Goal: Task Accomplishment & Management: Manage account settings

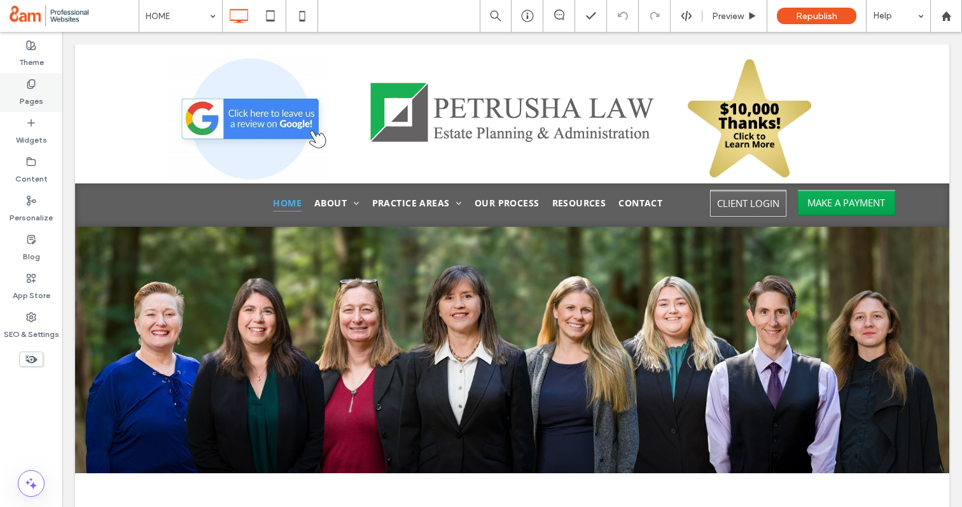
click at [22, 99] on label "Pages" at bounding box center [32, 98] width 24 height 18
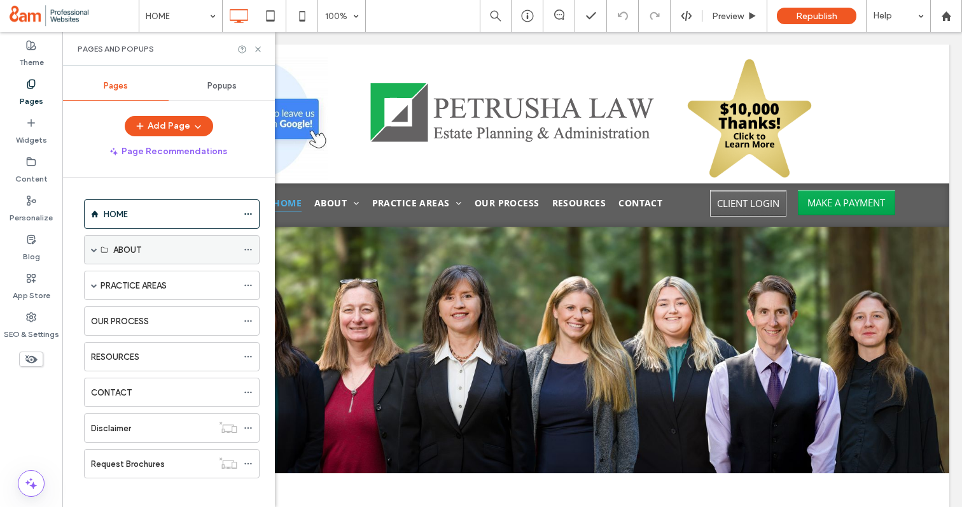
click at [94, 246] on span at bounding box center [94, 249] width 6 height 6
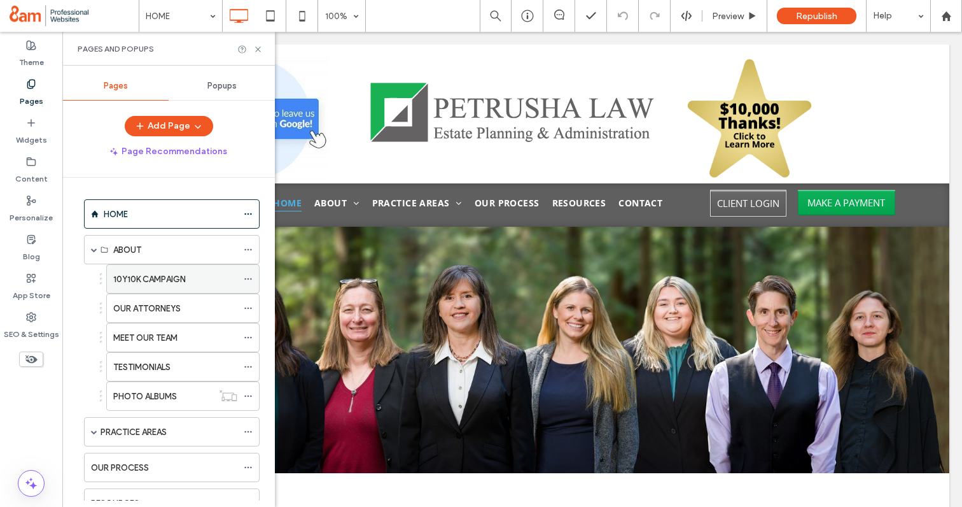
click at [134, 277] on label "10Y10K CAMPAIGN" at bounding box center [149, 279] width 73 height 22
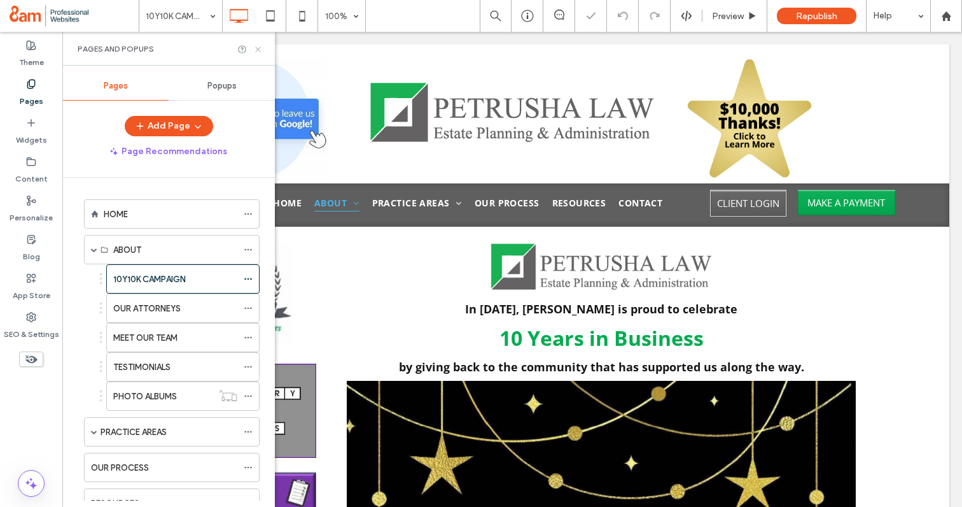
click at [260, 46] on icon at bounding box center [258, 50] width 10 height 10
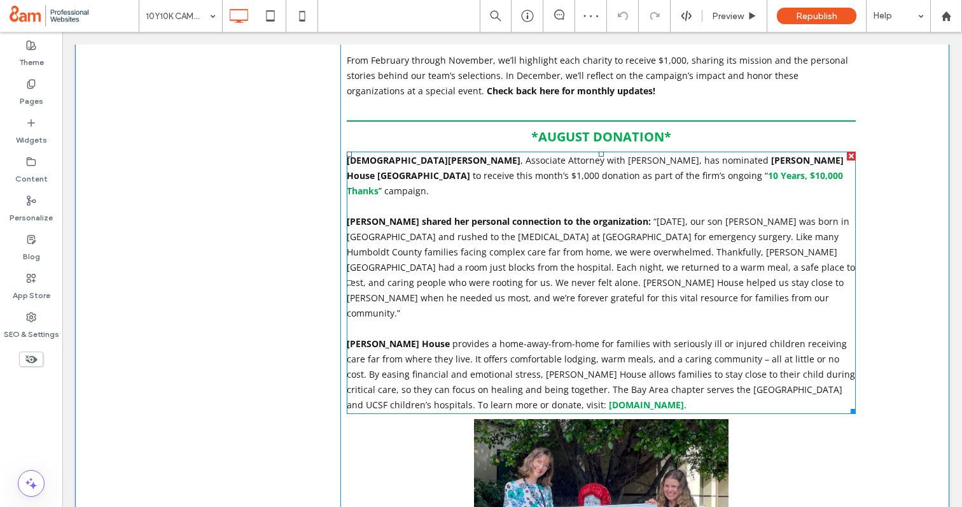
scroll to position [828, 0]
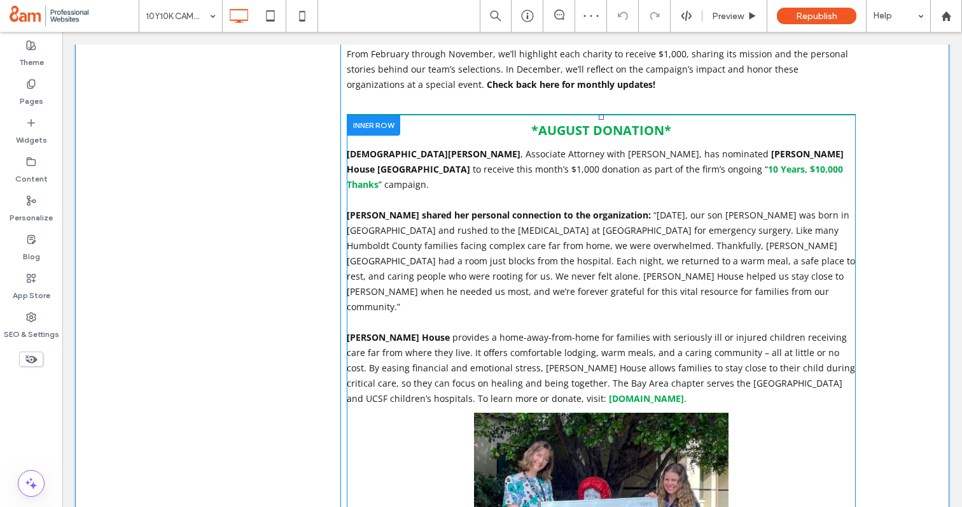
click at [368, 115] on div at bounding box center [373, 125] width 53 height 20
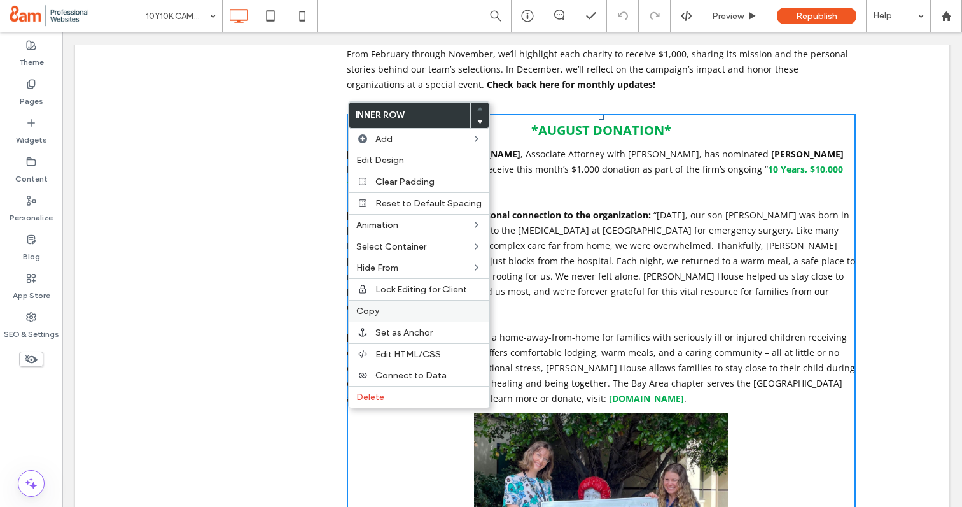
click at [372, 310] on span "Copy" at bounding box center [367, 311] width 23 height 11
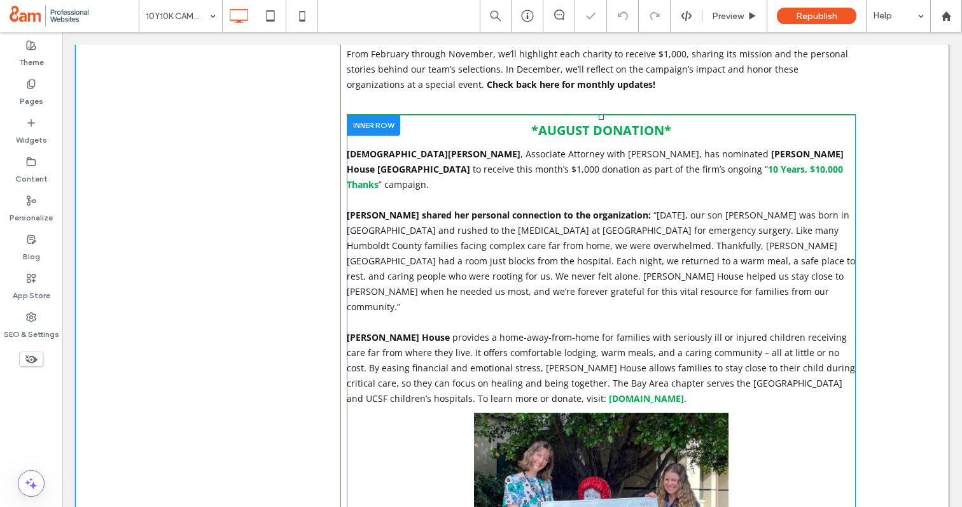
click at [372, 115] on div at bounding box center [373, 125] width 53 height 20
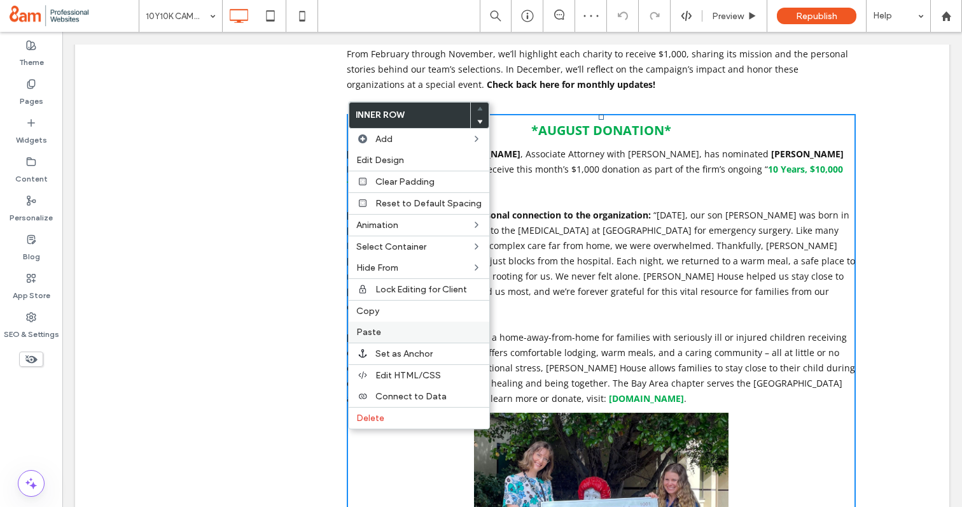
click at [373, 334] on span "Paste" at bounding box center [368, 332] width 25 height 11
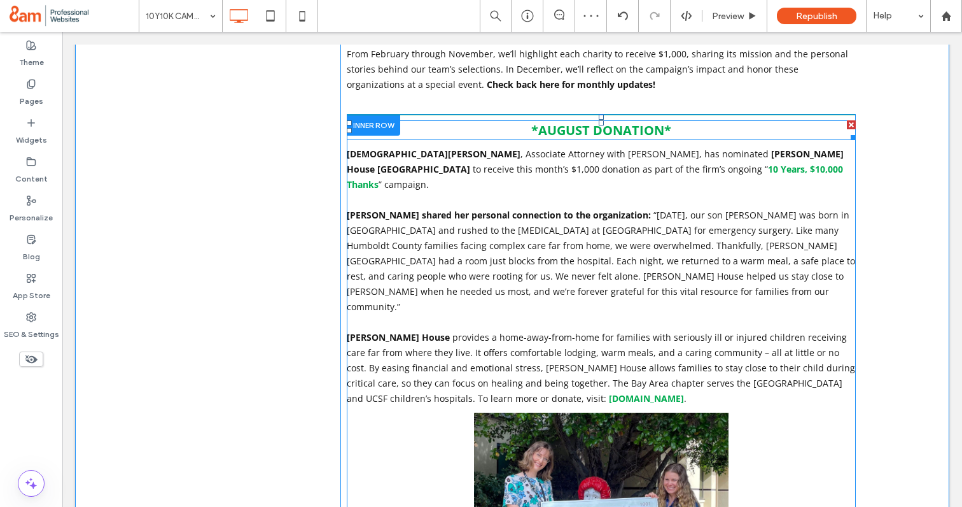
click at [583, 122] on strong "AUGUST" at bounding box center [565, 130] width 52 height 17
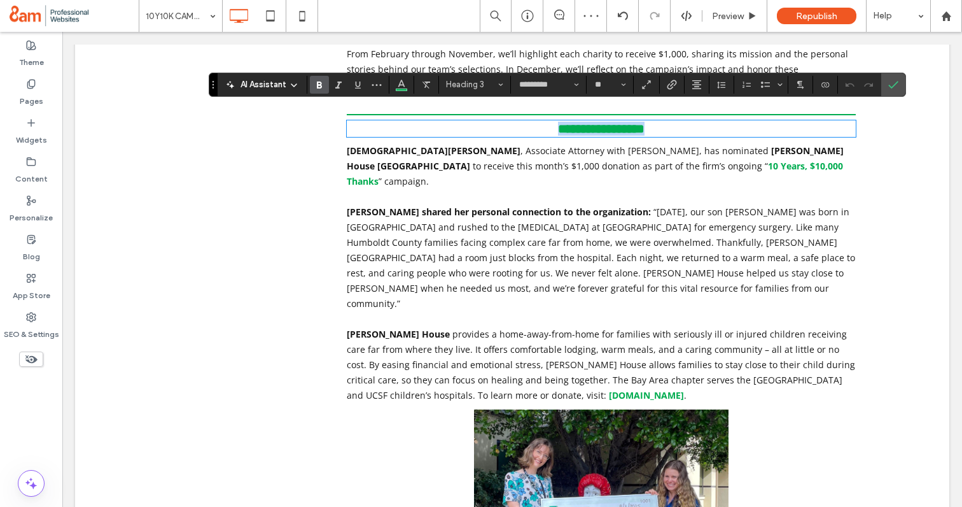
click at [594, 122] on span "*********" at bounding box center [619, 128] width 51 height 13
drag, startPoint x: 590, startPoint y: 117, endPoint x: 541, endPoint y: 117, distance: 49.0
click at [540, 122] on h3 "* ****** *********" at bounding box center [601, 129] width 509 height 14
click at [900, 85] on label "Confirm" at bounding box center [893, 84] width 19 height 23
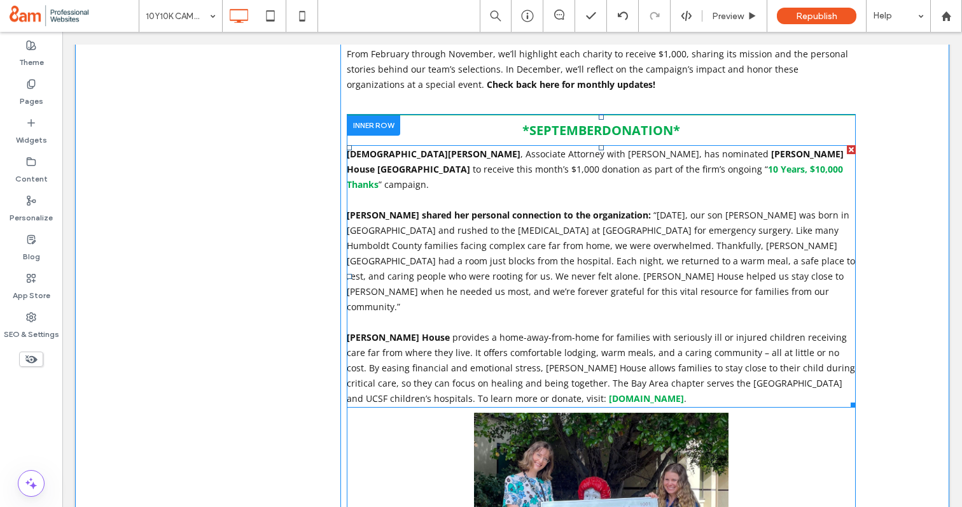
click at [483, 263] on span "“[DATE], our son [PERSON_NAME] was born in [GEOGRAPHIC_DATA] and rushed to the …" at bounding box center [601, 261] width 509 height 104
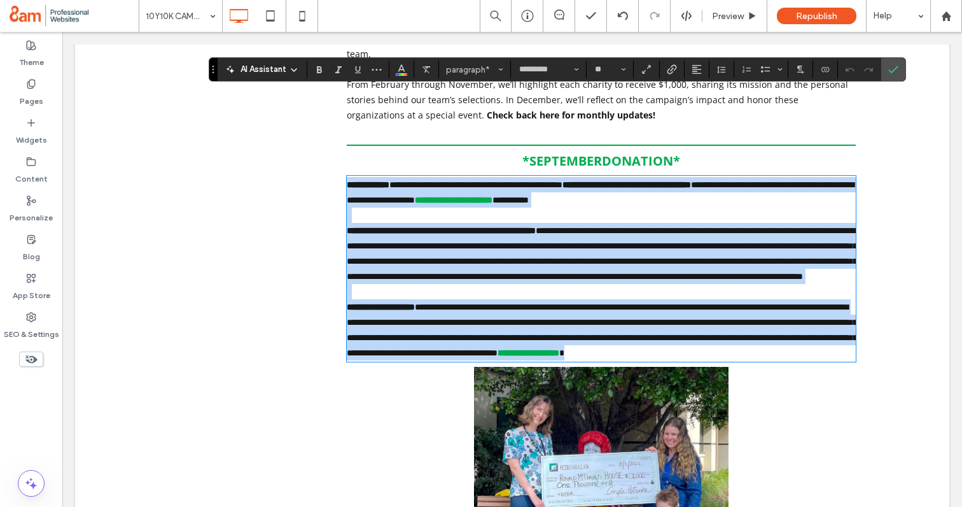
scroll to position [781, 0]
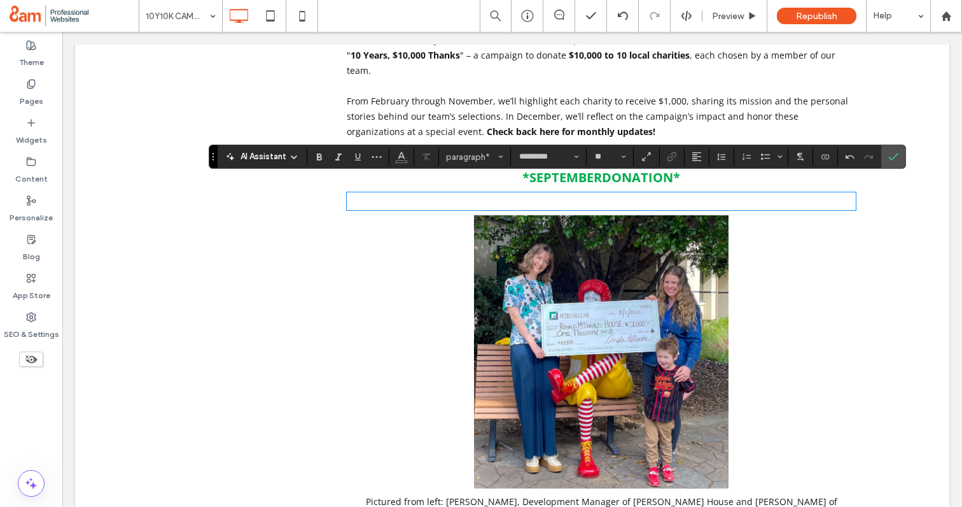
click at [454, 194] on p at bounding box center [601, 201] width 509 height 15
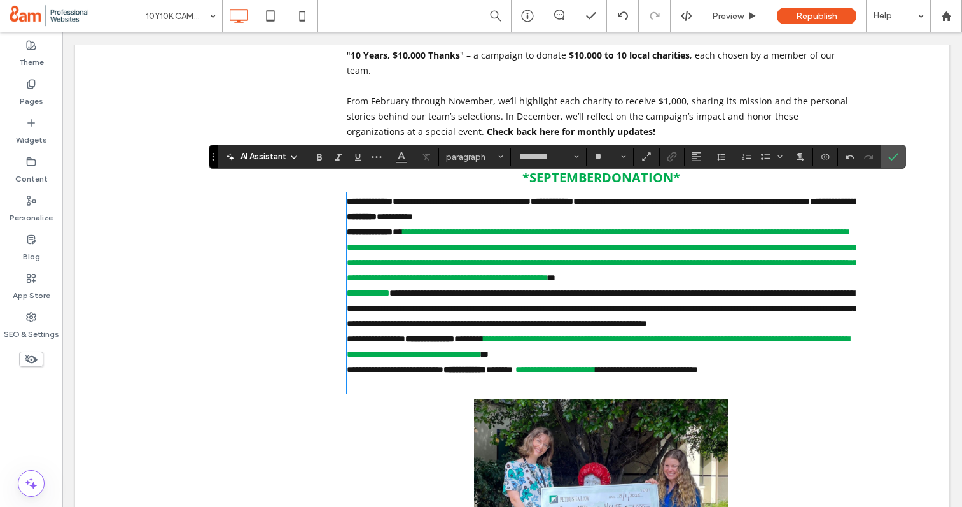
click at [639, 201] on p "**********" at bounding box center [601, 209] width 509 height 31
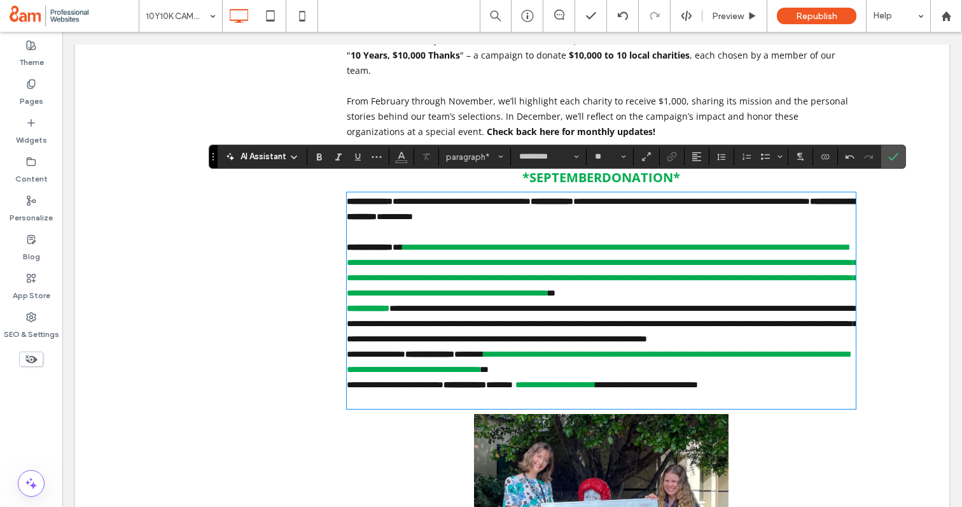
click at [656, 293] on p "**********" at bounding box center [601, 269] width 509 height 61
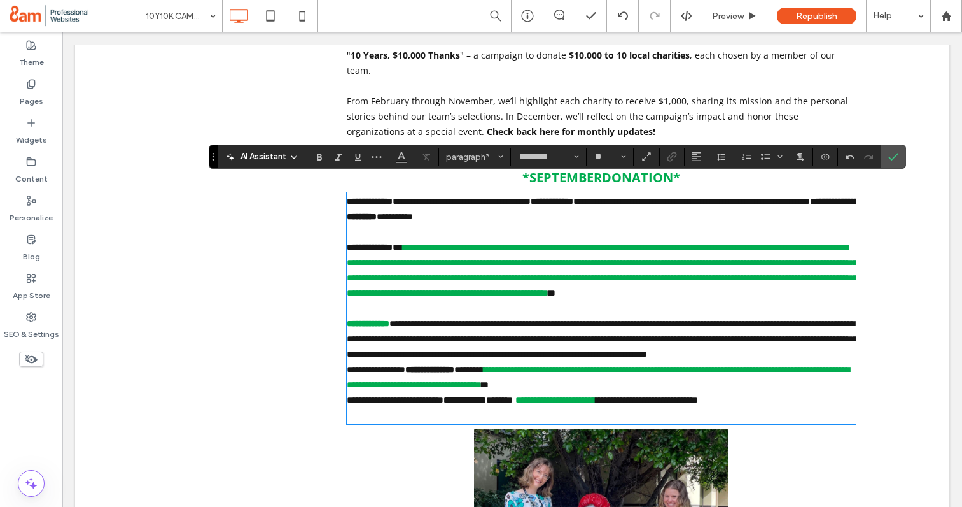
click at [606, 362] on p "**********" at bounding box center [601, 339] width 509 height 46
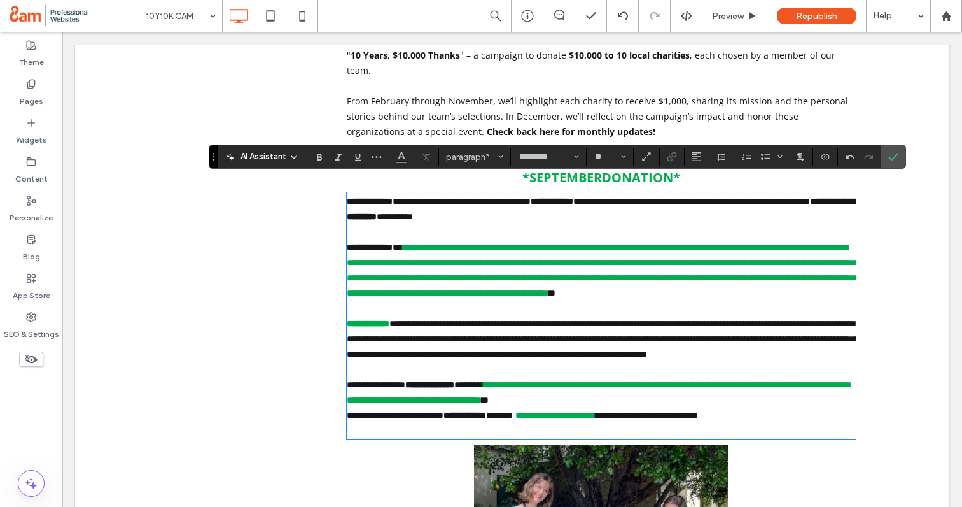
click at [744, 407] on p "**********" at bounding box center [601, 392] width 509 height 31
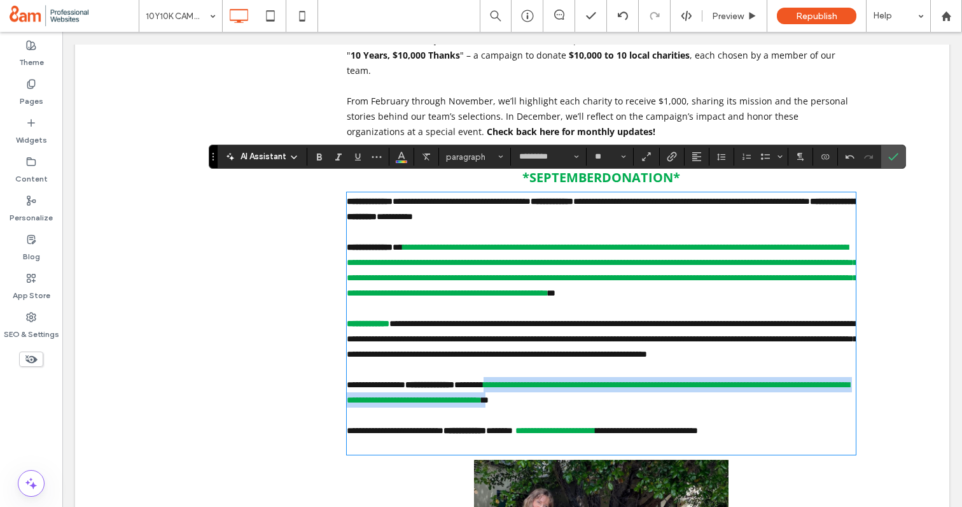
drag, startPoint x: 728, startPoint y: 418, endPoint x: 537, endPoint y: 404, distance: 192.1
click at [537, 404] on p "**********" at bounding box center [601, 392] width 509 height 31
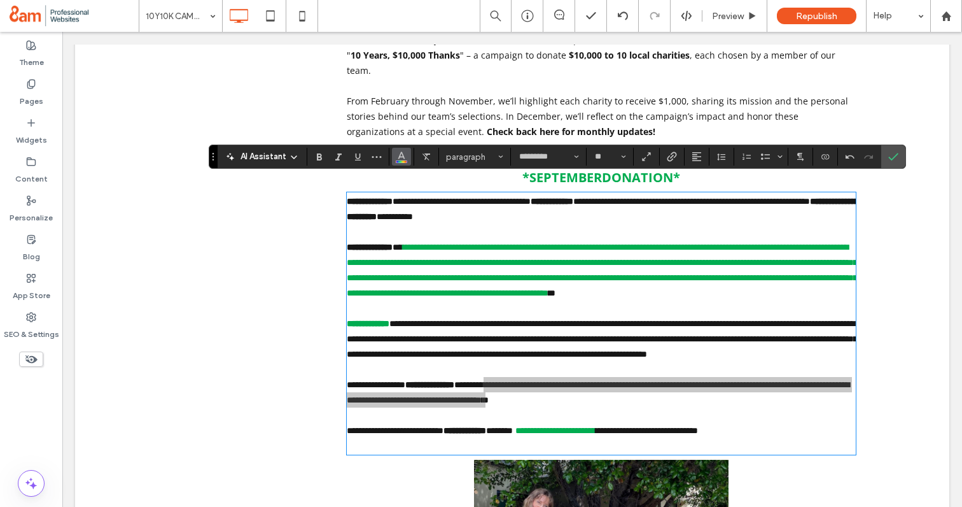
click at [405, 148] on span "Color" at bounding box center [402, 155] width 10 height 17
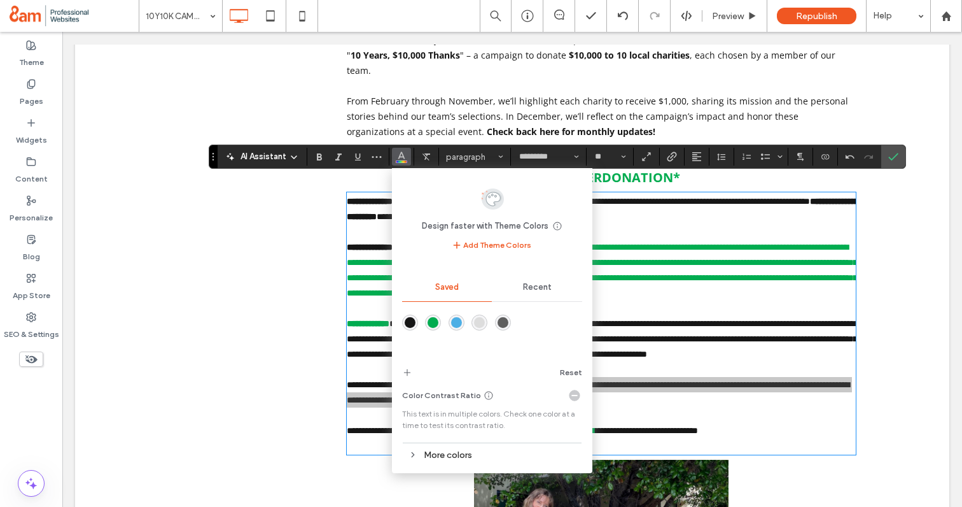
click at [414, 318] on div "rgba(22,22,22,1)" at bounding box center [410, 322] width 11 height 11
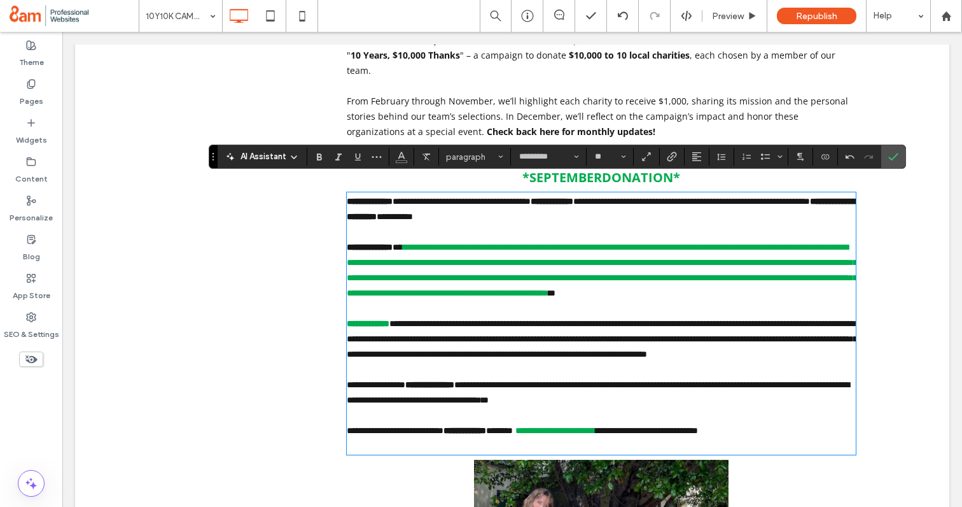
click at [551, 333] on p "**********" at bounding box center [601, 339] width 509 height 46
drag, startPoint x: 419, startPoint y: 327, endPoint x: 342, endPoint y: 327, distance: 77.0
click at [398, 152] on icon "Color" at bounding box center [402, 155] width 10 height 10
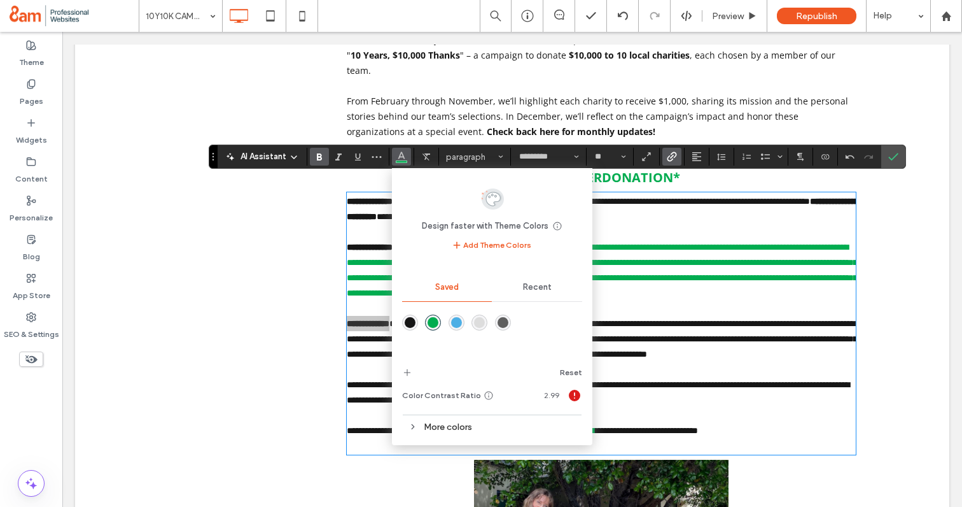
click at [409, 320] on div "rgba(22,22,22,1)" at bounding box center [410, 322] width 11 height 11
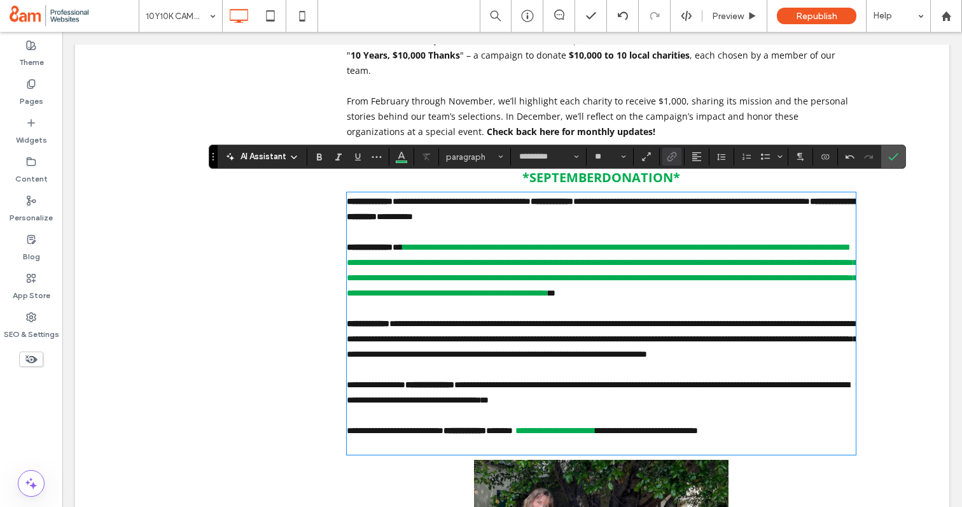
click at [369, 274] on link "**********" at bounding box center [602, 270] width 511 height 55
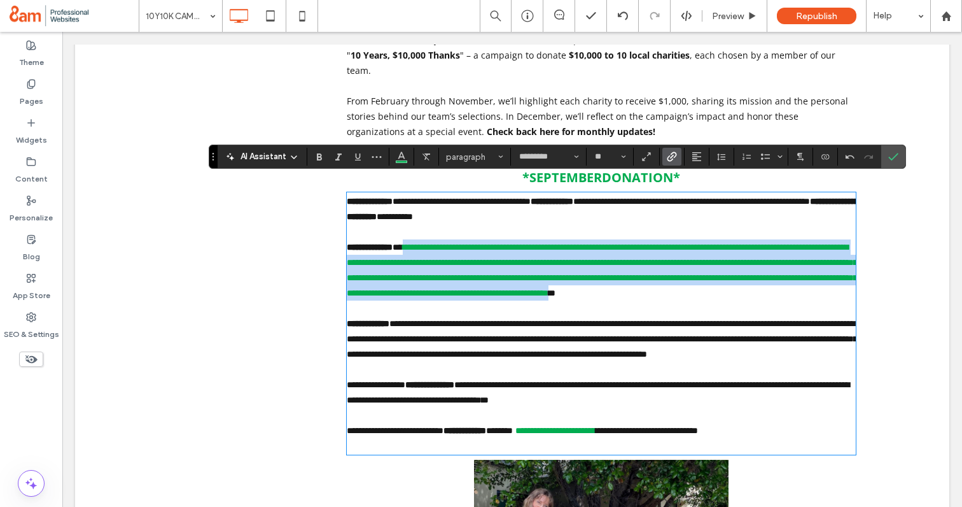
drag, startPoint x: 642, startPoint y: 296, endPoint x: 423, endPoint y: 232, distance: 228.0
click at [423, 239] on p "**********" at bounding box center [601, 269] width 509 height 61
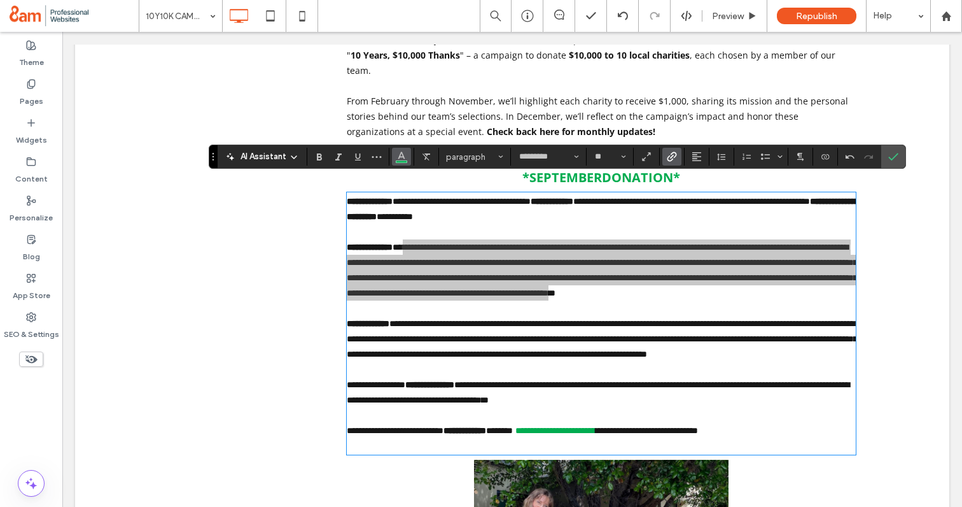
click at [402, 160] on icon "Color" at bounding box center [402, 155] width 10 height 10
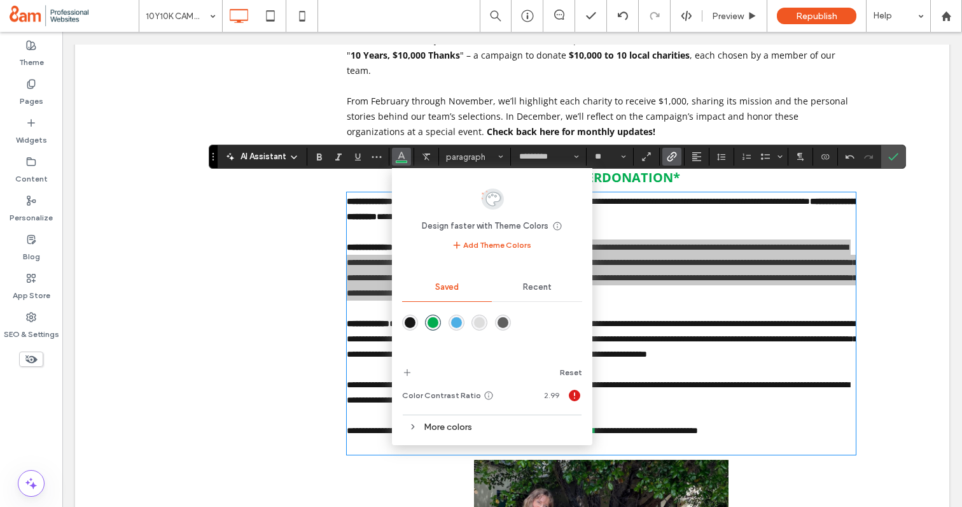
click at [403, 325] on div "rgba(22,22,22,1)" at bounding box center [410, 322] width 16 height 16
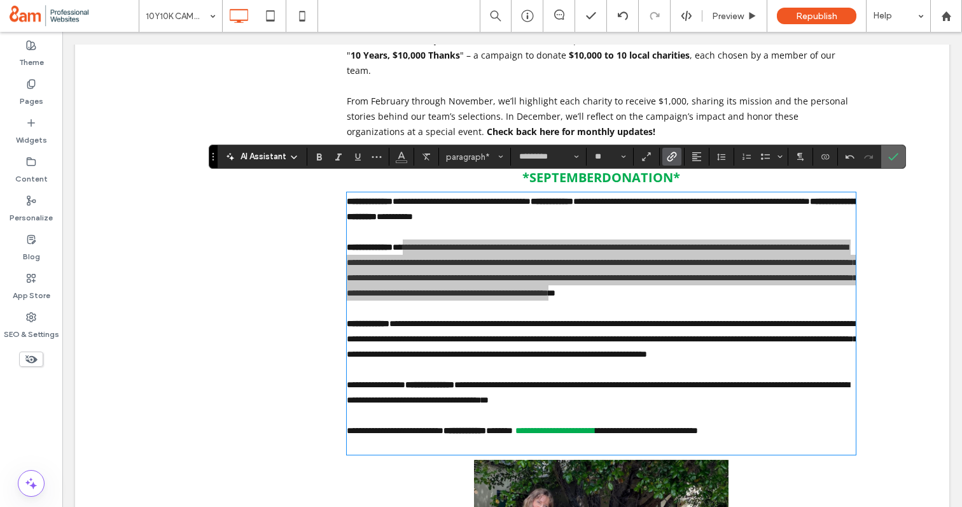
click at [894, 156] on icon "Confirm" at bounding box center [894, 157] width 10 height 10
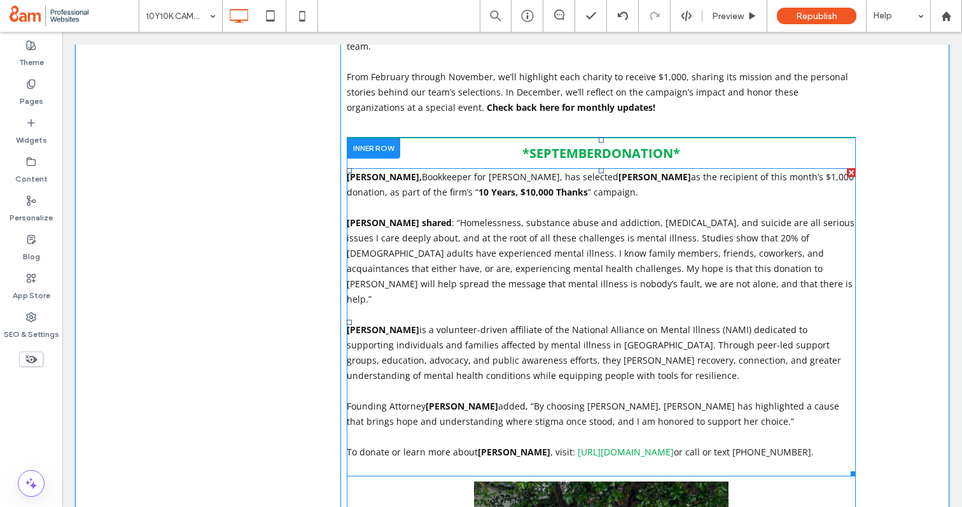
scroll to position [801, 0]
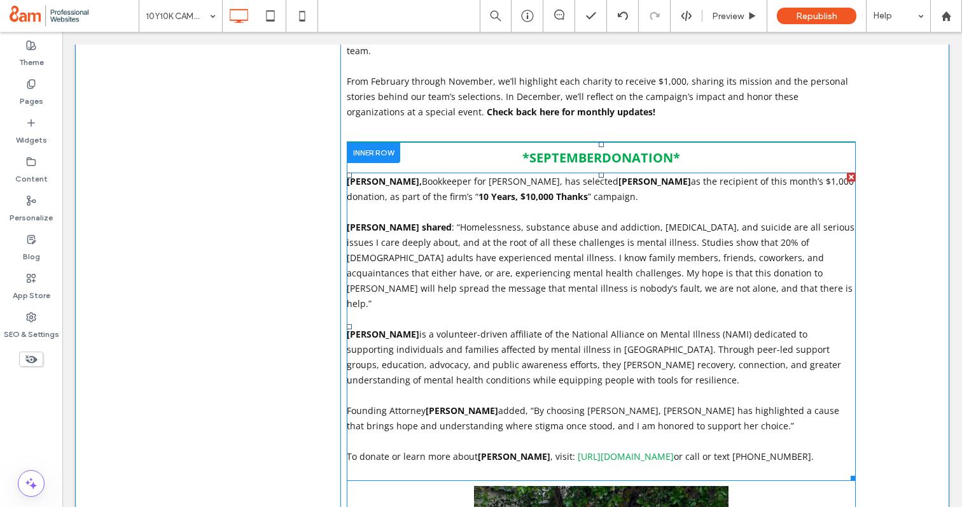
click at [584, 190] on strong "10 Years, $10,000 Thanks" at bounding box center [533, 196] width 109 height 12
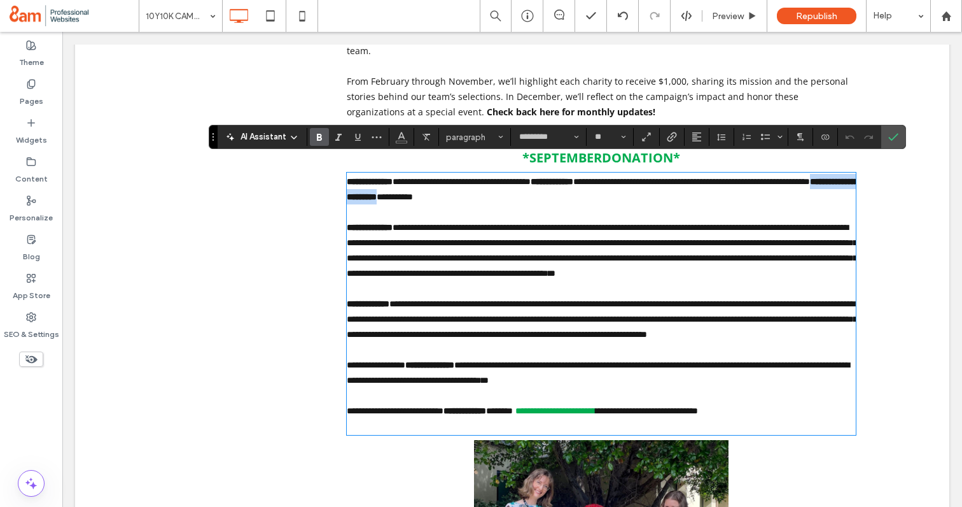
drag, startPoint x: 583, startPoint y: 181, endPoint x: 476, endPoint y: 184, distance: 107.6
click at [476, 184] on strong "**********" at bounding box center [603, 189] width 512 height 24
click at [401, 136] on icon "Color" at bounding box center [402, 135] width 10 height 10
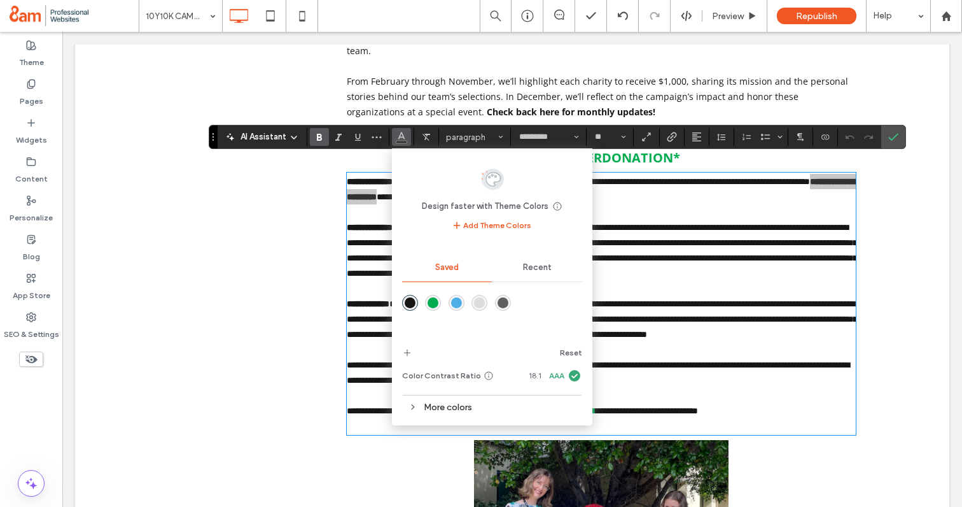
click at [433, 297] on div "rgba(1,172,80,1)" at bounding box center [433, 302] width 11 height 11
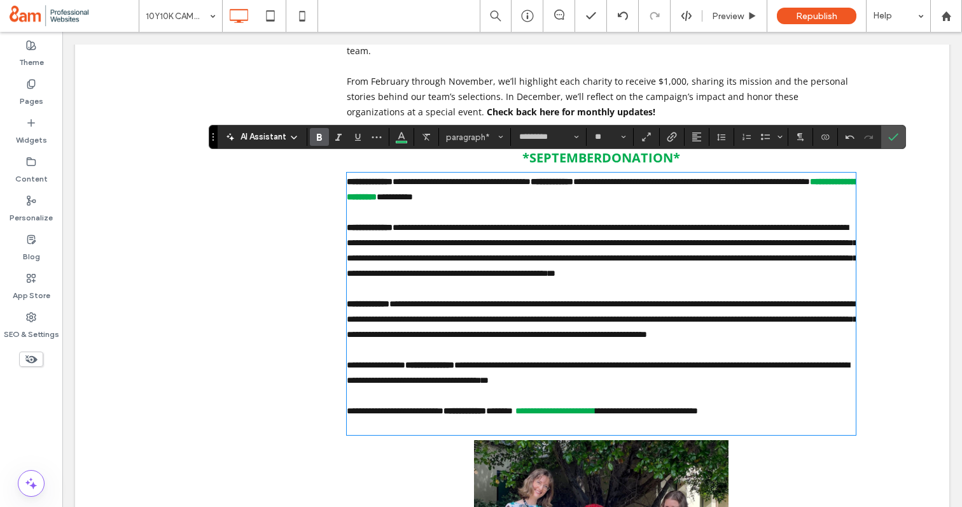
click at [708, 262] on link "**********" at bounding box center [602, 250] width 511 height 55
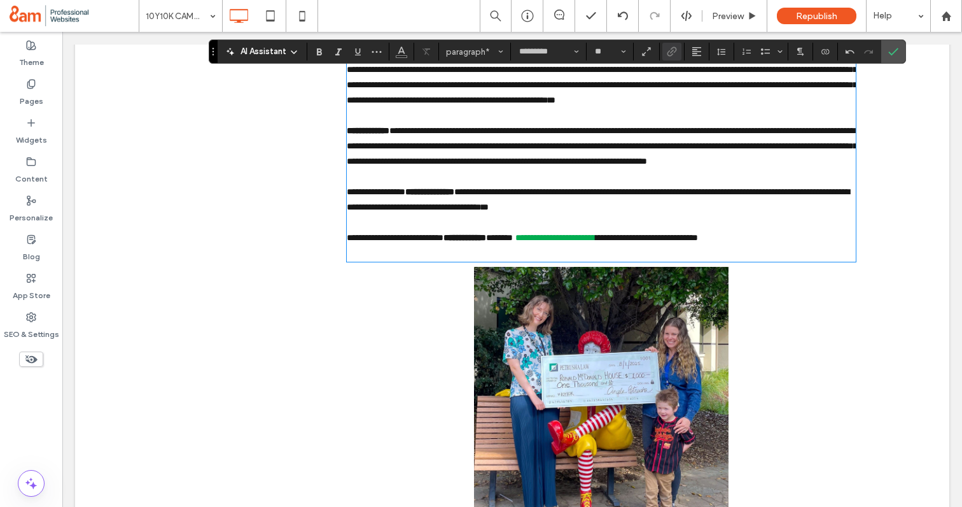
scroll to position [954, 0]
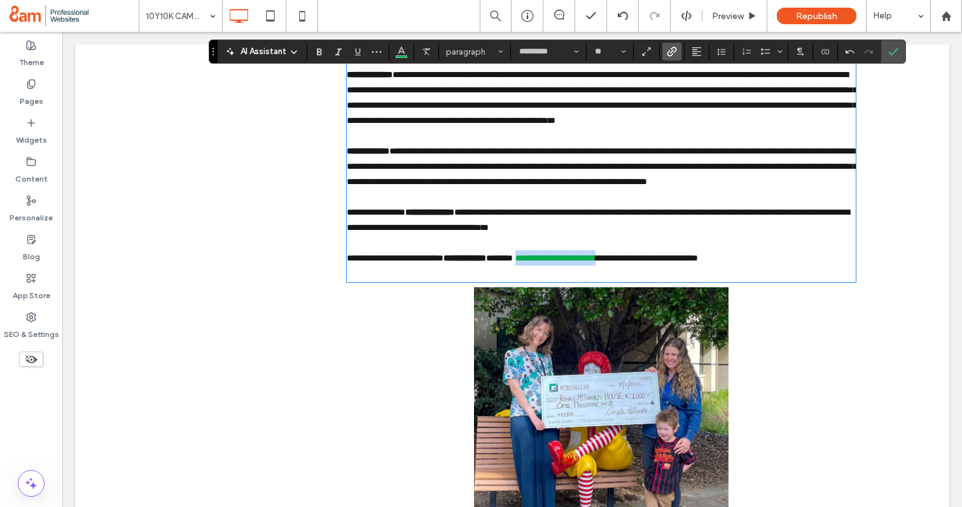
drag, startPoint x: 686, startPoint y: 276, endPoint x: 576, endPoint y: 281, distance: 109.6
click at [576, 265] on p "**********" at bounding box center [601, 257] width 509 height 15
click at [319, 55] on use "Bold" at bounding box center [319, 51] width 5 height 7
click at [744, 235] on p "**********" at bounding box center [601, 219] width 509 height 31
click at [670, 281] on p at bounding box center [601, 272] width 509 height 15
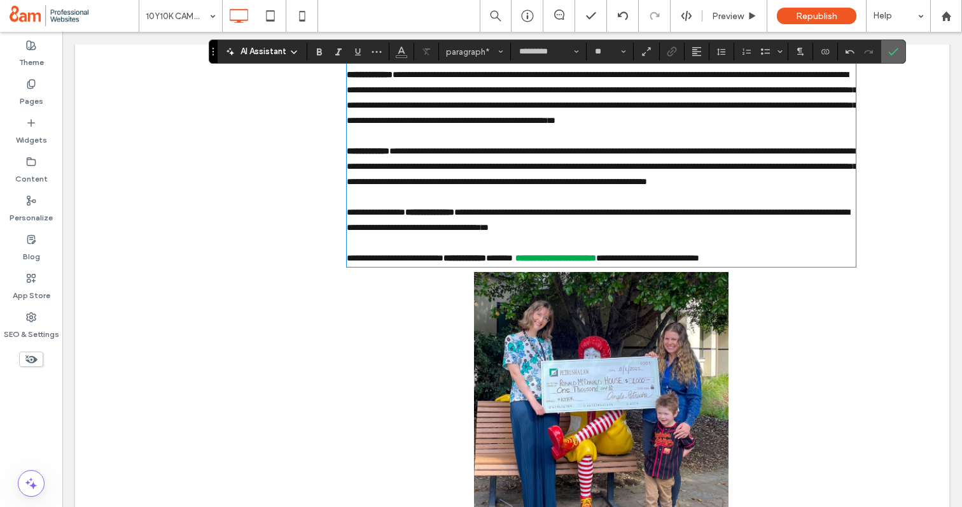
click at [896, 51] on icon "Confirm" at bounding box center [894, 51] width 10 height 10
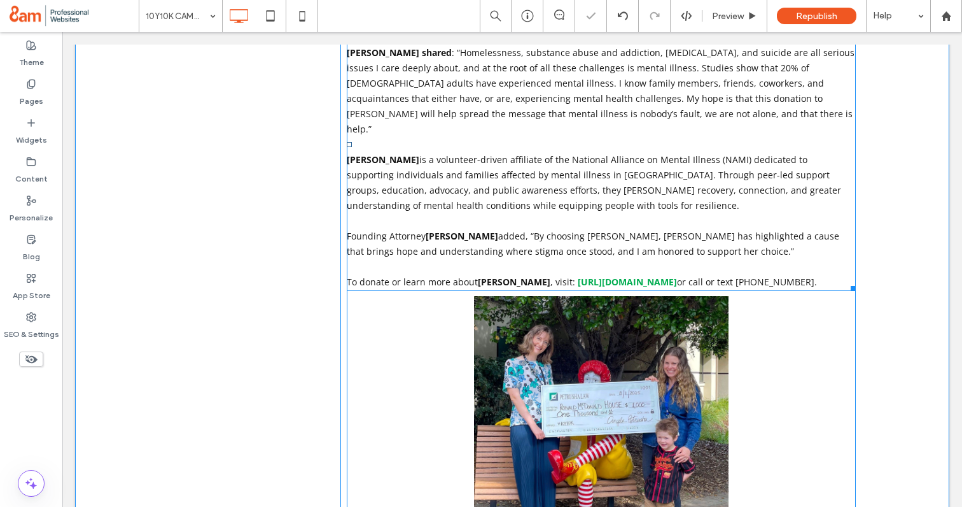
scroll to position [1001, 0]
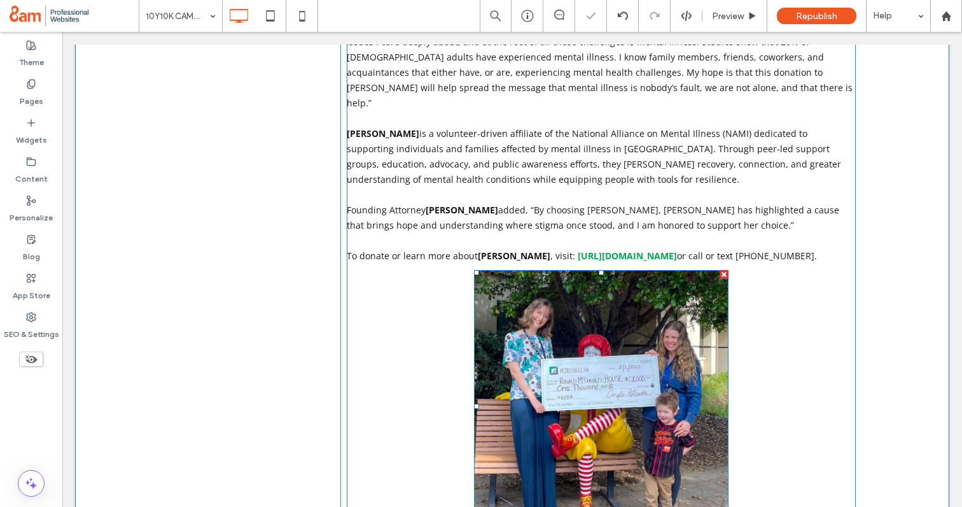
click at [618, 316] on img at bounding box center [601, 406] width 255 height 273
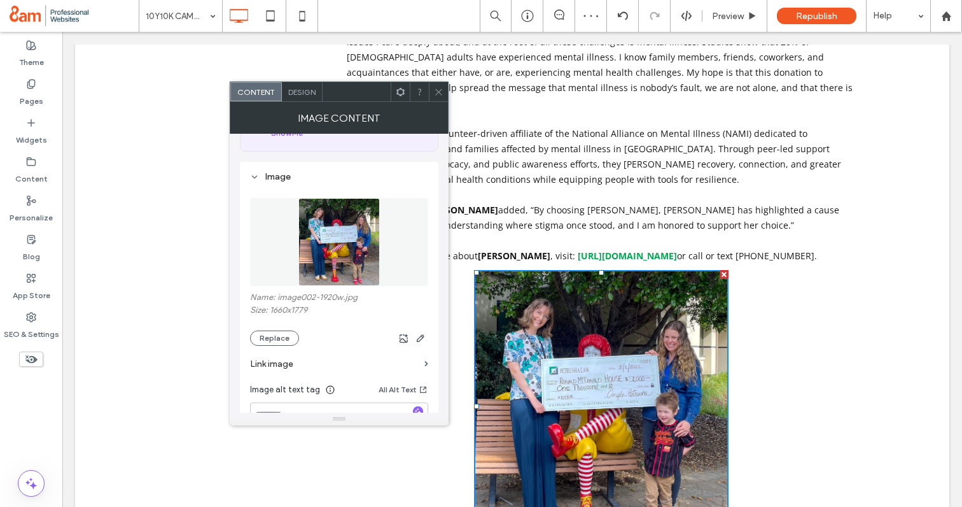
scroll to position [104, 0]
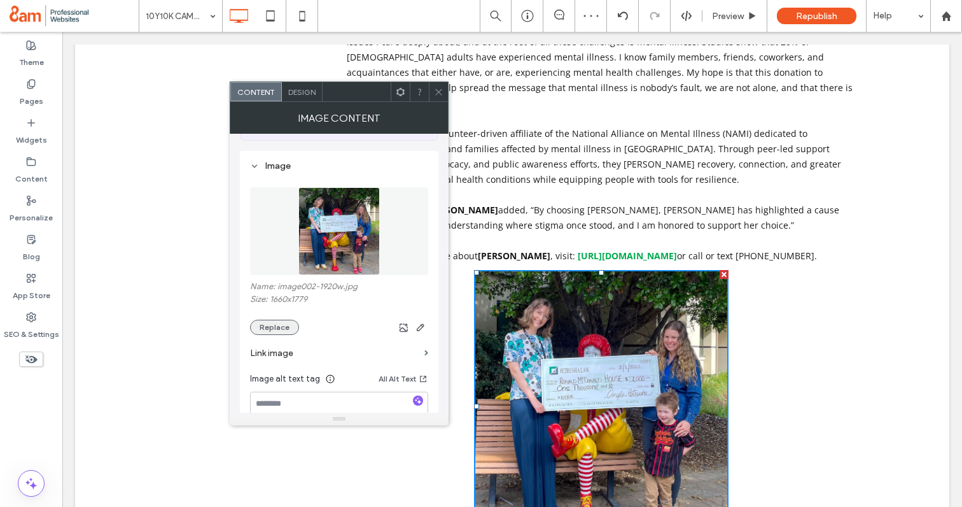
click at [278, 324] on button "Replace" at bounding box center [274, 327] width 49 height 15
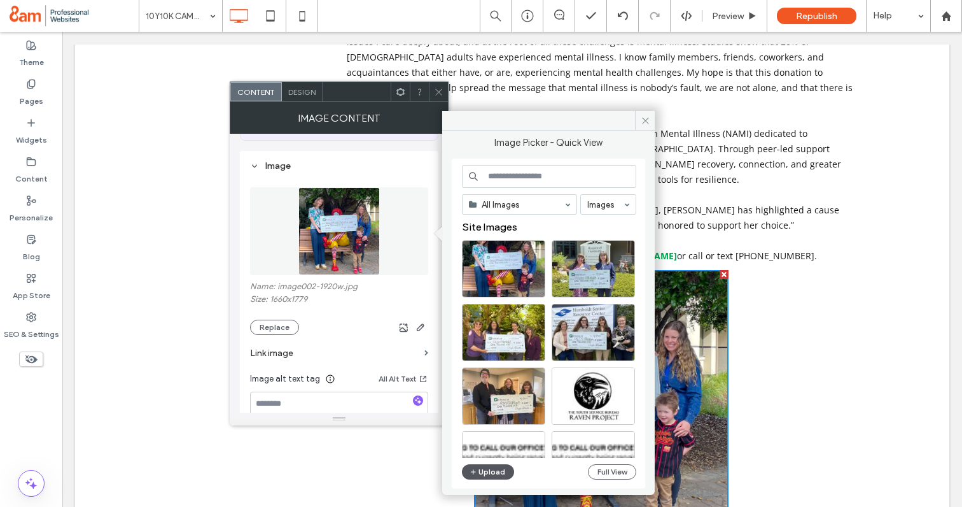
click at [486, 470] on button "Upload" at bounding box center [488, 471] width 52 height 15
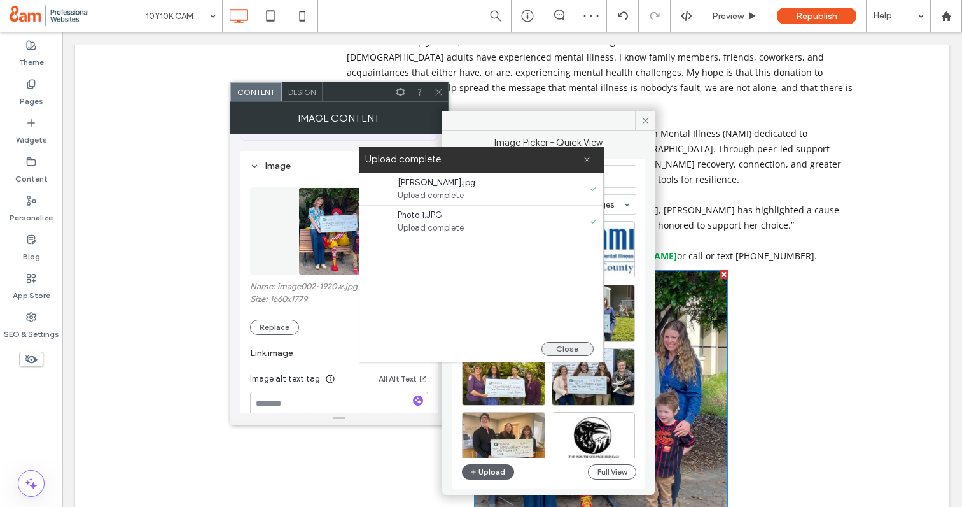
click at [561, 349] on button "Close" at bounding box center [568, 349] width 52 height 14
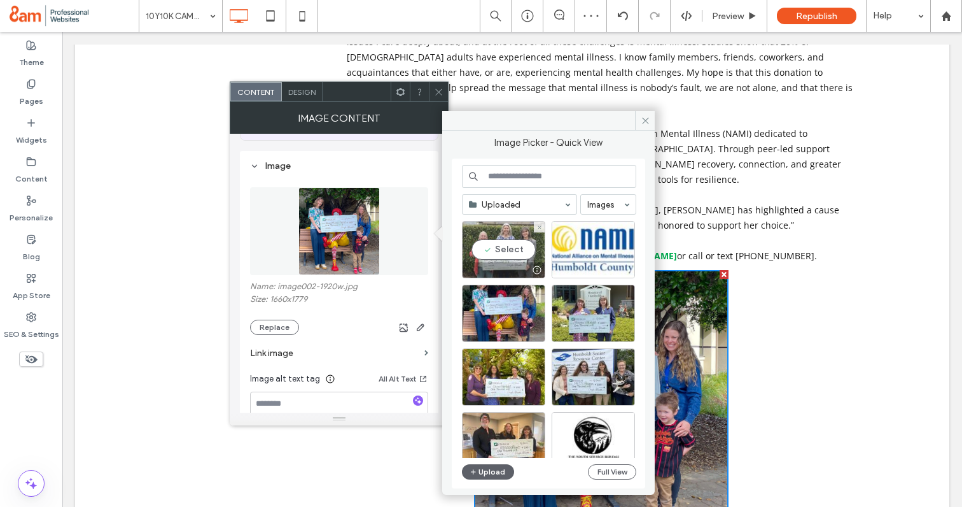
click at [498, 250] on div "Select" at bounding box center [503, 249] width 83 height 57
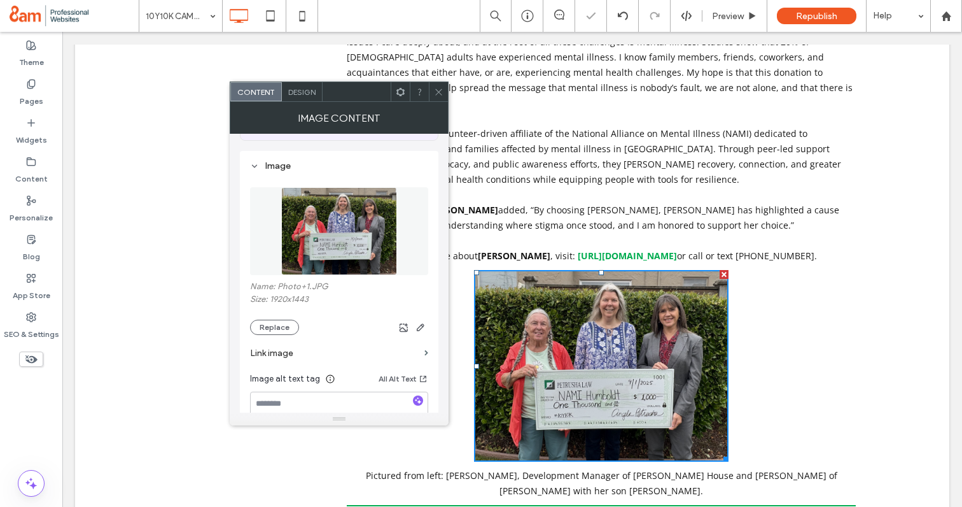
click at [437, 90] on use at bounding box center [438, 91] width 6 height 6
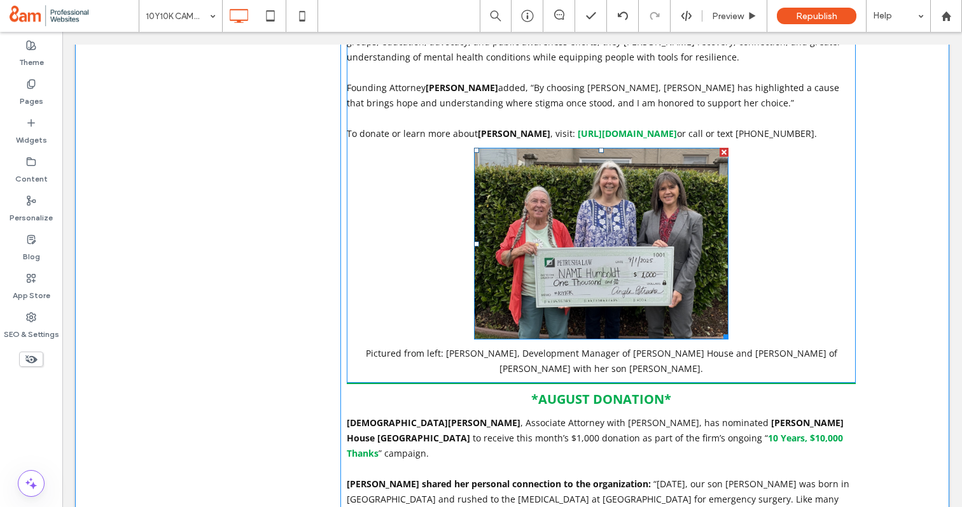
scroll to position [1127, 0]
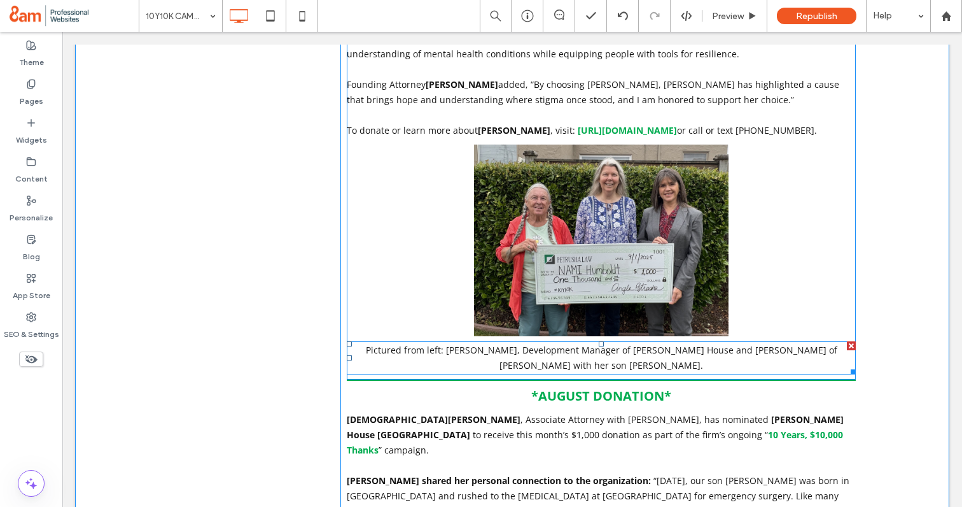
click at [653, 342] on p "Pictured from left: [PERSON_NAME], Development Manager of [PERSON_NAME] House a…" at bounding box center [601, 357] width 509 height 31
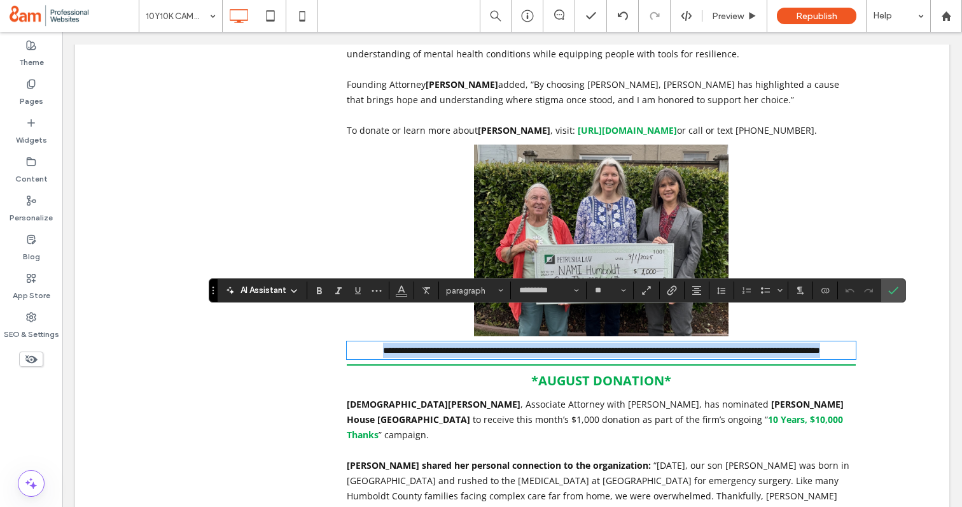
click at [659, 342] on p "**********" at bounding box center [601, 349] width 509 height 15
drag, startPoint x: 659, startPoint y: 337, endPoint x: 431, endPoint y: 326, distance: 228.8
click at [431, 342] on p "**********" at bounding box center [601, 349] width 509 height 15
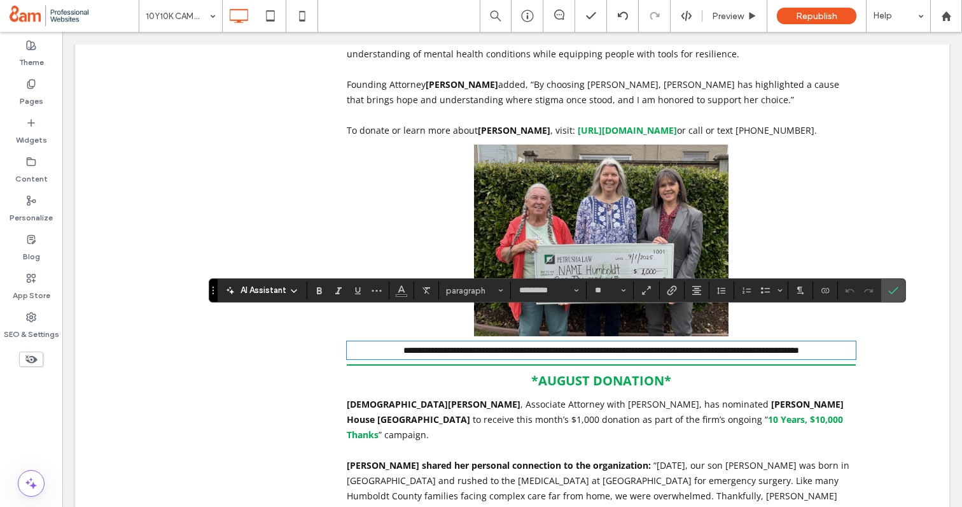
scroll to position [0, 0]
drag, startPoint x: 469, startPoint y: 323, endPoint x: 426, endPoint y: 323, distance: 42.0
click at [426, 346] on span "**********" at bounding box center [602, 350] width 396 height 9
click at [895, 289] on use "Confirm" at bounding box center [894, 290] width 10 height 8
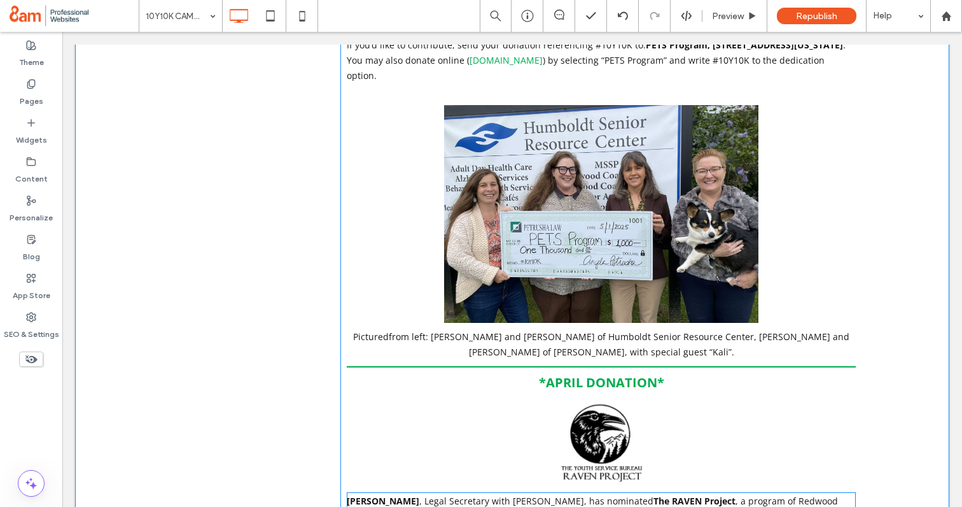
scroll to position [3668, 0]
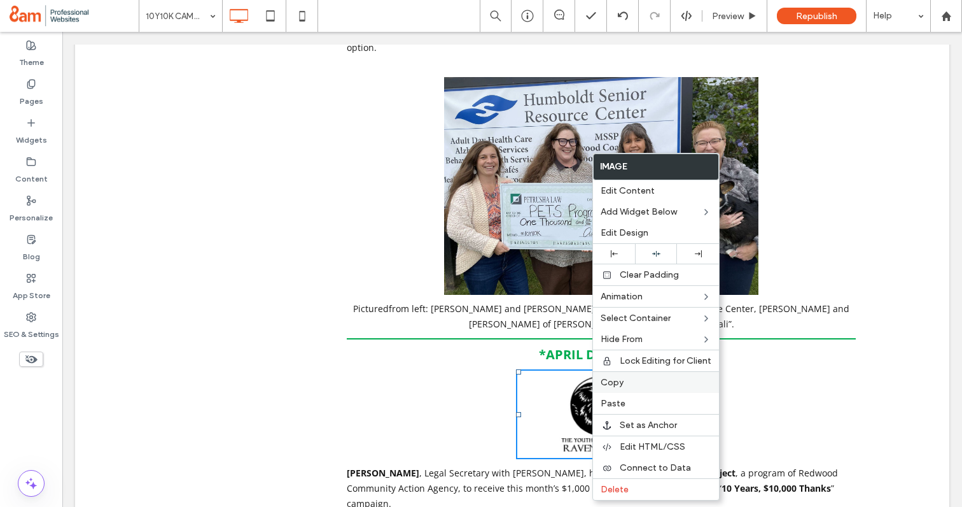
click at [631, 381] on label "Copy" at bounding box center [656, 382] width 111 height 11
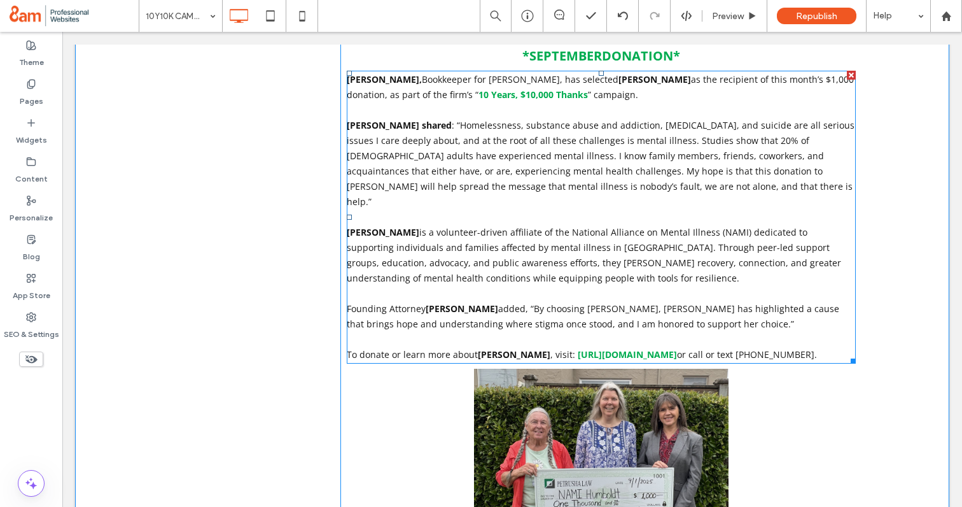
scroll to position [771, 0]
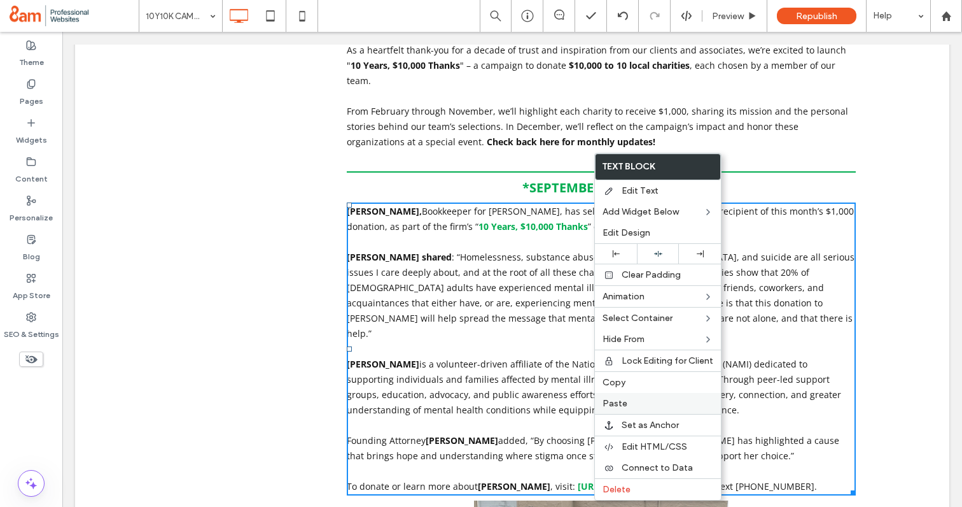
click at [624, 402] on span "Paste" at bounding box center [615, 403] width 25 height 11
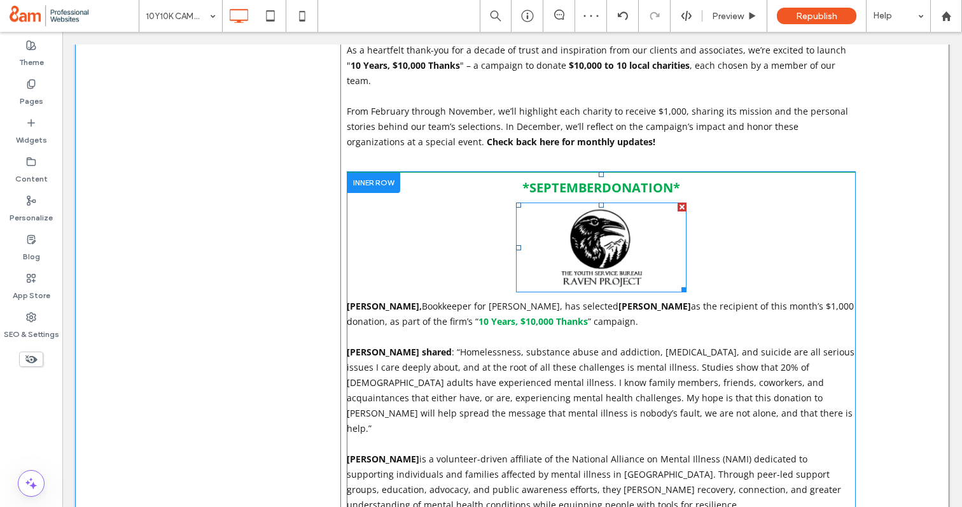
click at [583, 207] on img at bounding box center [601, 247] width 171 height 90
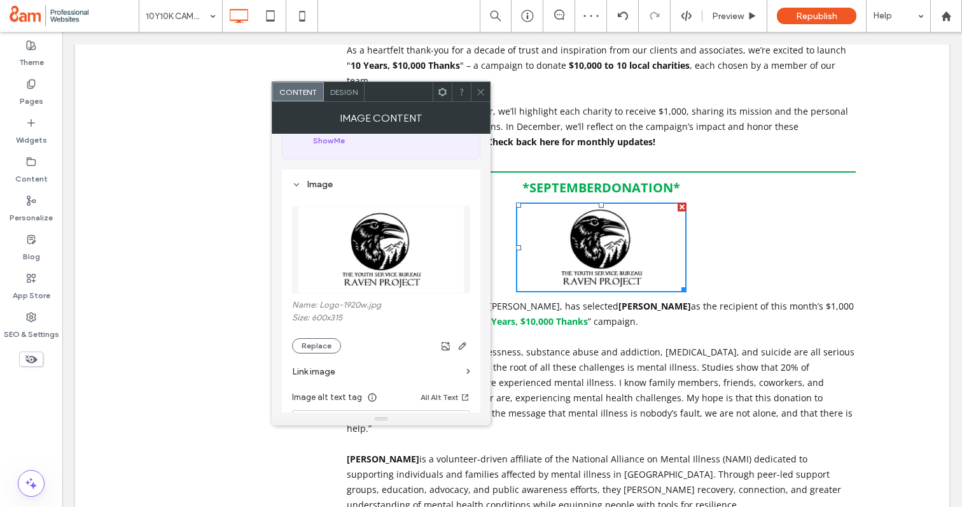
scroll to position [118, 0]
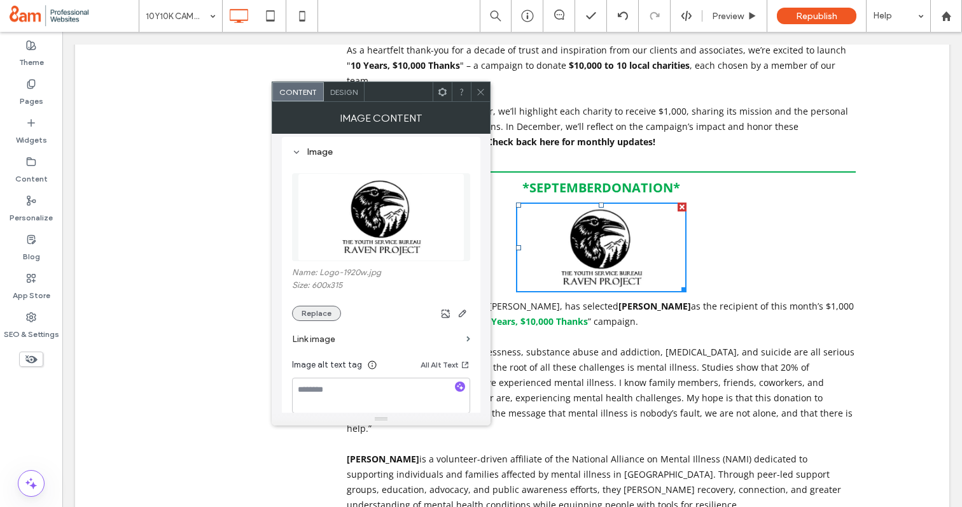
click at [320, 317] on button "Replace" at bounding box center [316, 313] width 49 height 15
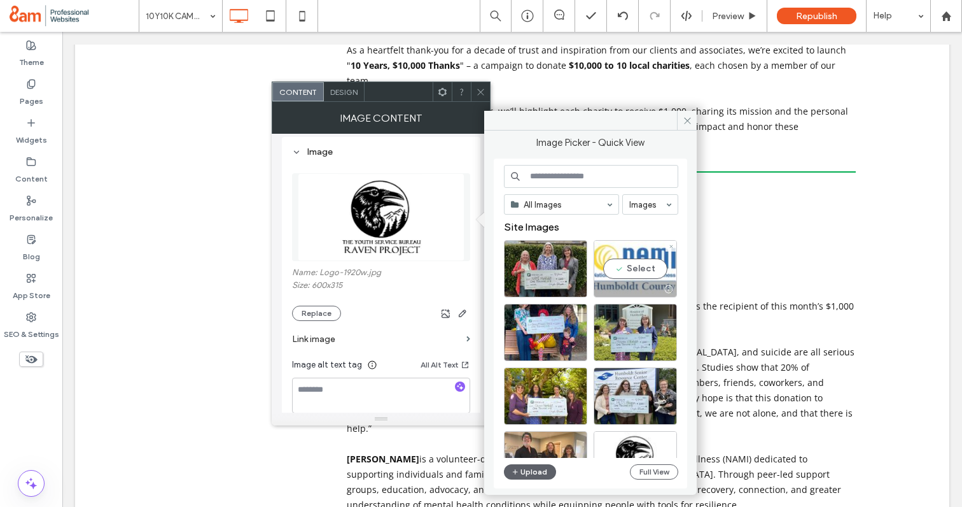
click at [641, 271] on div "Select" at bounding box center [635, 268] width 83 height 57
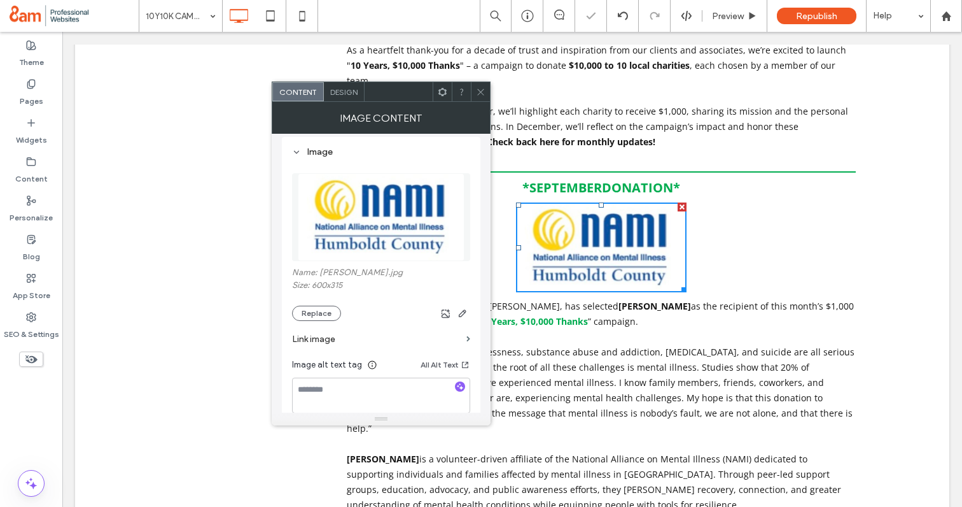
click at [483, 94] on use at bounding box center [480, 91] width 6 height 6
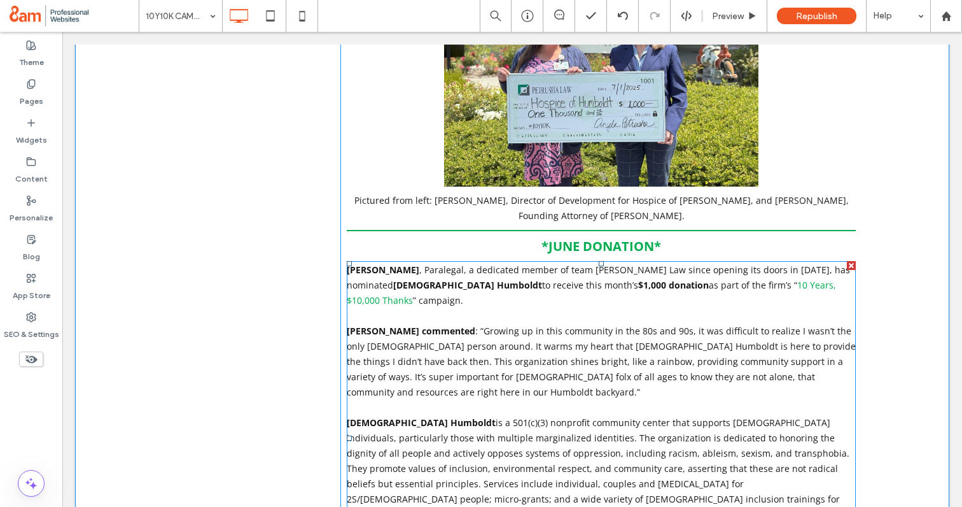
scroll to position [2622, 0]
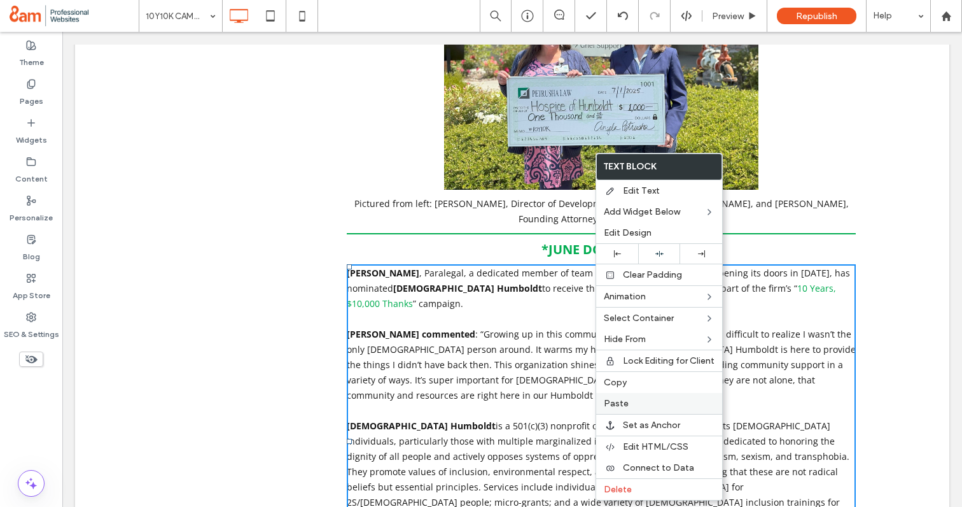
click at [637, 402] on label "Paste" at bounding box center [659, 403] width 111 height 11
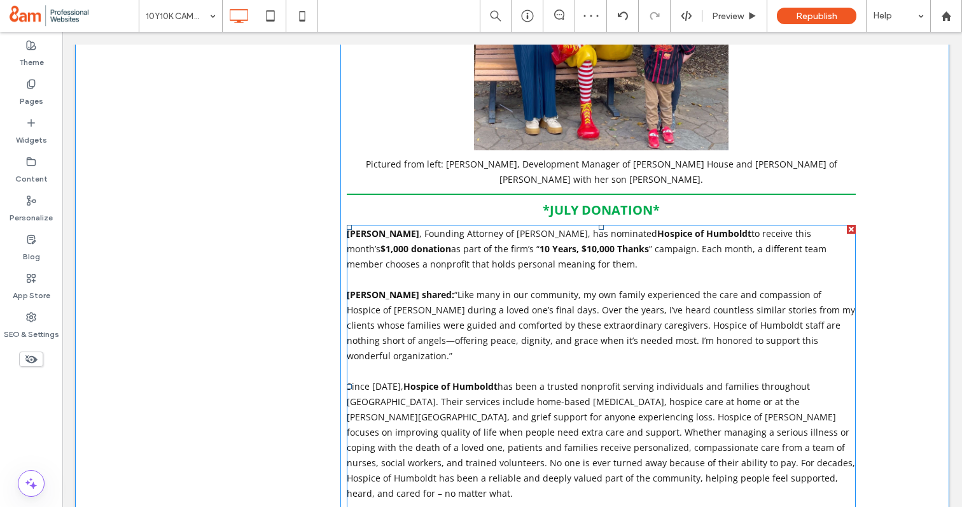
scroll to position [2010, 0]
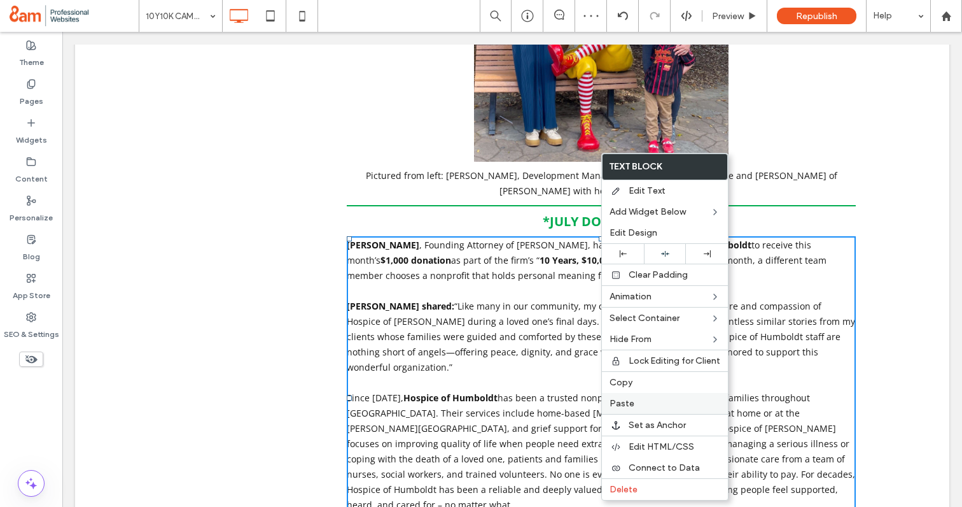
click at [636, 397] on div "Paste" at bounding box center [665, 403] width 126 height 21
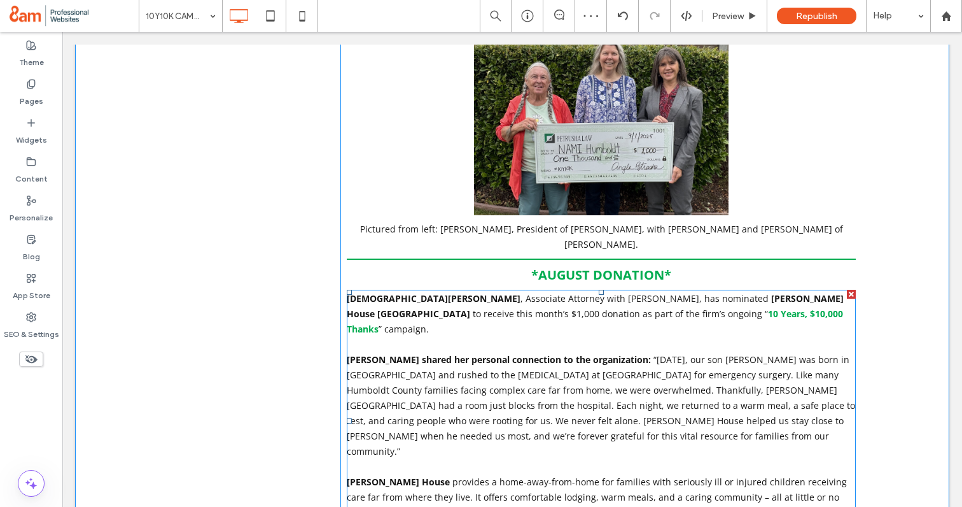
scroll to position [1341, 0]
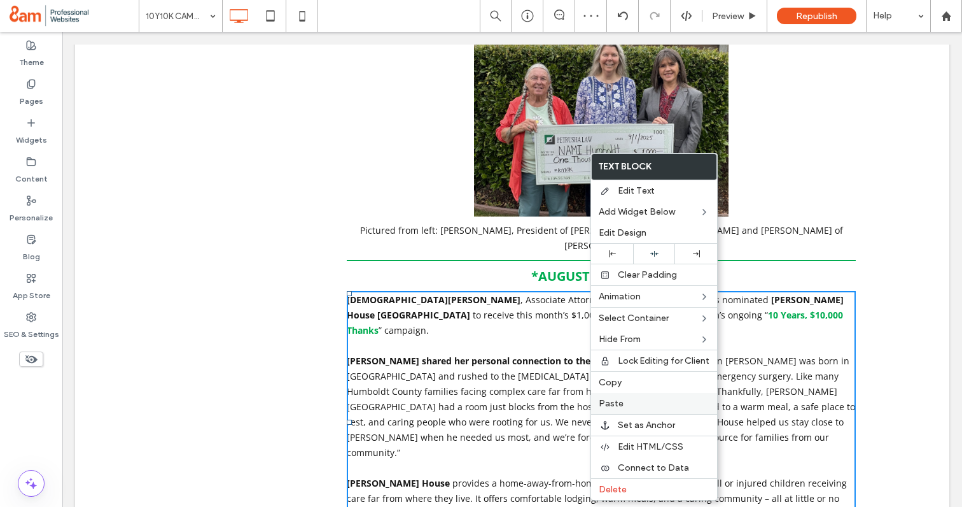
click at [620, 399] on span "Paste" at bounding box center [611, 403] width 25 height 11
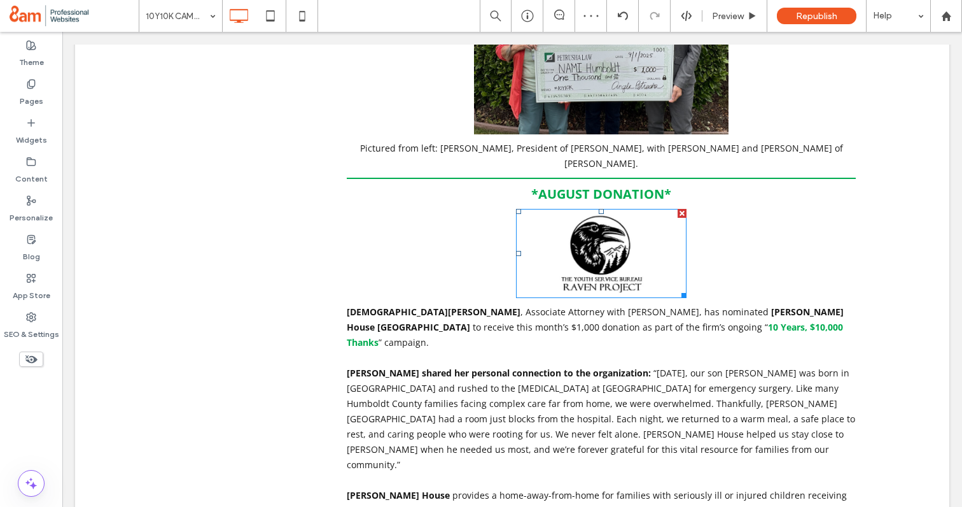
scroll to position [1439, 0]
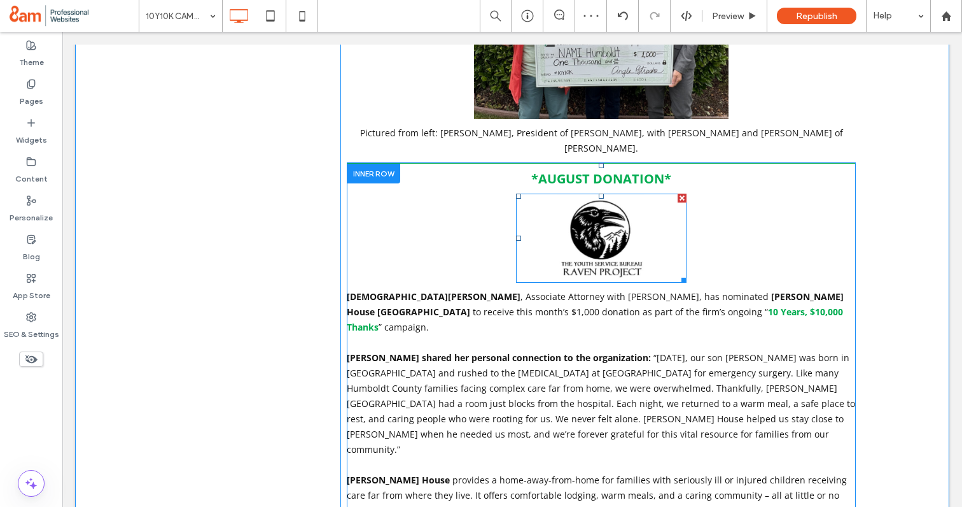
click at [607, 194] on img at bounding box center [601, 239] width 171 height 90
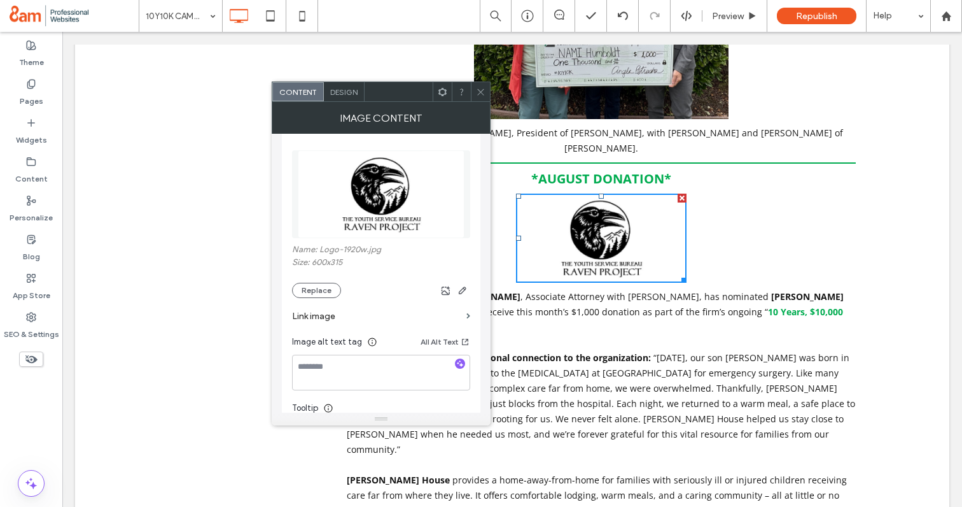
scroll to position [188, 0]
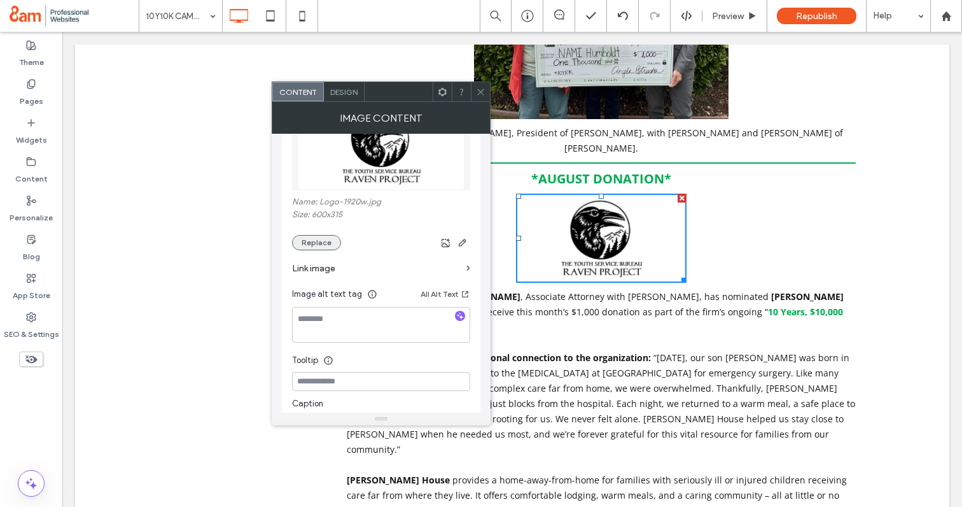
click at [320, 246] on button "Replace" at bounding box center [316, 242] width 49 height 15
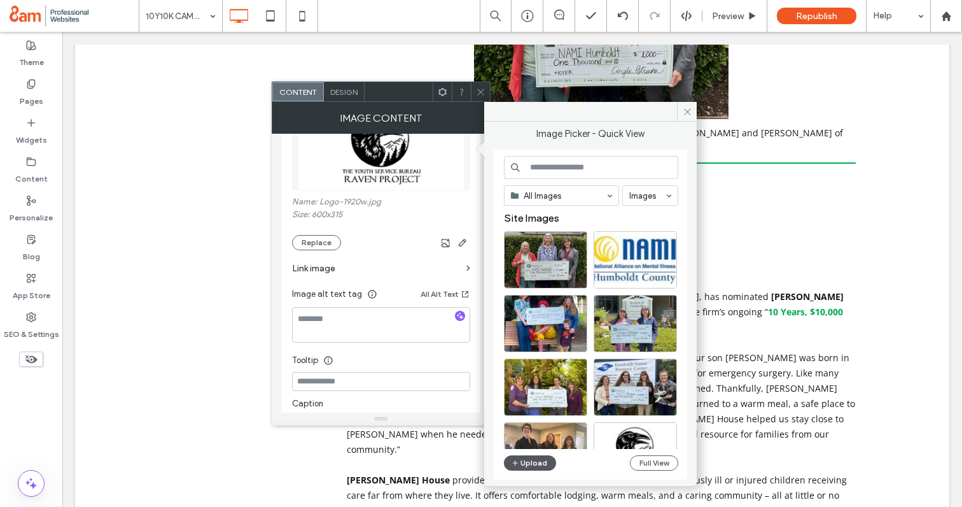
click at [532, 458] on button "Upload" at bounding box center [530, 462] width 52 height 15
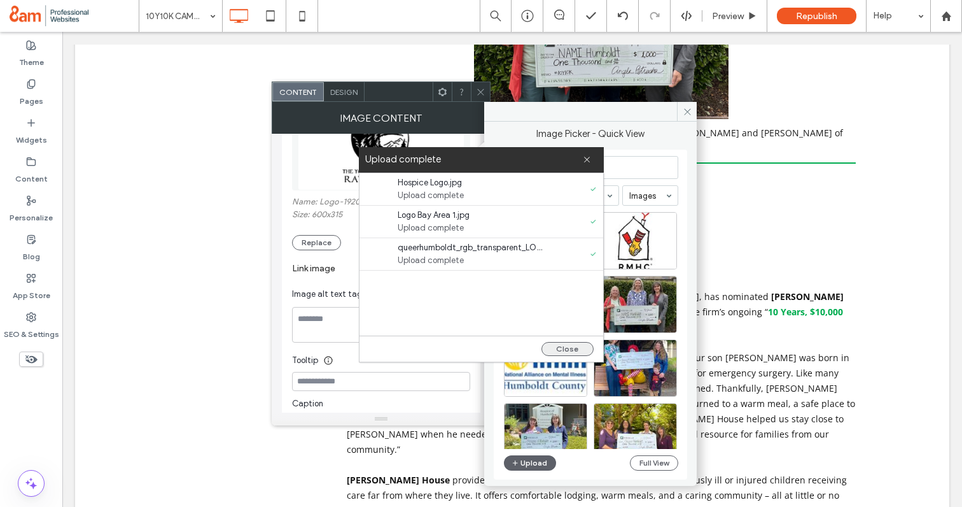
click at [565, 344] on button "Close" at bounding box center [568, 349] width 52 height 14
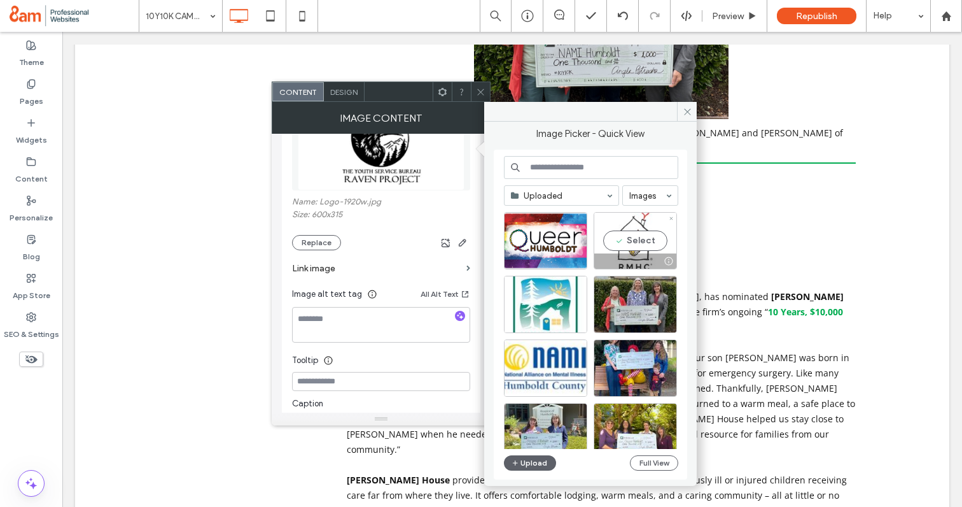
click at [628, 237] on div "Select" at bounding box center [635, 240] width 83 height 57
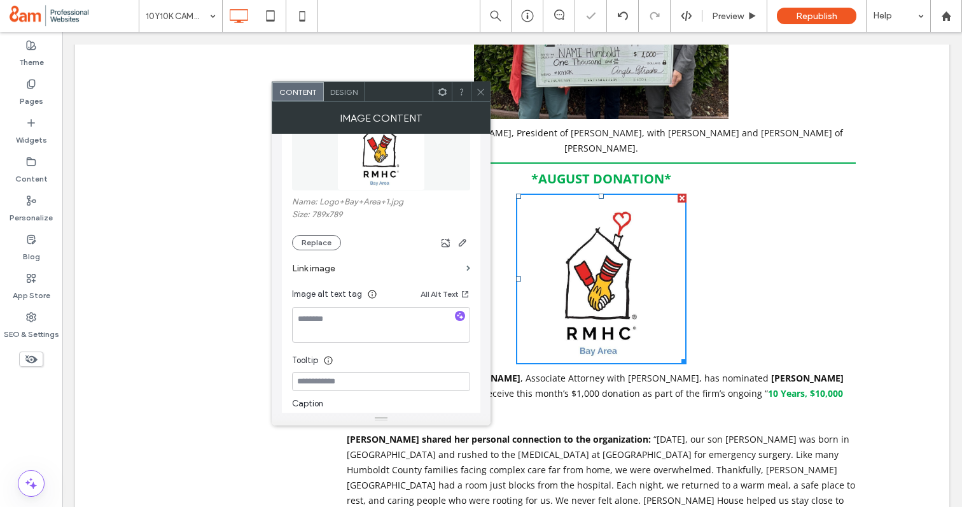
click at [478, 89] on icon at bounding box center [481, 92] width 10 height 10
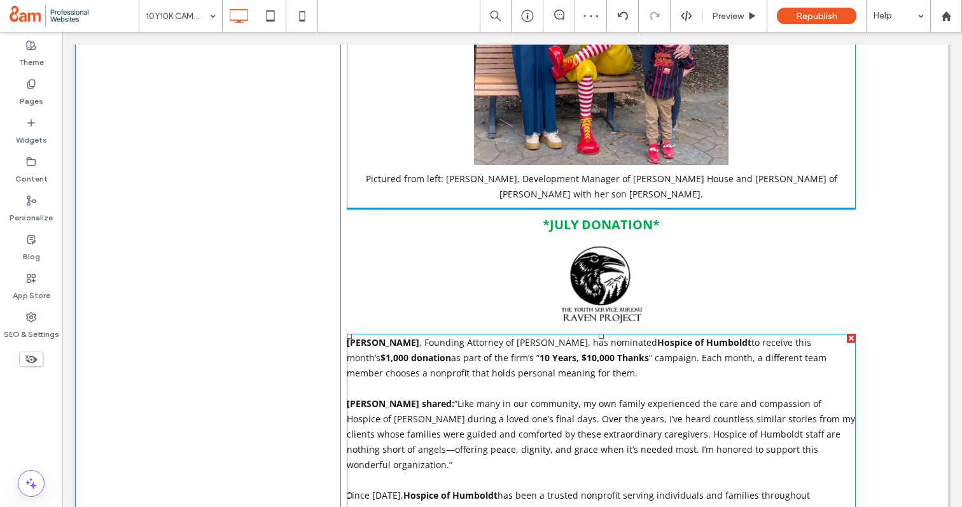
scroll to position [2203, 0]
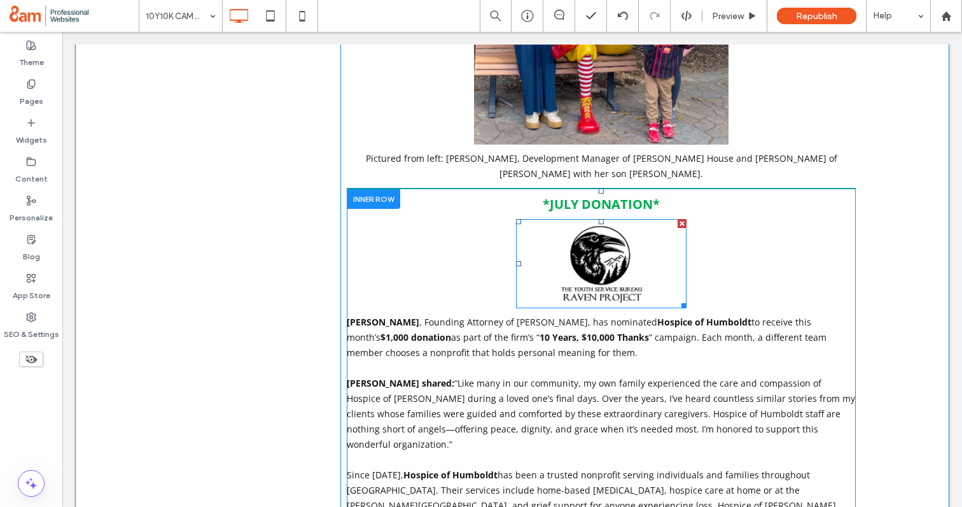
click at [602, 219] on img at bounding box center [601, 264] width 171 height 90
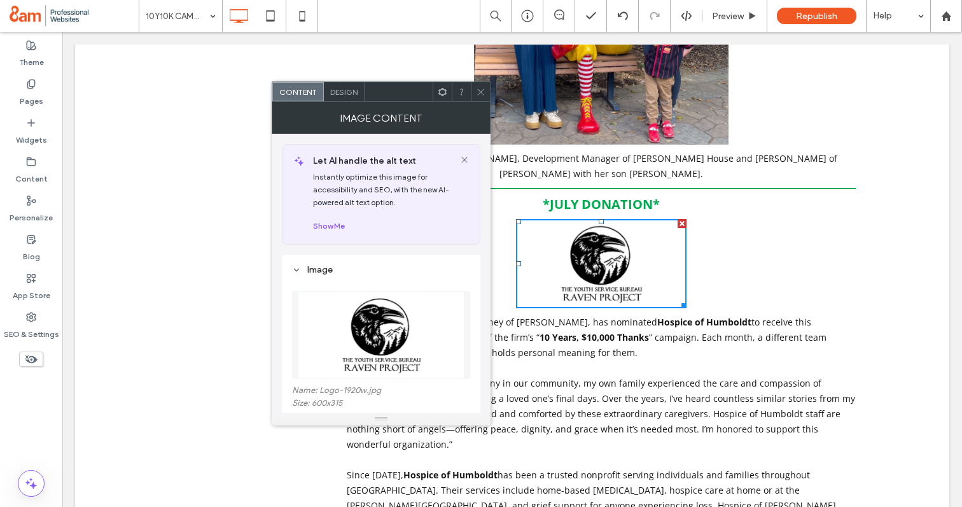
scroll to position [83, 0]
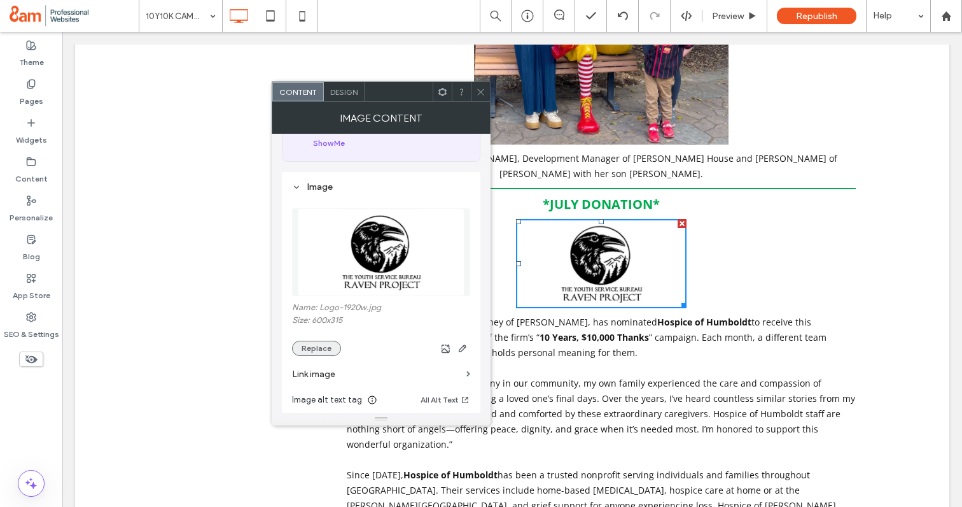
click at [311, 348] on button "Replace" at bounding box center [316, 348] width 49 height 15
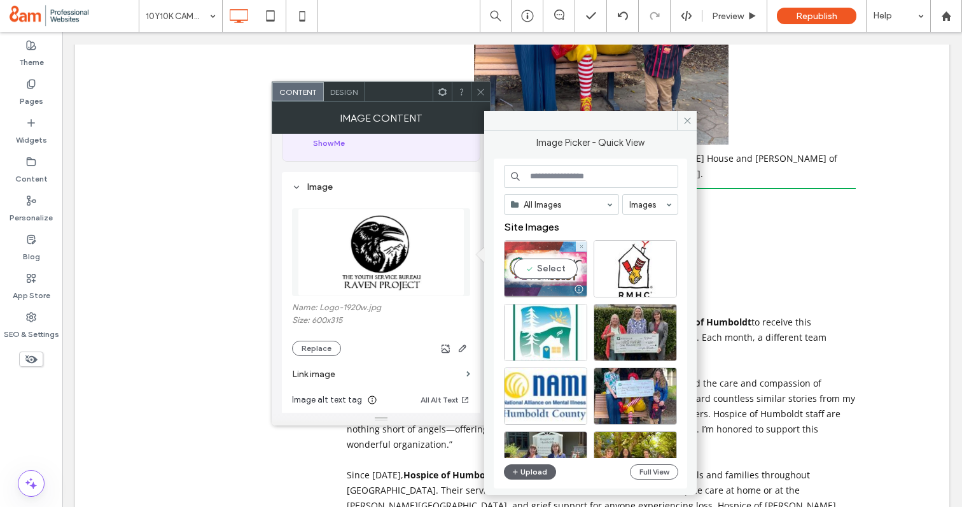
click at [545, 265] on div "Select" at bounding box center [545, 268] width 83 height 57
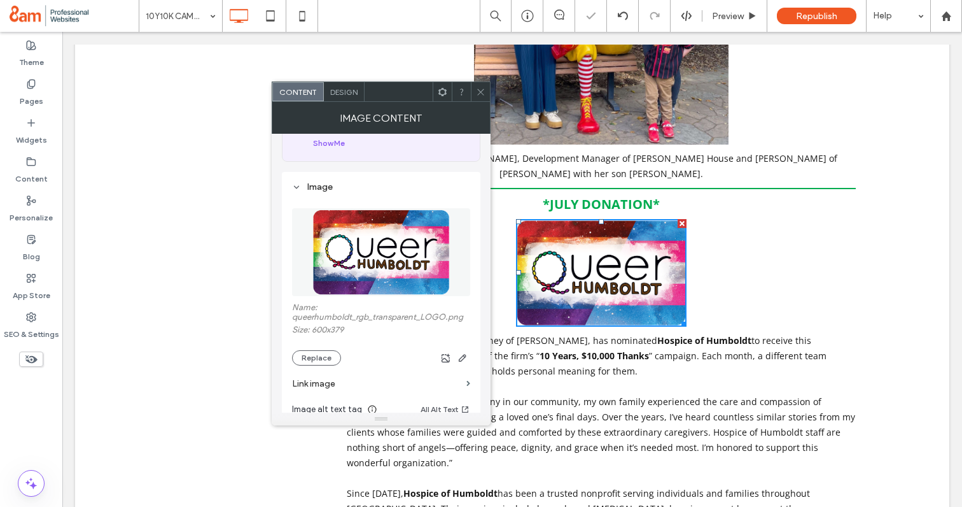
click at [479, 91] on icon at bounding box center [481, 92] width 10 height 10
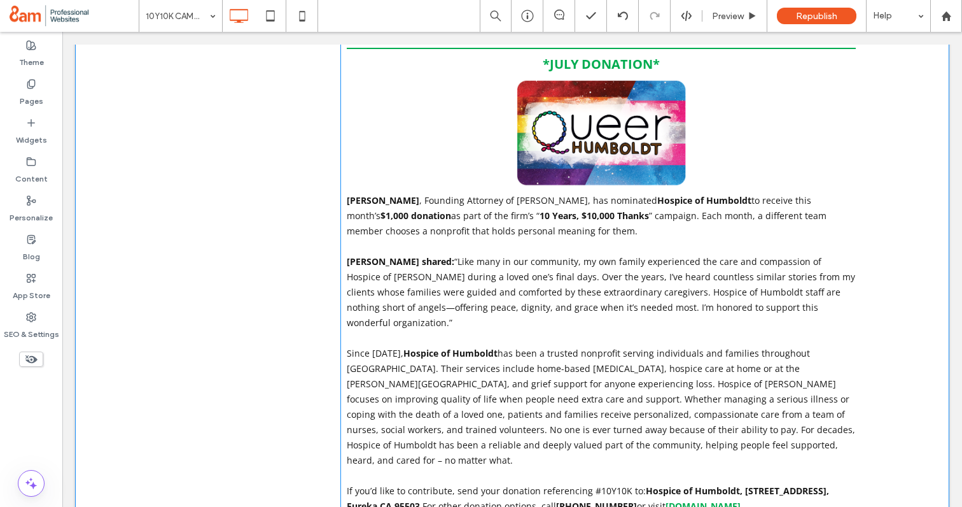
scroll to position [2250, 0]
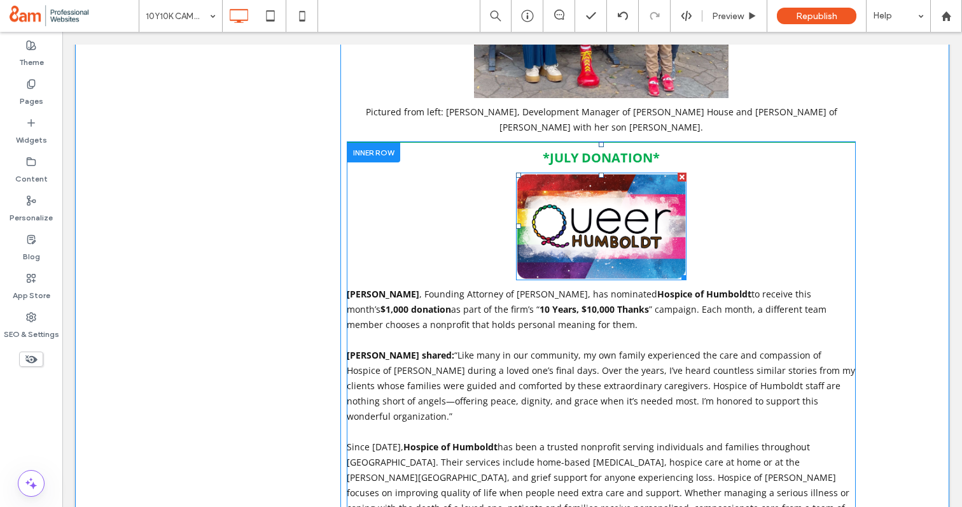
click at [567, 173] on img at bounding box center [601, 227] width 171 height 108
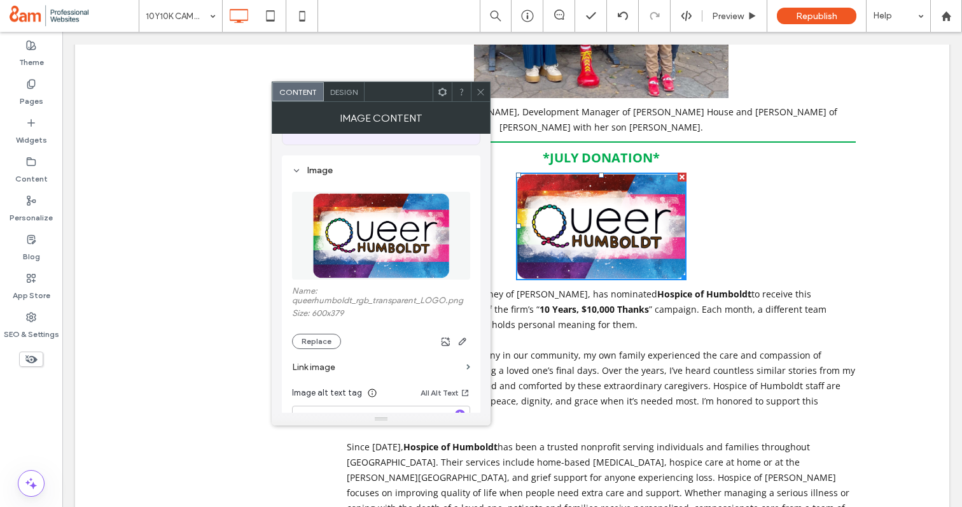
scroll to position [109, 0]
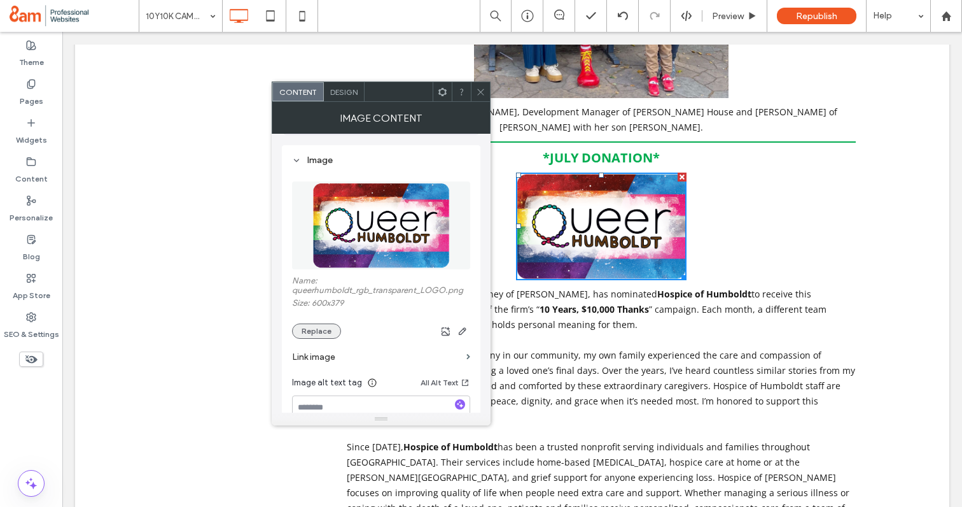
click at [319, 335] on button "Replace" at bounding box center [316, 330] width 49 height 15
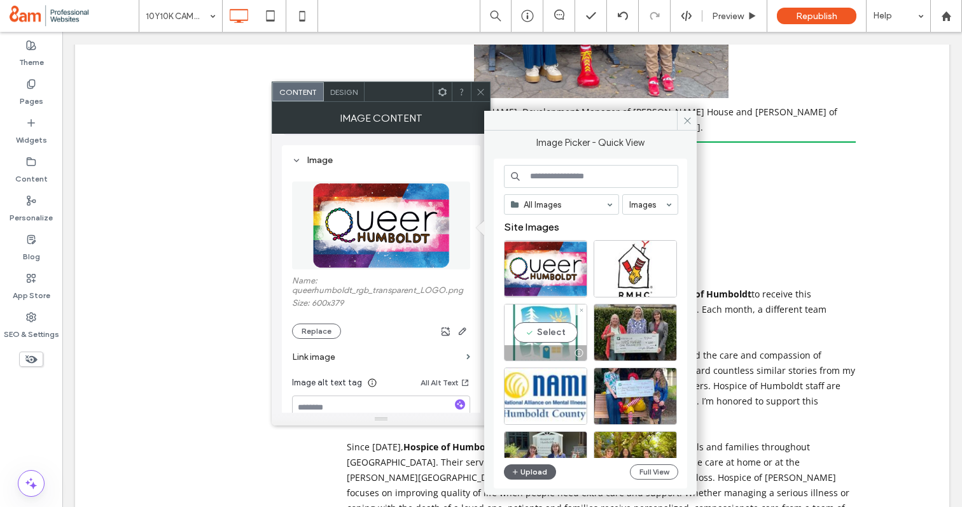
click at [545, 337] on div "Select" at bounding box center [545, 332] width 83 height 57
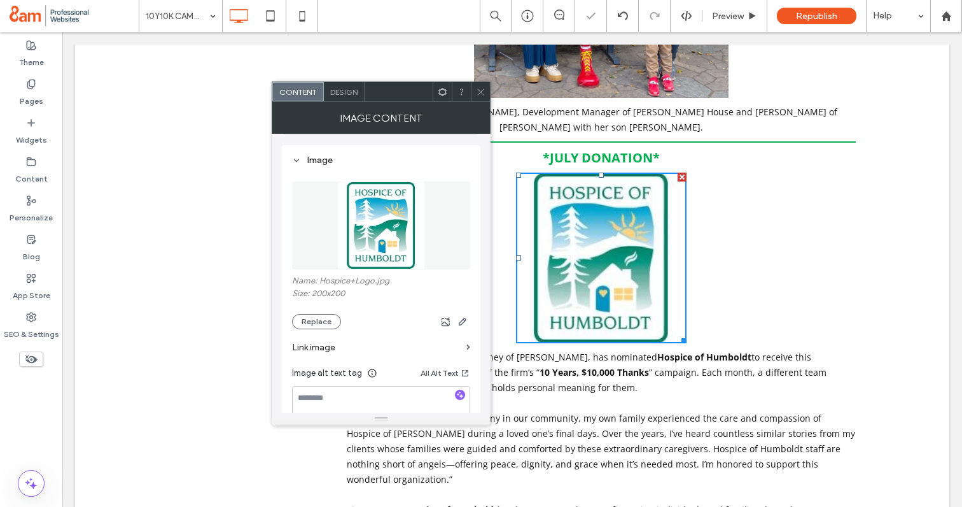
click at [480, 86] on span at bounding box center [481, 91] width 10 height 19
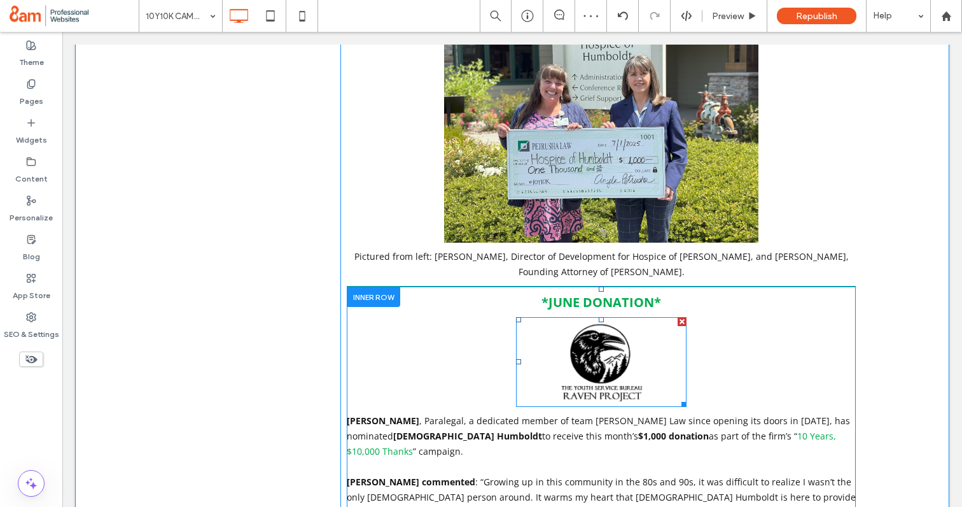
scroll to position [2946, 0]
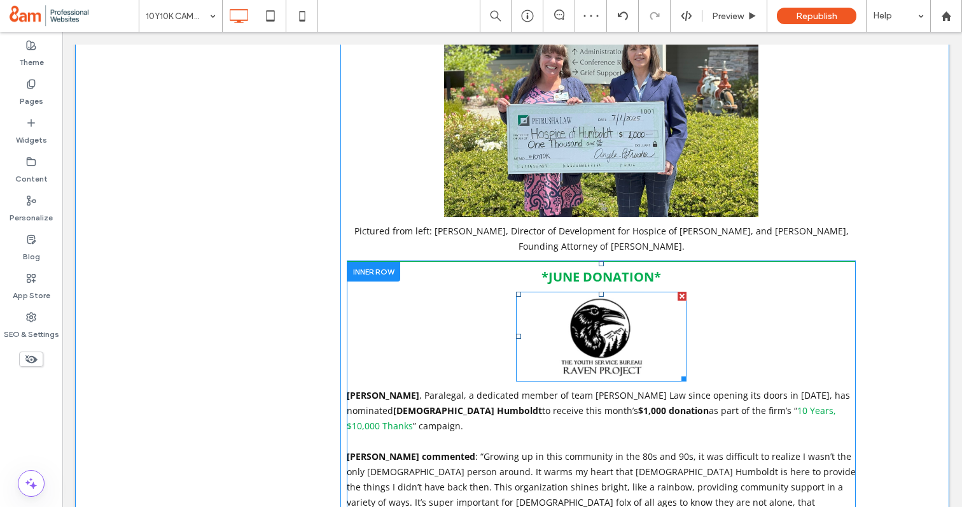
click at [600, 292] on img at bounding box center [601, 337] width 171 height 90
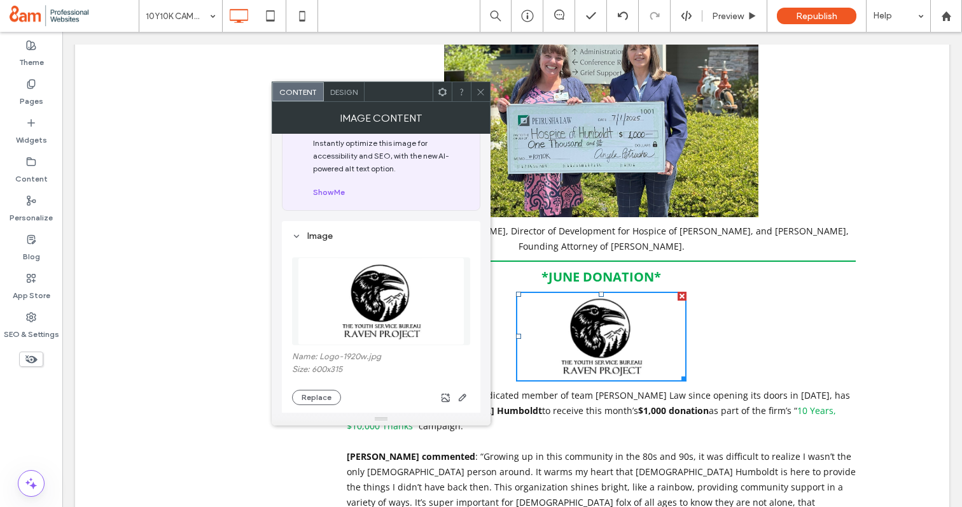
scroll to position [81, 0]
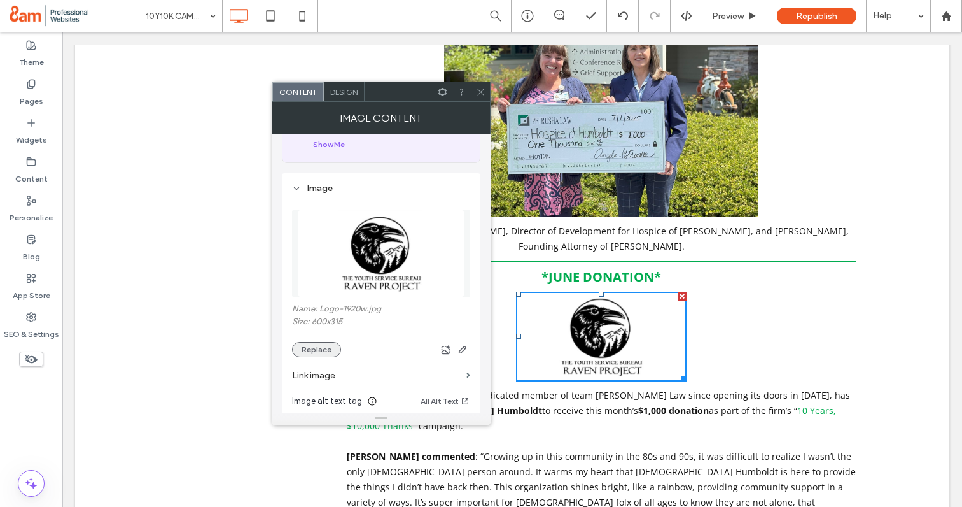
click at [314, 348] on button "Replace" at bounding box center [316, 349] width 49 height 15
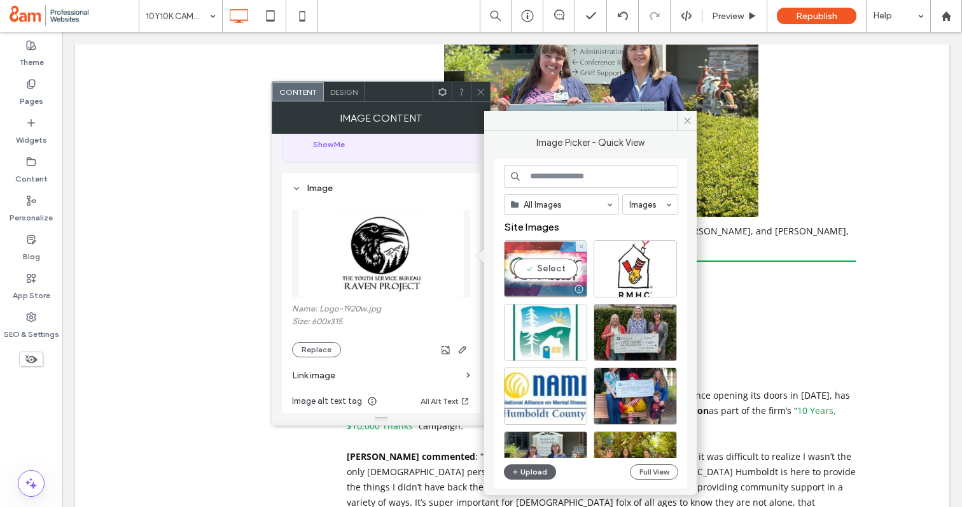
click at [567, 271] on div "Select" at bounding box center [545, 268] width 83 height 57
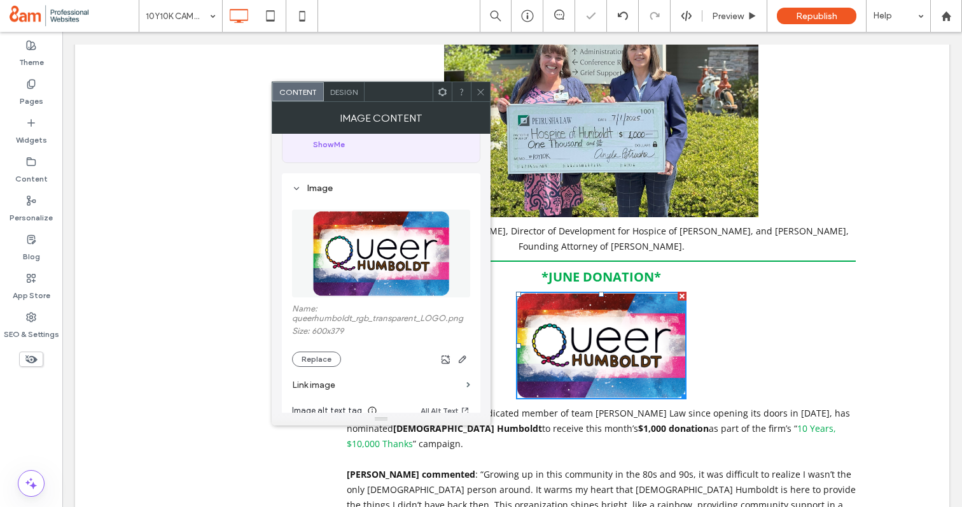
click at [479, 89] on use at bounding box center [480, 91] width 6 height 6
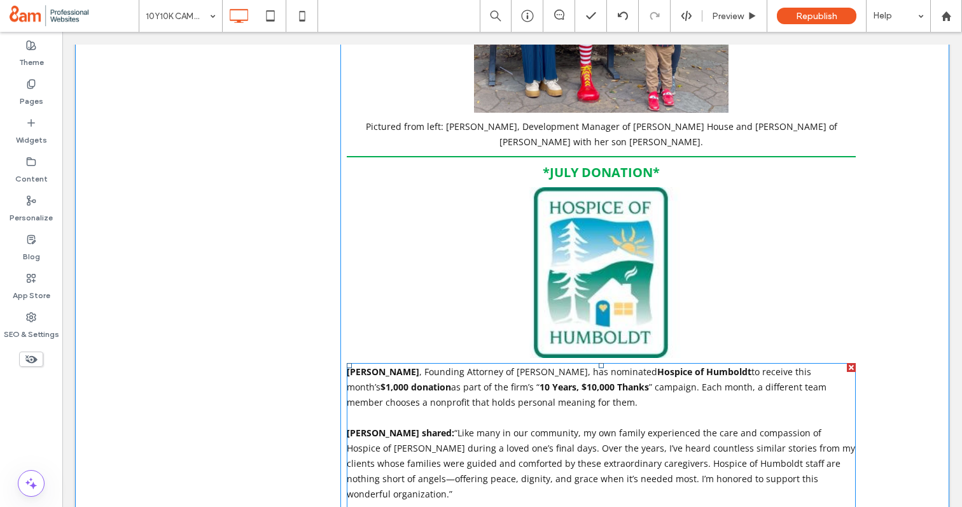
scroll to position [2232, 0]
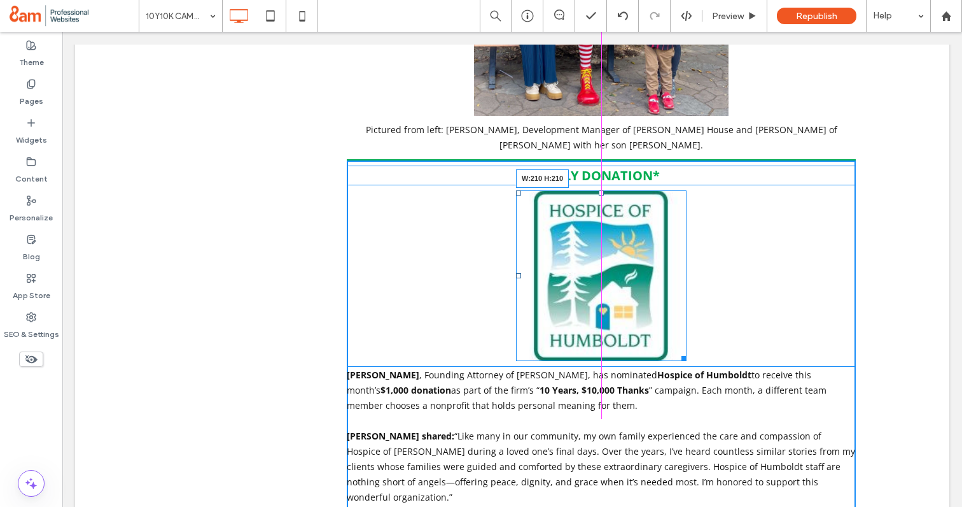
drag, startPoint x: 683, startPoint y: 280, endPoint x: 665, endPoint y: 261, distance: 26.6
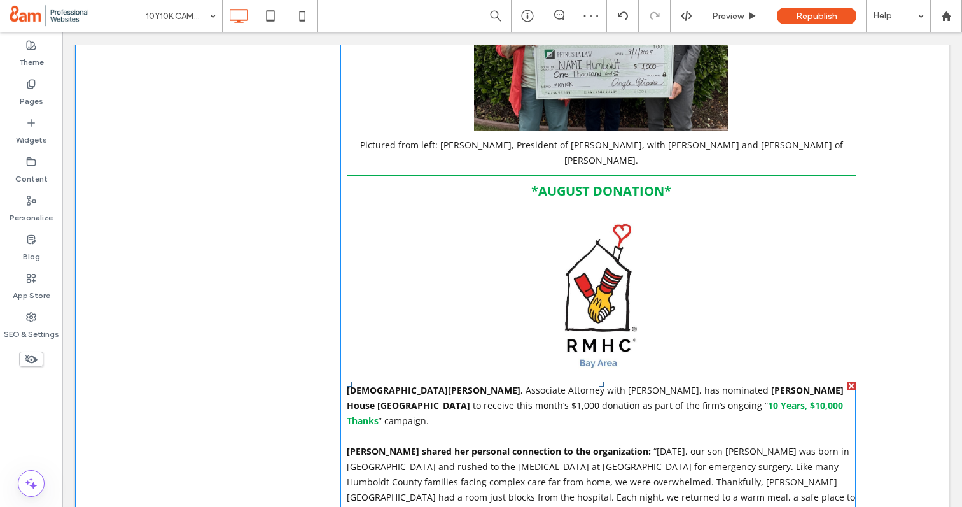
scroll to position [1419, 0]
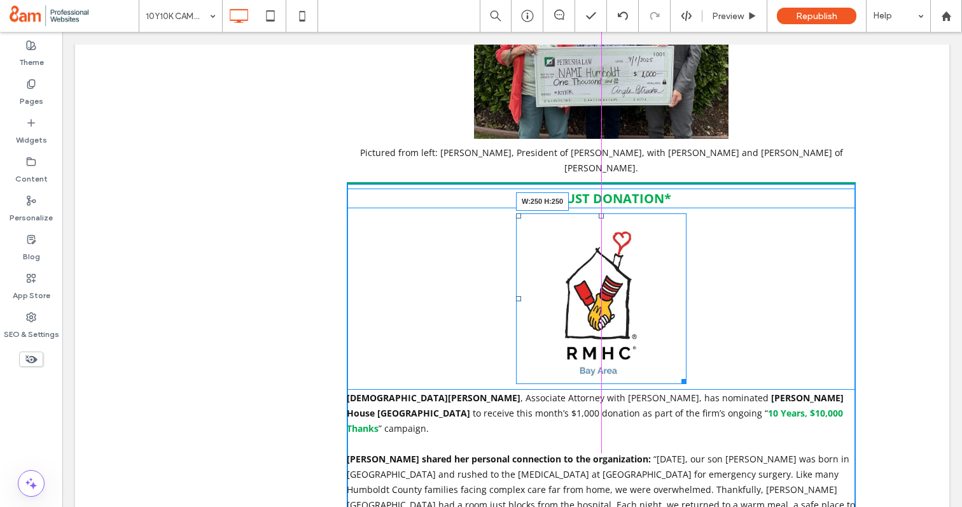
drag, startPoint x: 686, startPoint y: 335, endPoint x: 680, endPoint y: 328, distance: 9.0
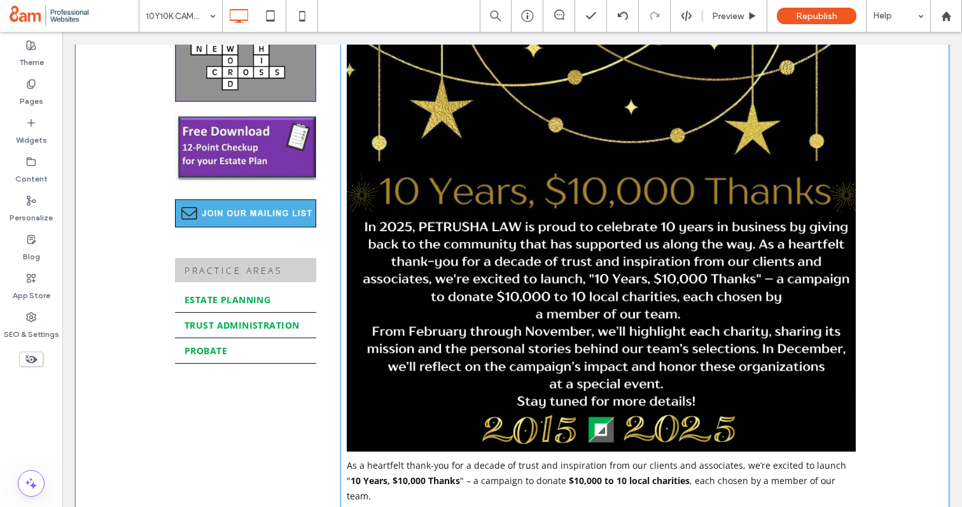
scroll to position [0, 0]
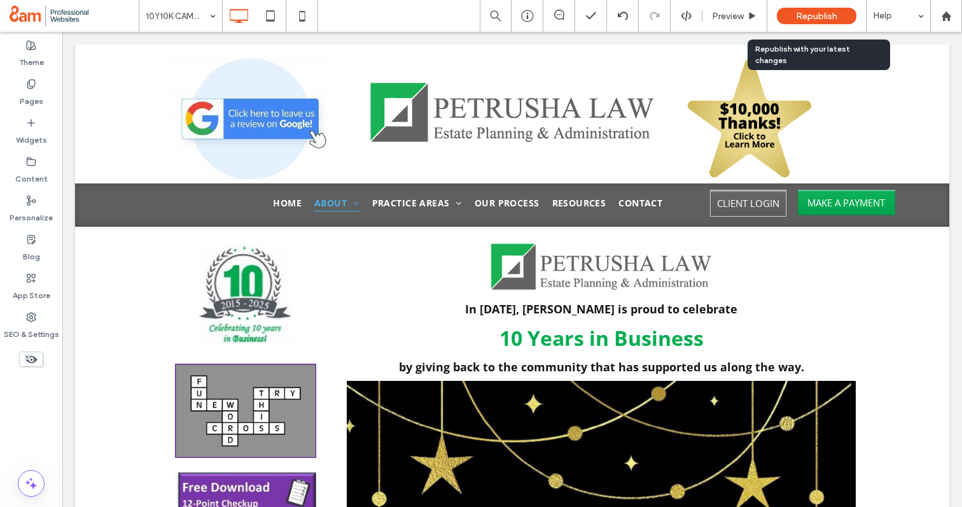
click at [794, 17] on div "Republish" at bounding box center [817, 16] width 80 height 17
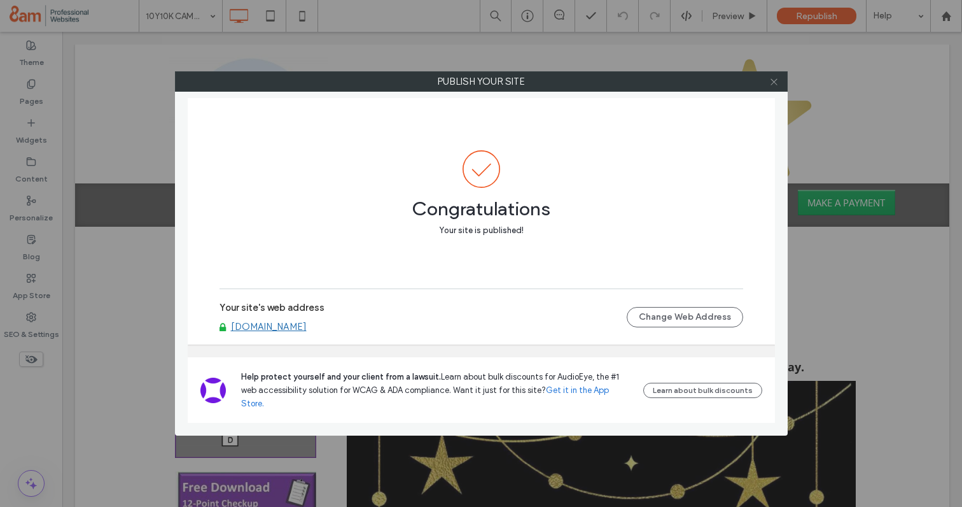
click at [777, 82] on icon at bounding box center [775, 82] width 10 height 10
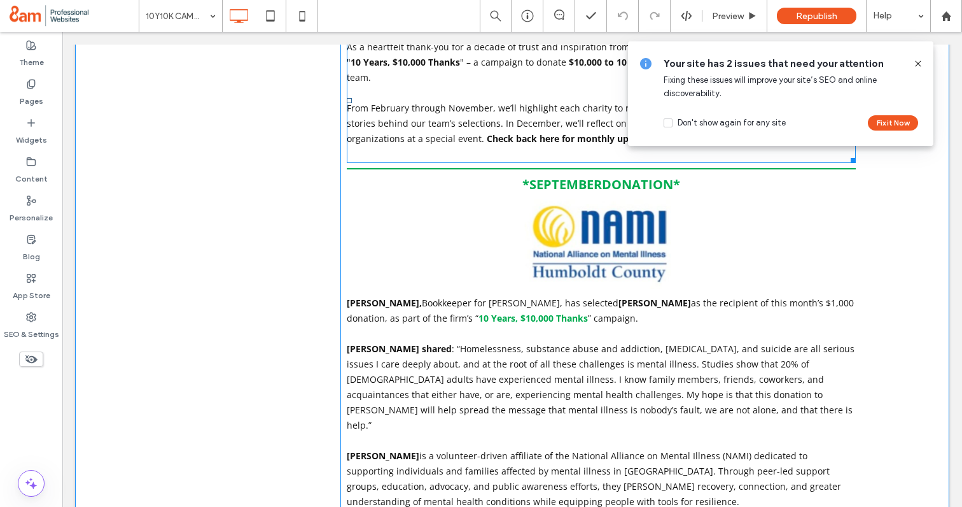
scroll to position [783, 0]
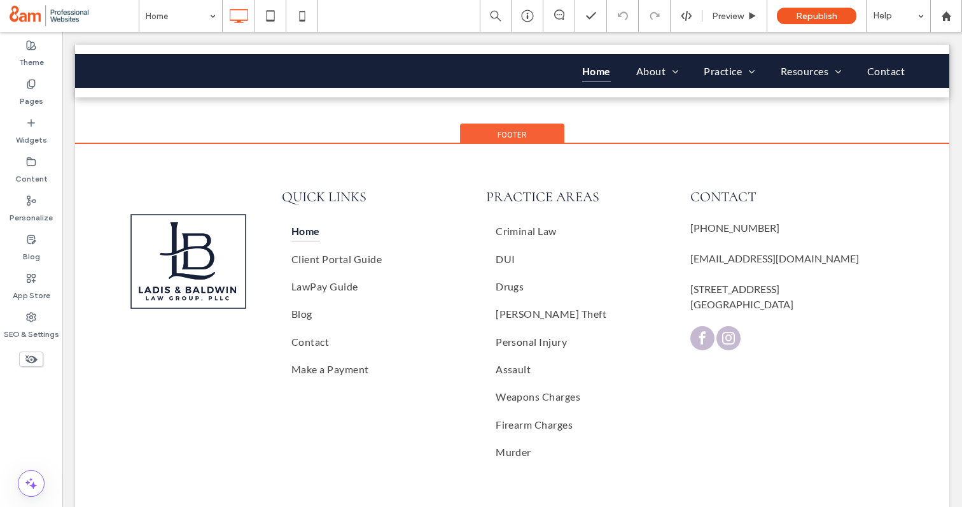
scroll to position [3730, 0]
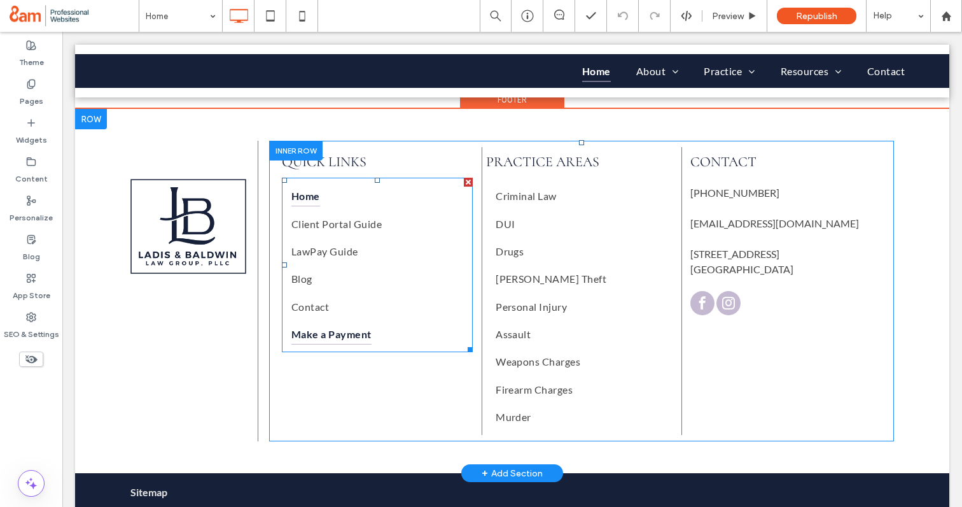
click at [317, 323] on span "Make a Payment" at bounding box center [332, 333] width 80 height 21
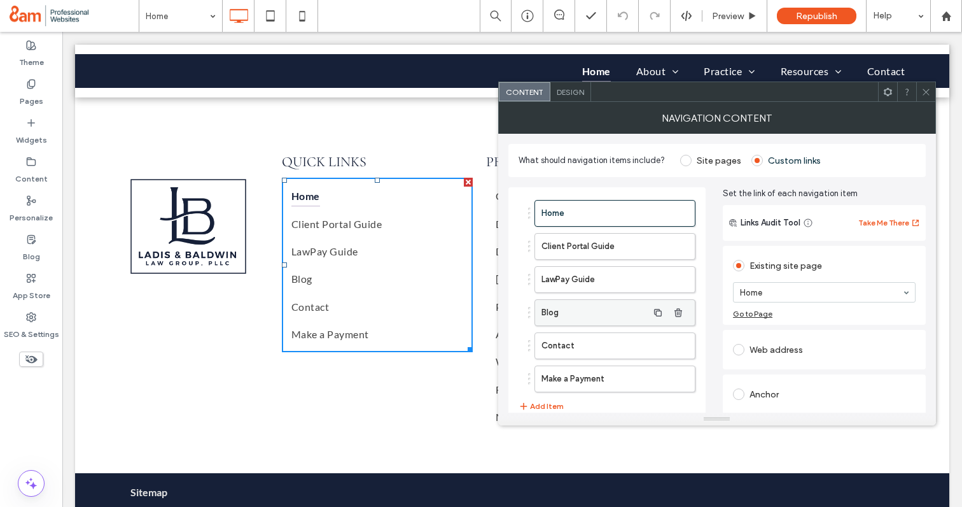
scroll to position [52, 0]
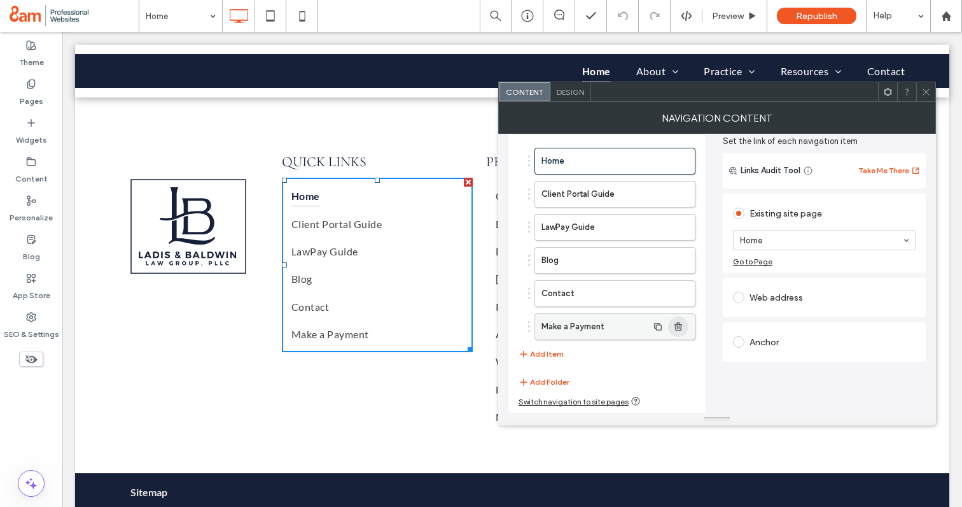
click at [683, 329] on icon "button" at bounding box center [678, 326] width 10 height 10
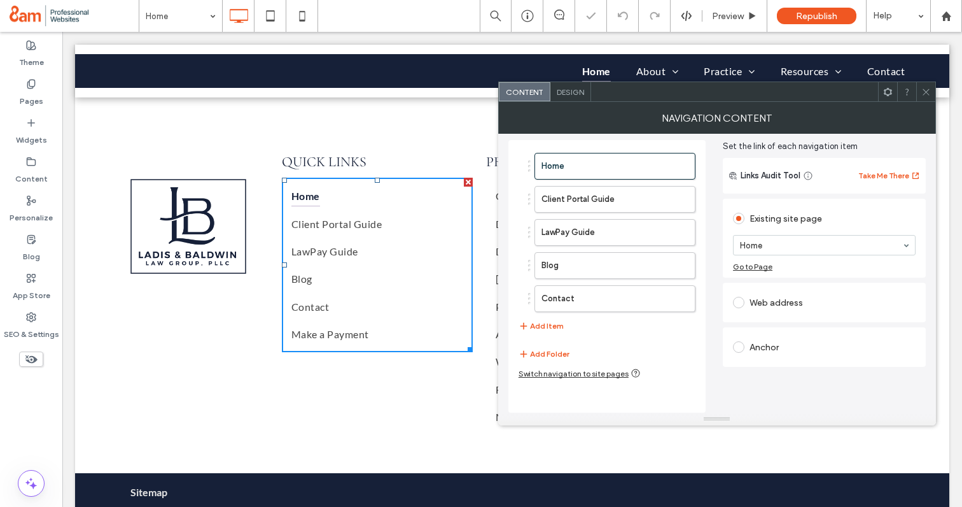
scroll to position [47, 0]
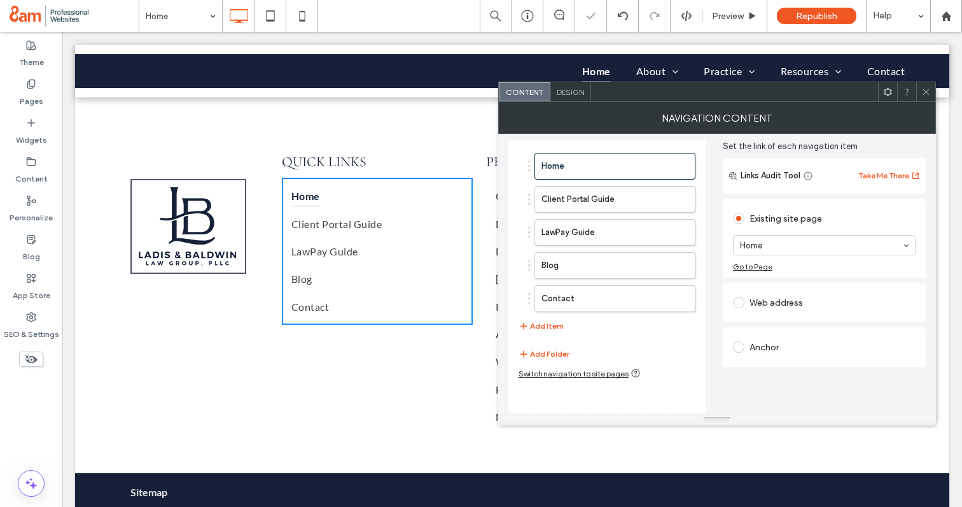
click at [428, 335] on div "QUICK LINKS Home Client Portal Guide LawPay Guide Blog Contact Click To Paste" at bounding box center [382, 291] width 200 height 288
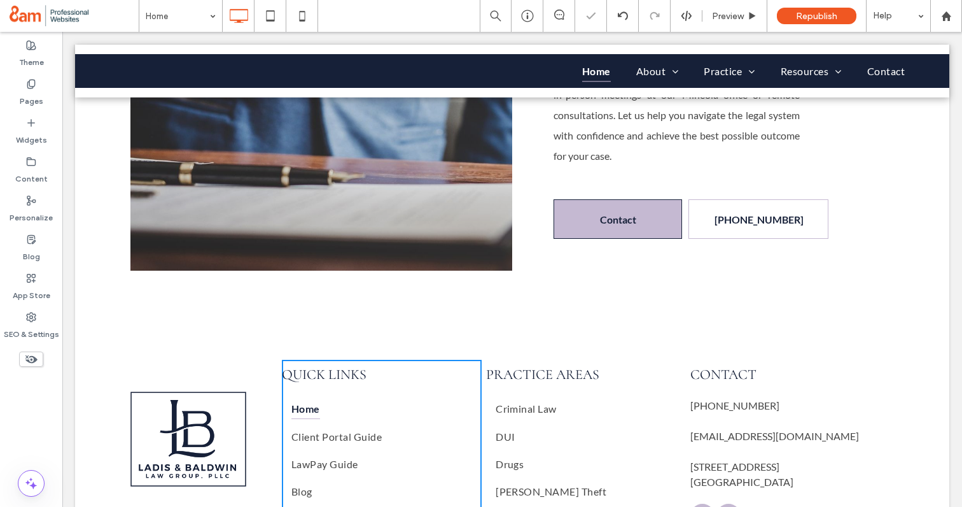
scroll to position [3507, 0]
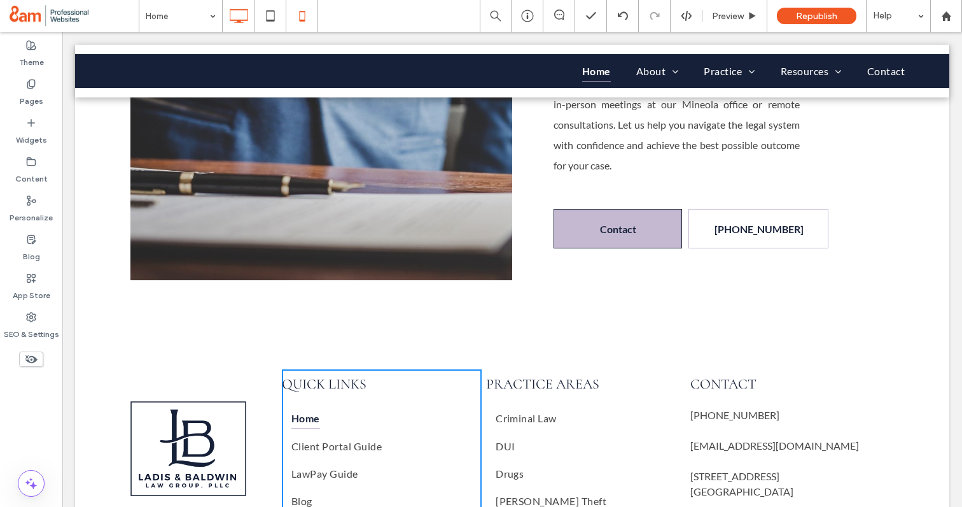
click at [311, 13] on icon at bounding box center [302, 15] width 25 height 25
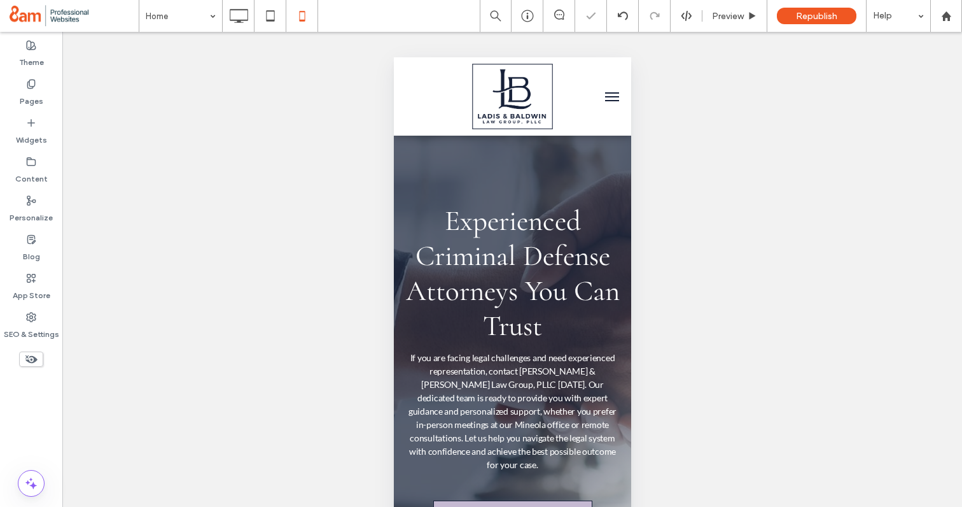
scroll to position [0, 0]
click at [734, 10] on div "Preview" at bounding box center [735, 16] width 65 height 32
click at [726, 16] on span "Preview" at bounding box center [728, 16] width 32 height 11
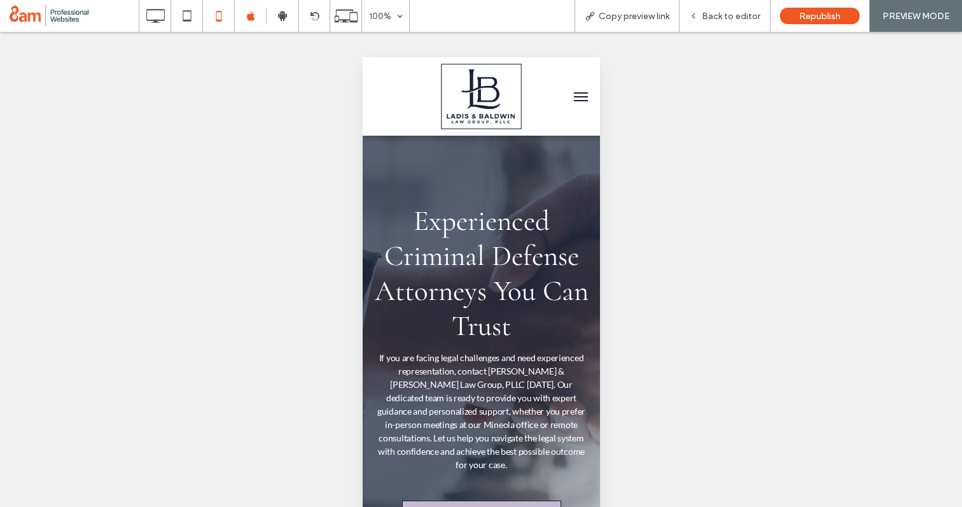
click at [580, 106] on button "menu" at bounding box center [580, 96] width 25 height 25
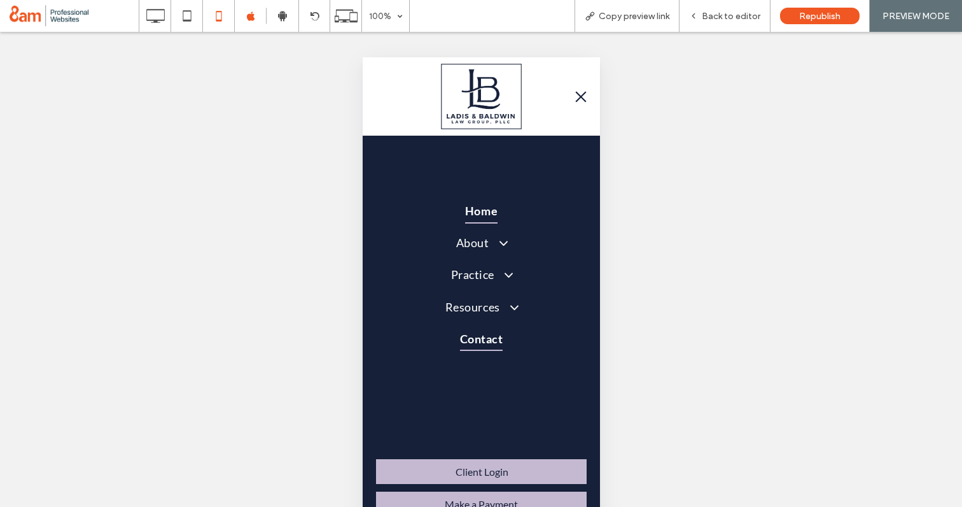
scroll to position [20, 0]
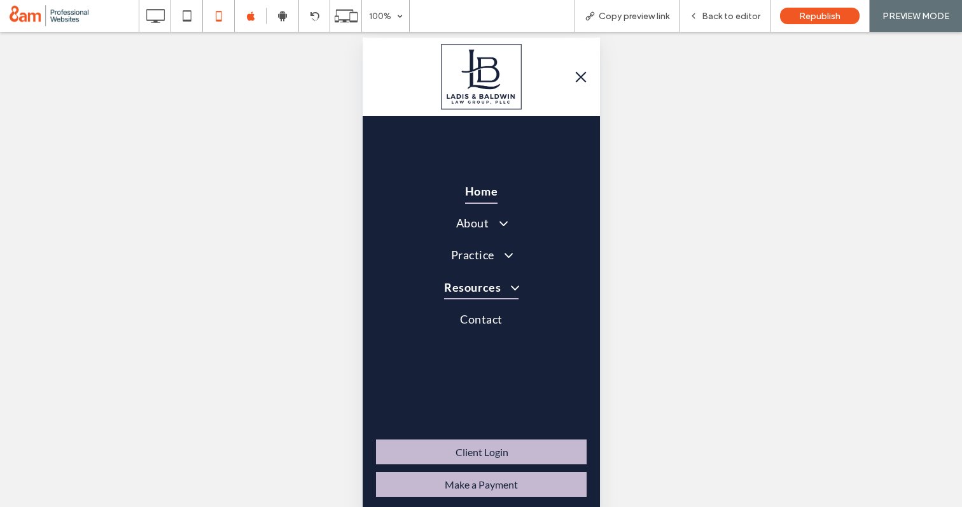
click at [512, 292] on span at bounding box center [509, 287] width 23 height 15
click at [510, 259] on span at bounding box center [503, 255] width 23 height 15
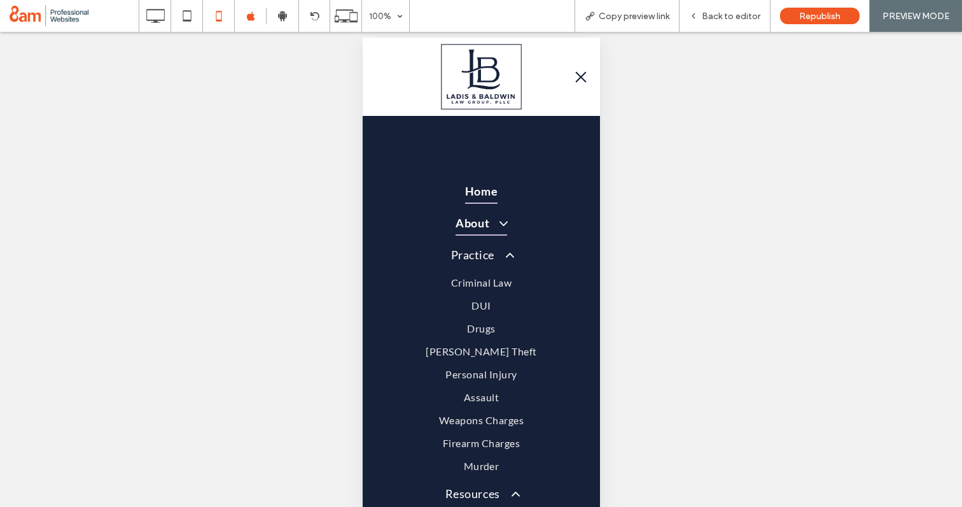
click at [502, 225] on span at bounding box center [497, 223] width 23 height 15
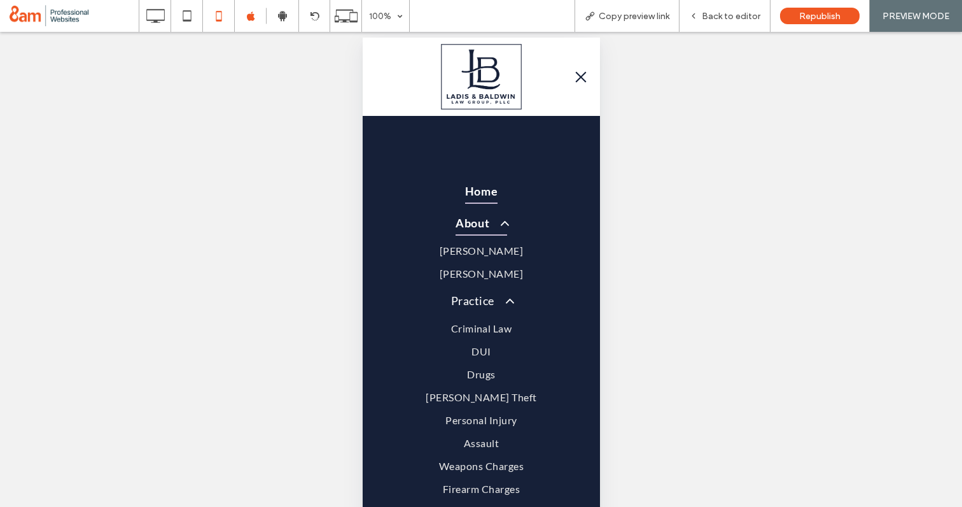
click at [502, 224] on span at bounding box center [497, 223] width 23 height 15
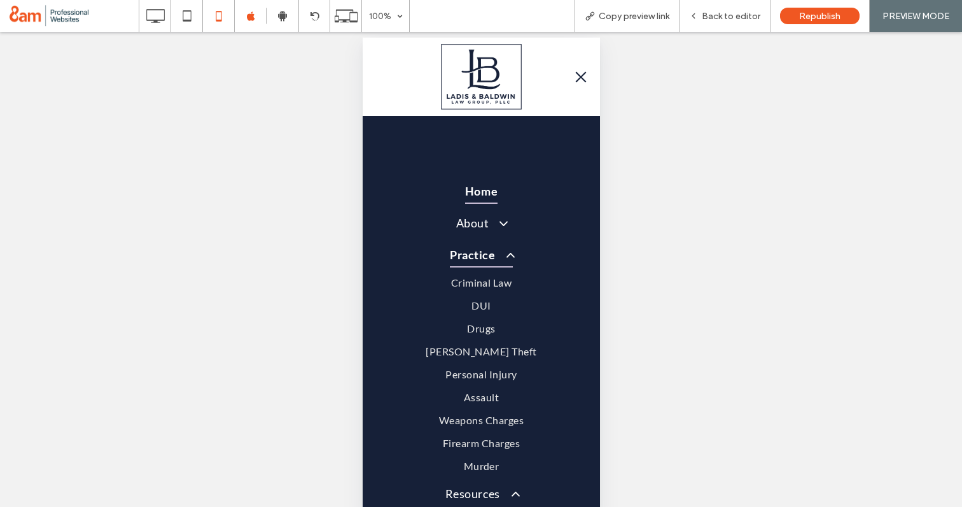
click at [502, 253] on span at bounding box center [503, 255] width 23 height 15
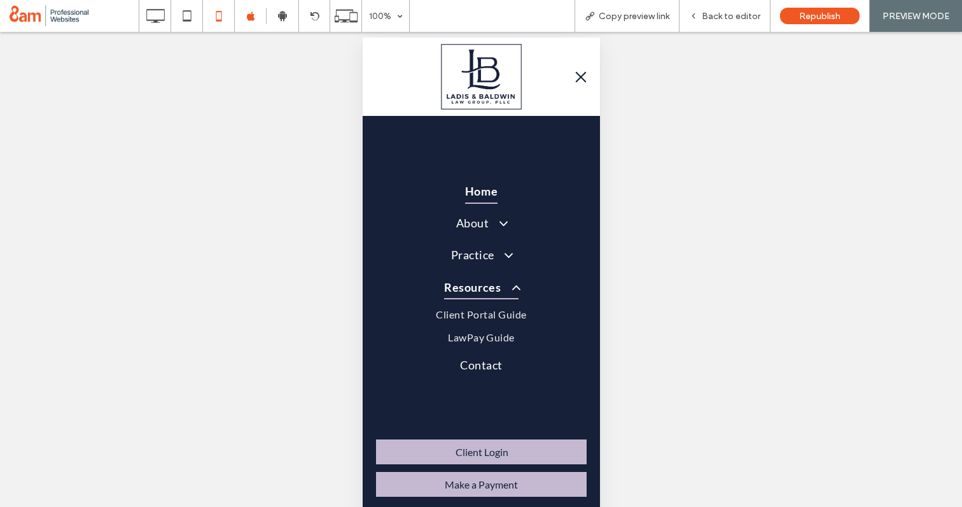
click at [509, 290] on span at bounding box center [509, 287] width 23 height 15
click at [701, 18] on div "Back to editor" at bounding box center [725, 16] width 90 height 11
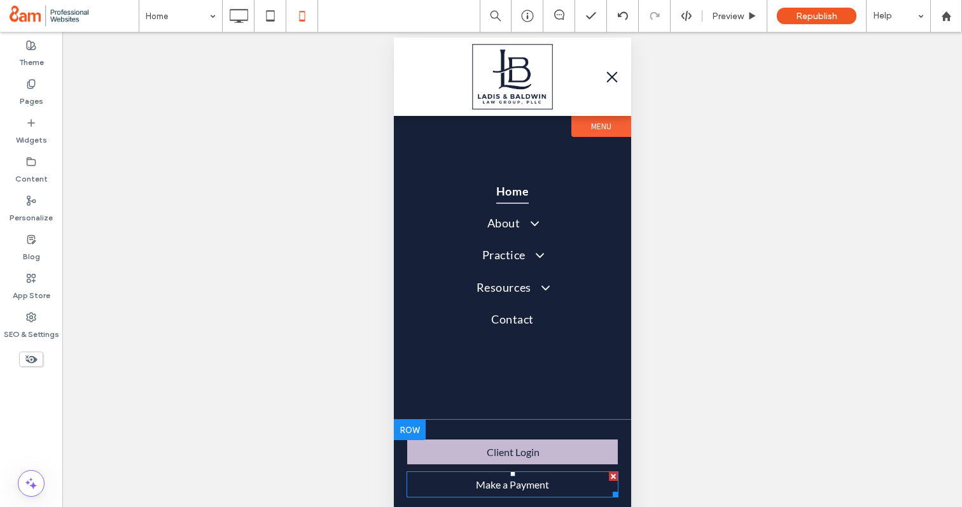
click at [614, 476] on div at bounding box center [613, 476] width 9 height 9
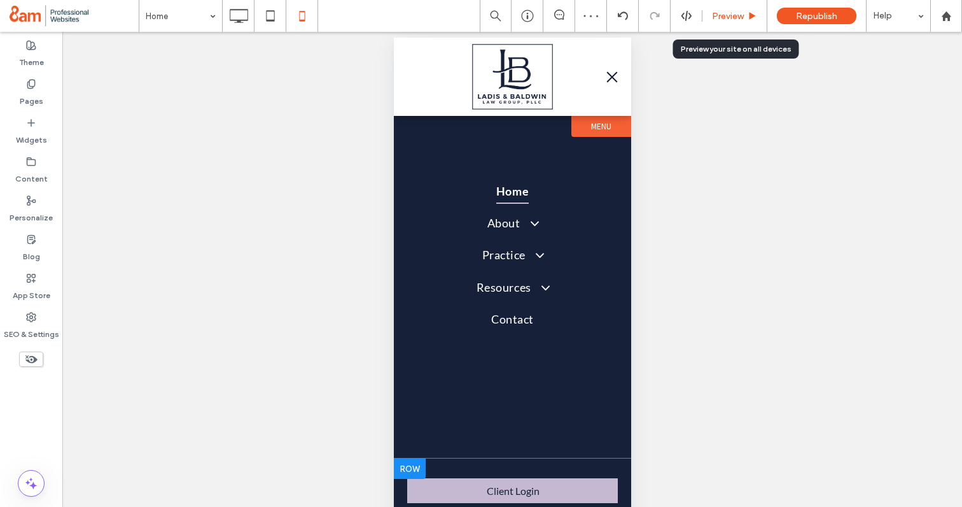
click at [722, 11] on span "Preview" at bounding box center [728, 16] width 32 height 11
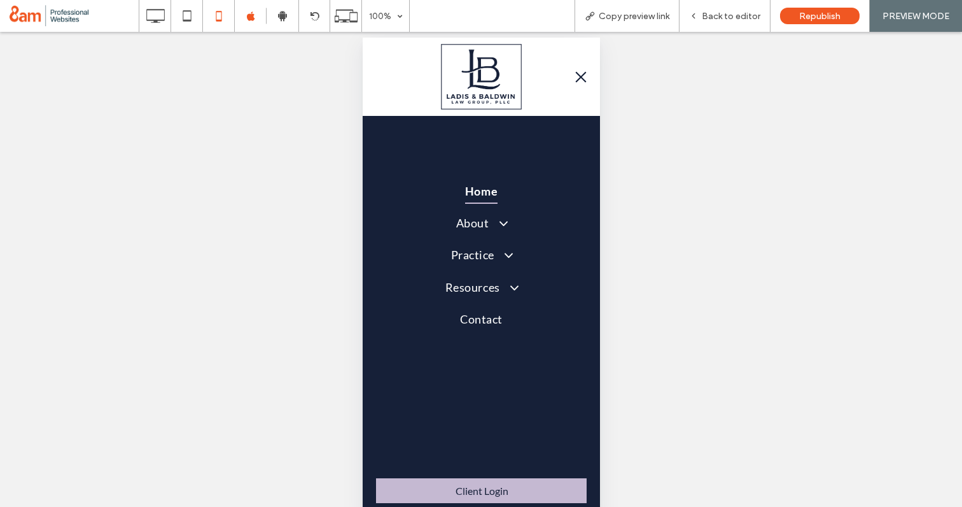
click at [581, 76] on span "menu" at bounding box center [580, 76] width 11 height 11
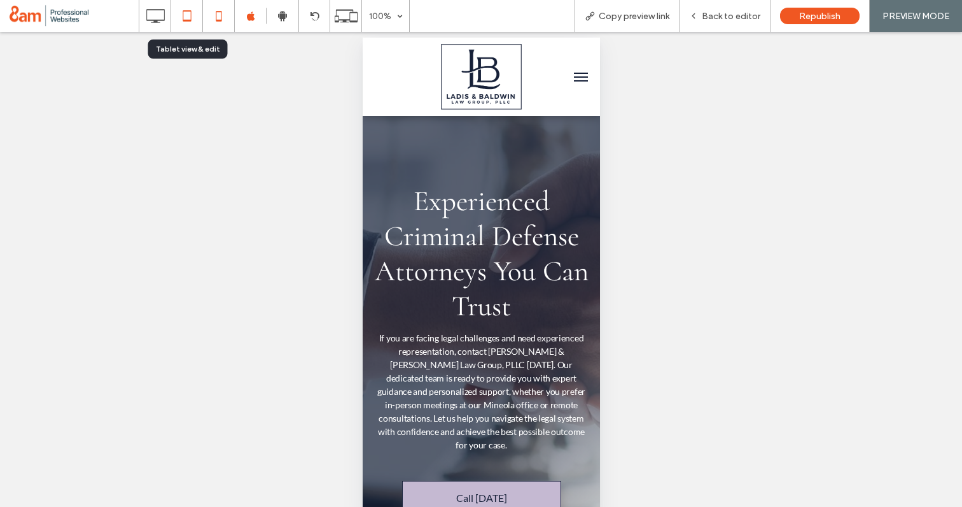
click at [198, 14] on icon at bounding box center [186, 15] width 25 height 25
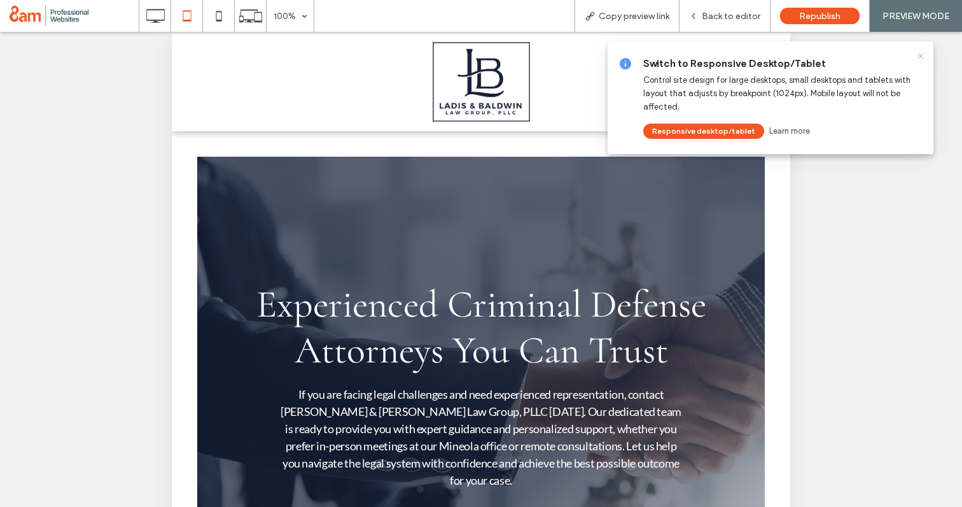
click at [923, 52] on icon at bounding box center [921, 56] width 10 height 10
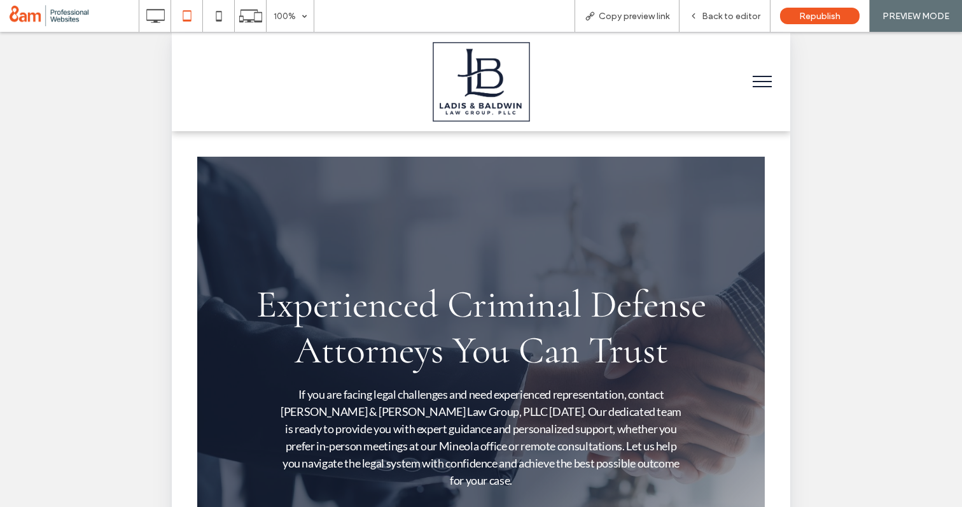
click at [756, 85] on button "menu" at bounding box center [762, 81] width 33 height 33
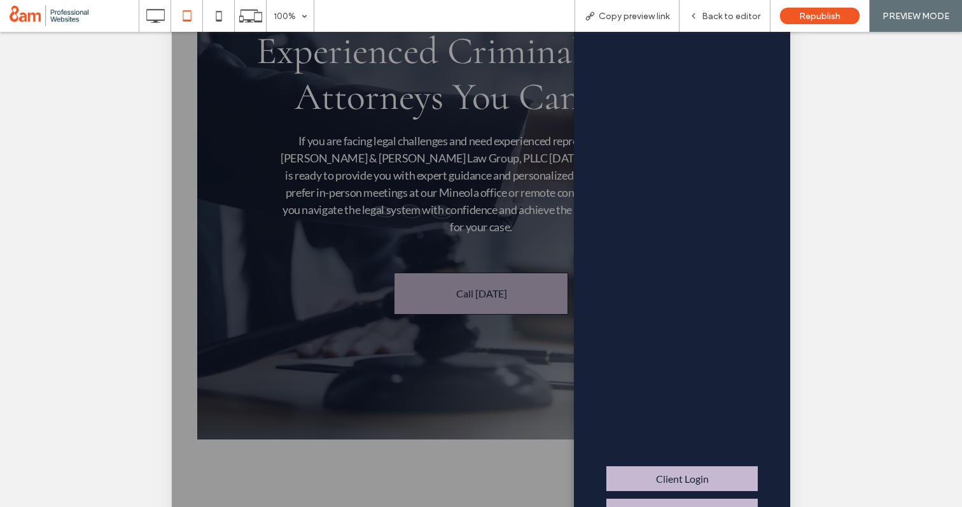
scroll to position [381, 0]
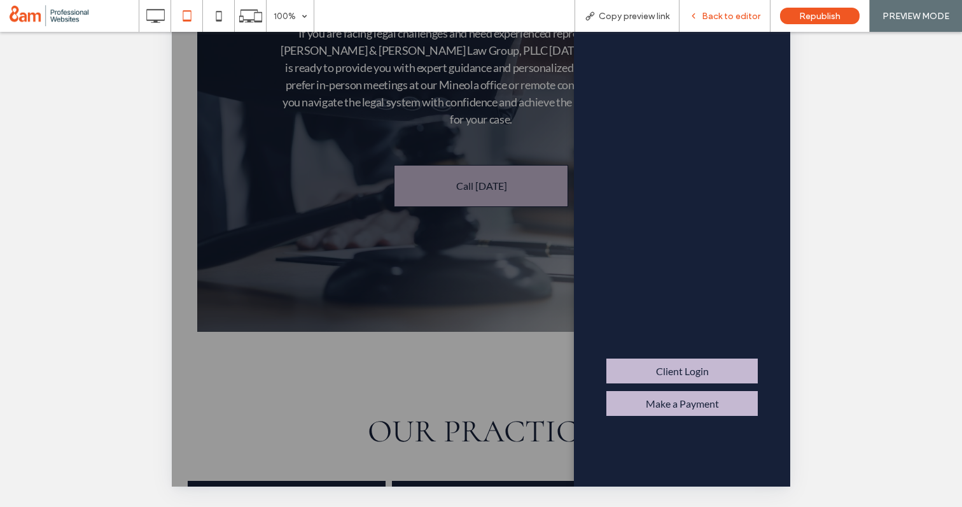
click at [728, 13] on span "Back to editor" at bounding box center [731, 16] width 59 height 11
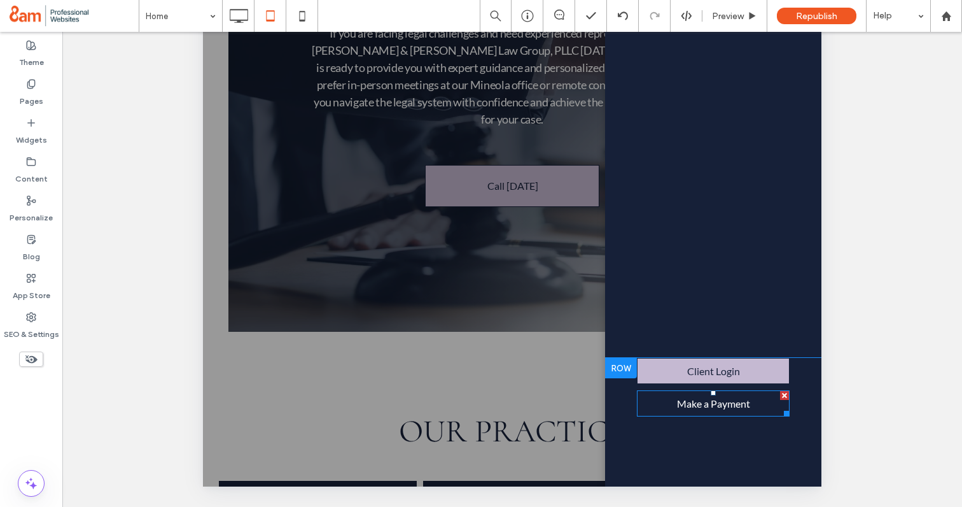
click at [783, 394] on div at bounding box center [784, 395] width 9 height 9
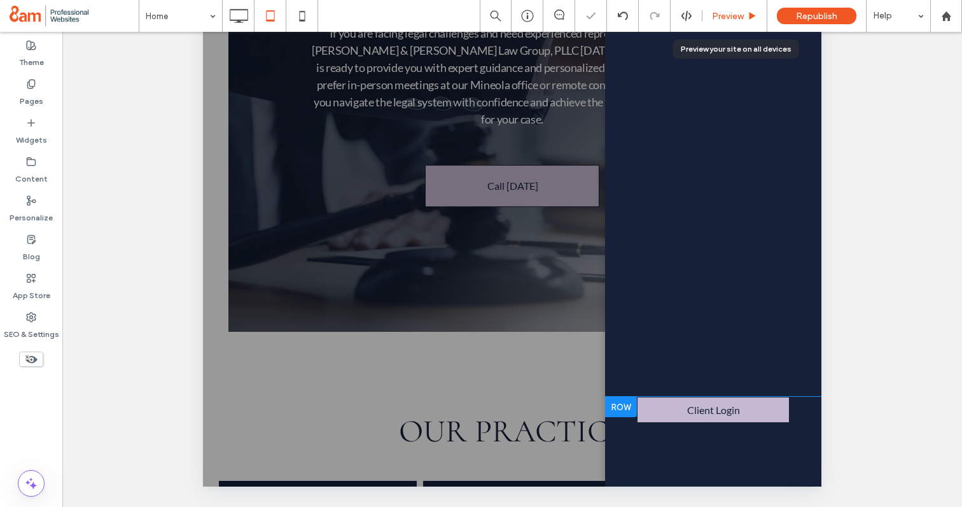
click at [728, 16] on span "Preview" at bounding box center [728, 16] width 32 height 11
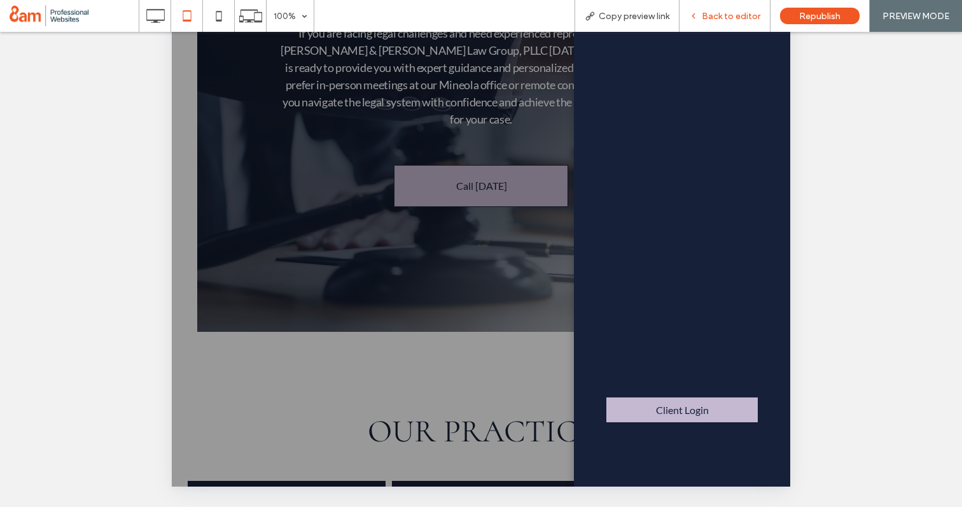
click at [712, 17] on span "Back to editor" at bounding box center [731, 16] width 59 height 11
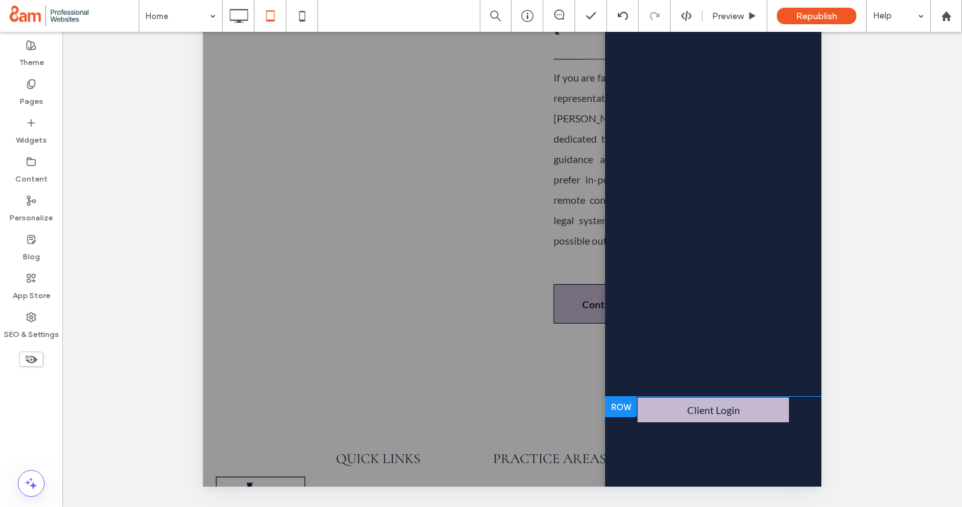
scroll to position [3388, 0]
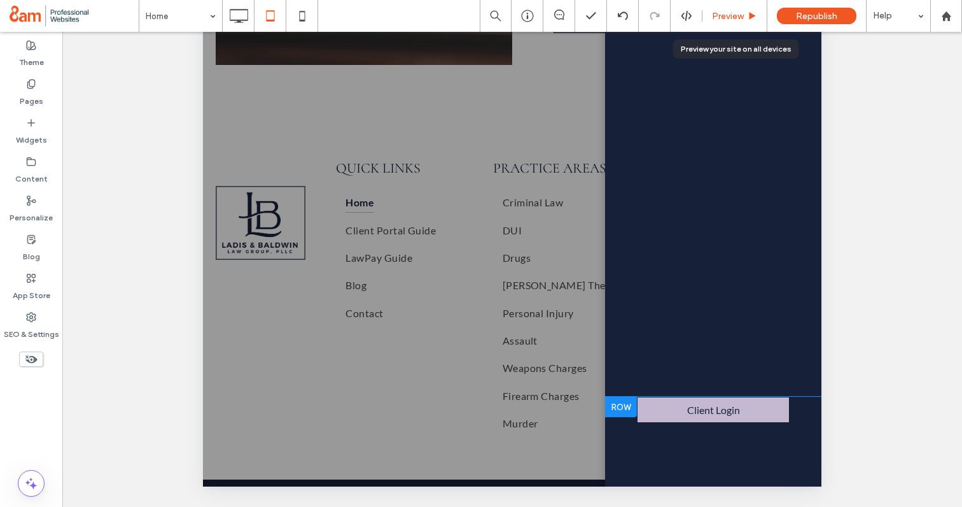
click at [725, 18] on span "Preview" at bounding box center [728, 16] width 32 height 11
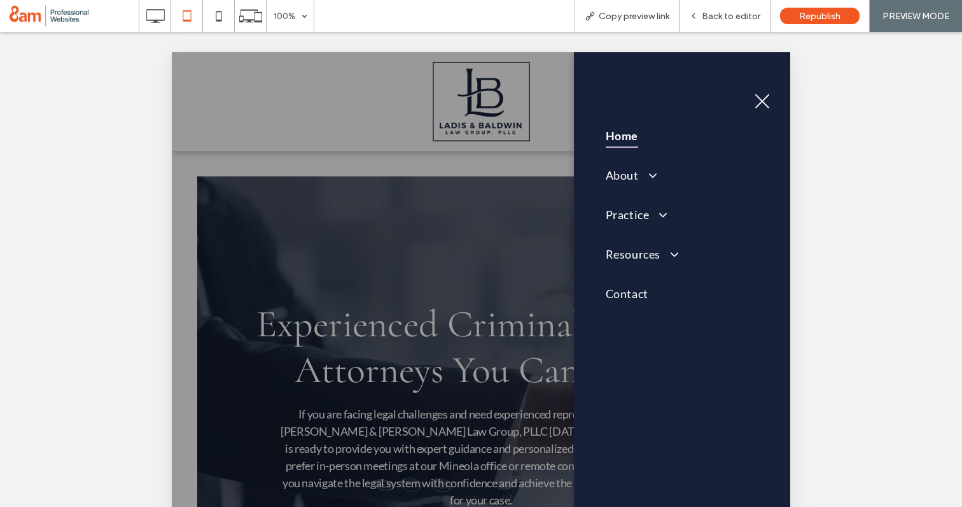
click at [760, 105] on button "menu" at bounding box center [762, 101] width 33 height 33
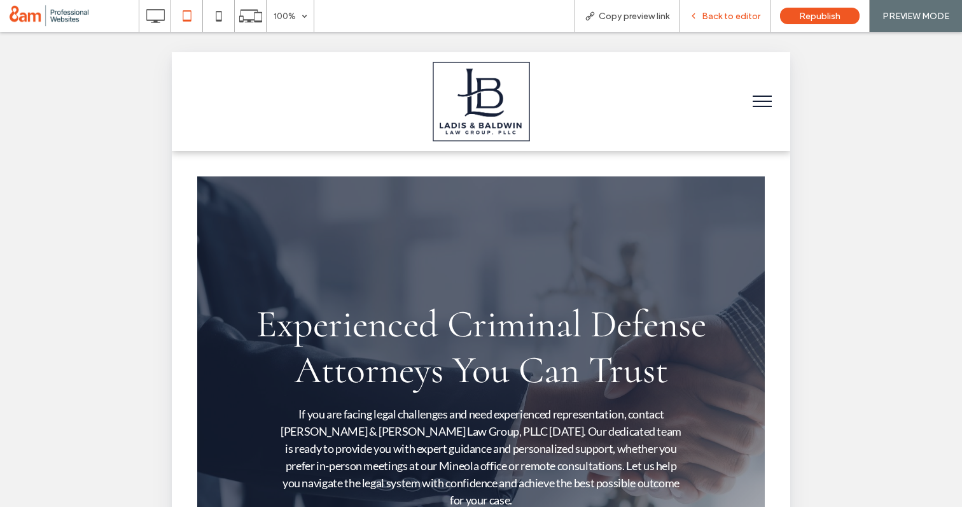
click at [728, 14] on span "Back to editor" at bounding box center [731, 16] width 59 height 11
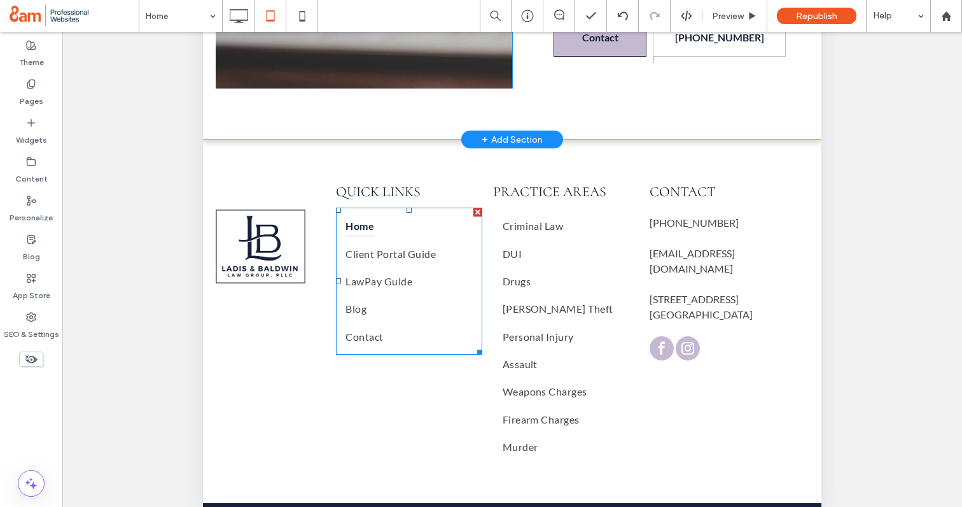
scroll to position [381, 0]
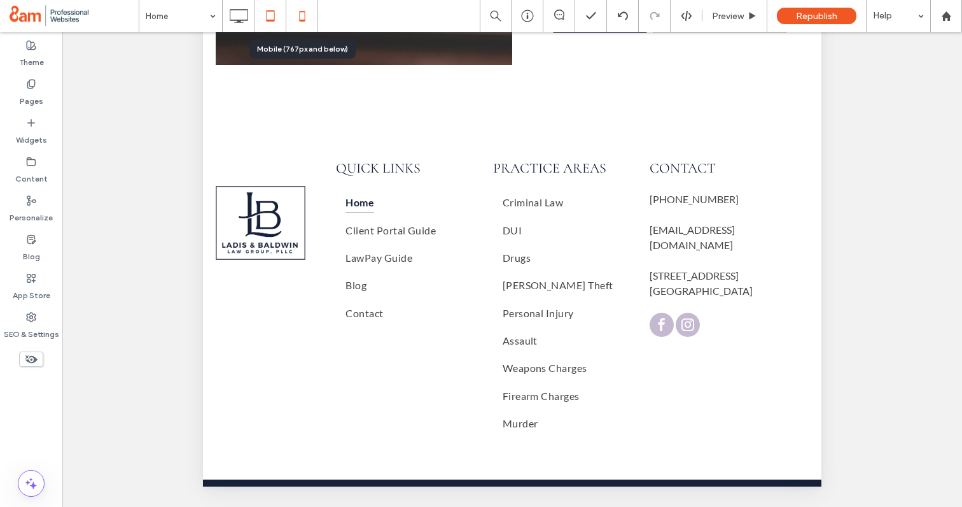
click at [309, 17] on icon at bounding box center [302, 15] width 25 height 25
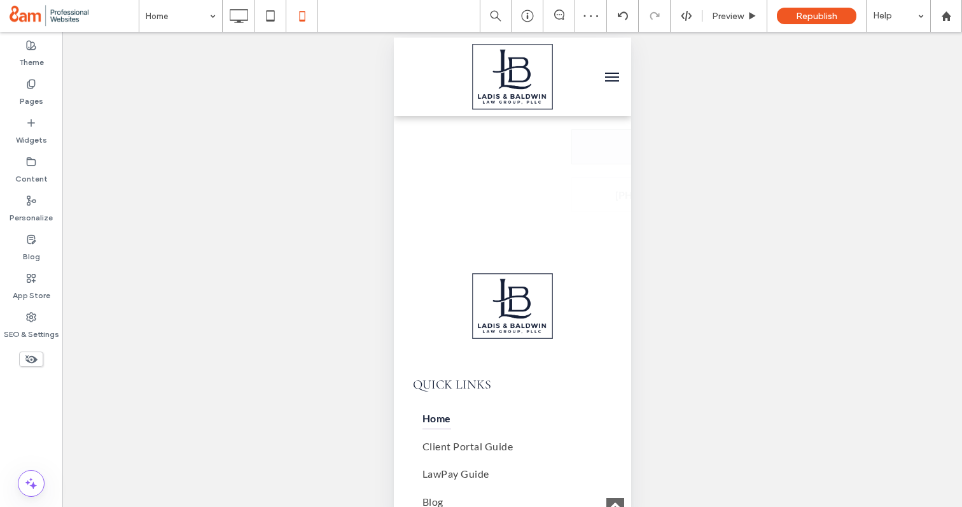
scroll to position [4949, 0]
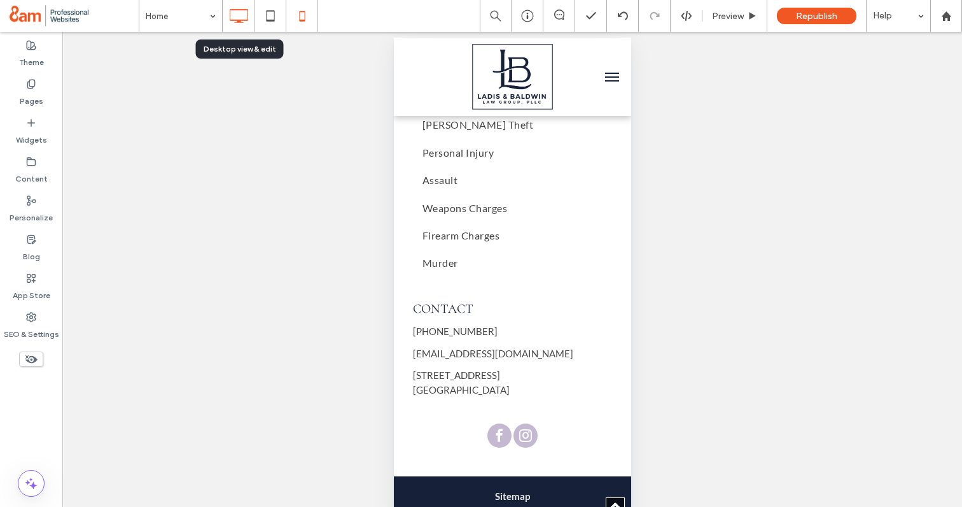
click at [241, 14] on icon at bounding box center [238, 15] width 25 height 25
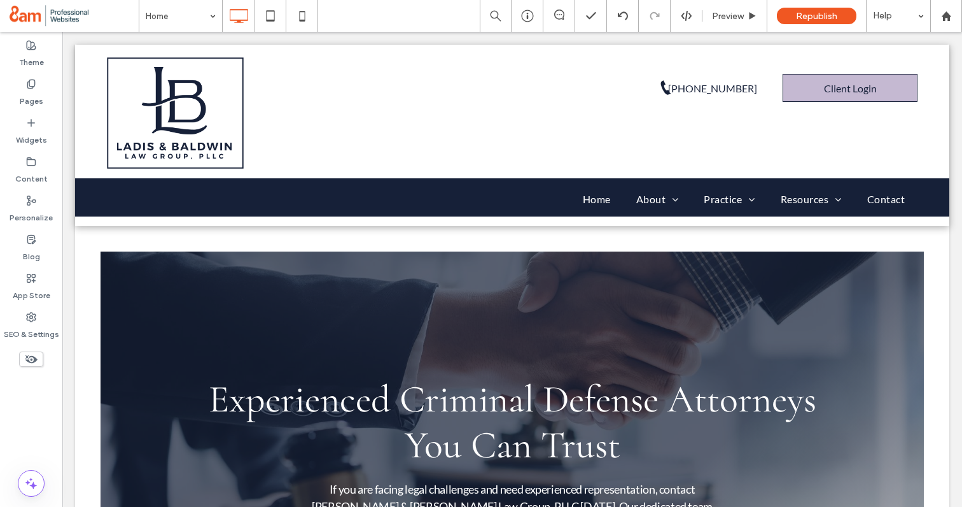
scroll to position [0, 0]
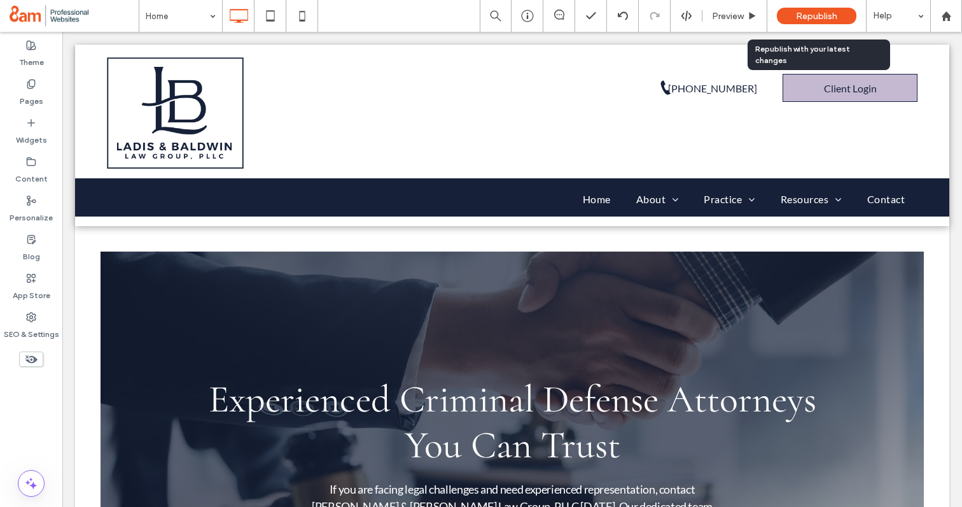
click at [813, 17] on span "Republish" at bounding box center [816, 16] width 41 height 11
